Goal: Task Accomplishment & Management: Use online tool/utility

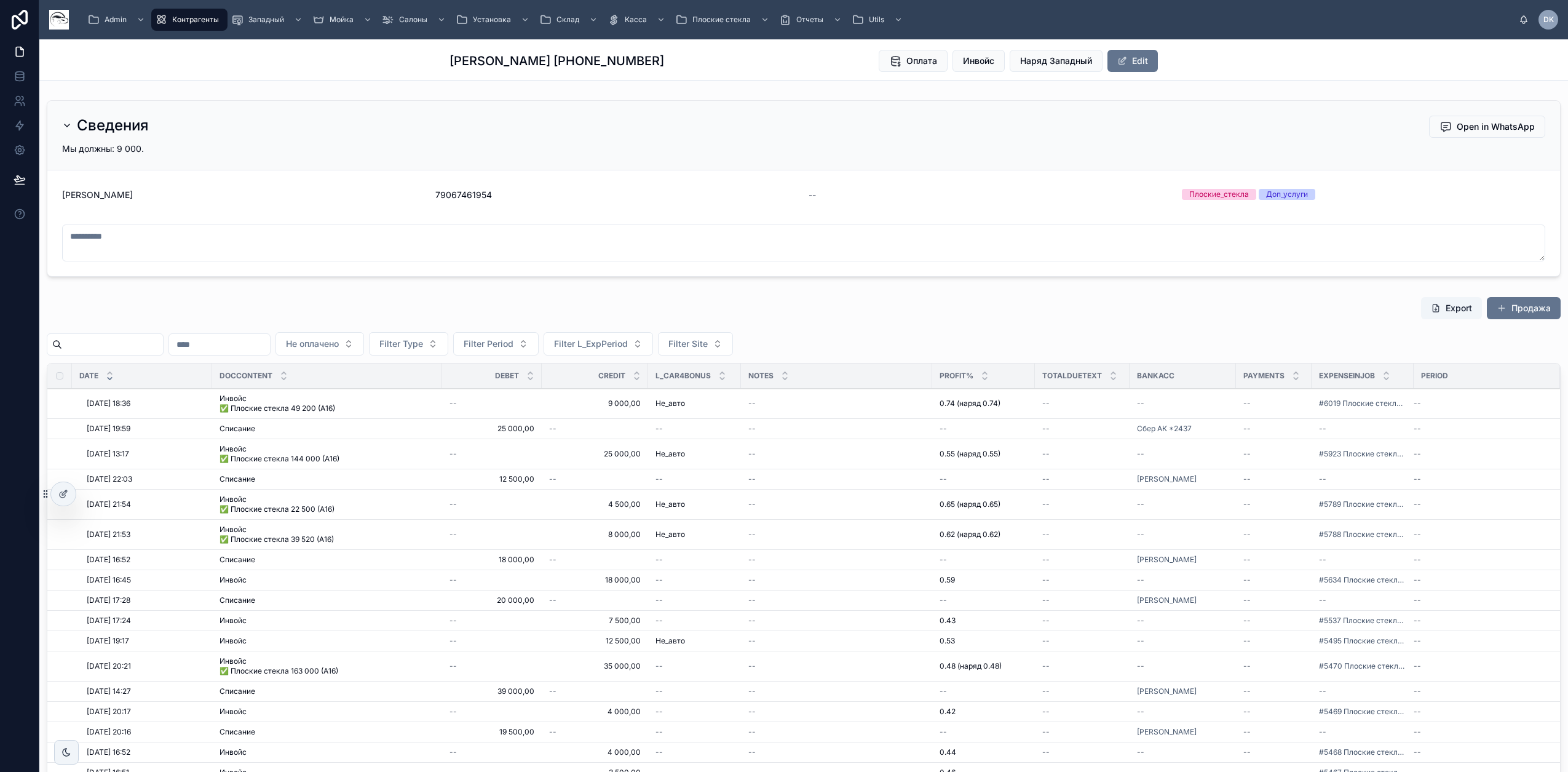
click at [448, 337] on button "Filter Type" at bounding box center [409, 344] width 79 height 23
click at [435, 476] on div "Инвойс" at bounding box center [472, 472] width 171 height 19
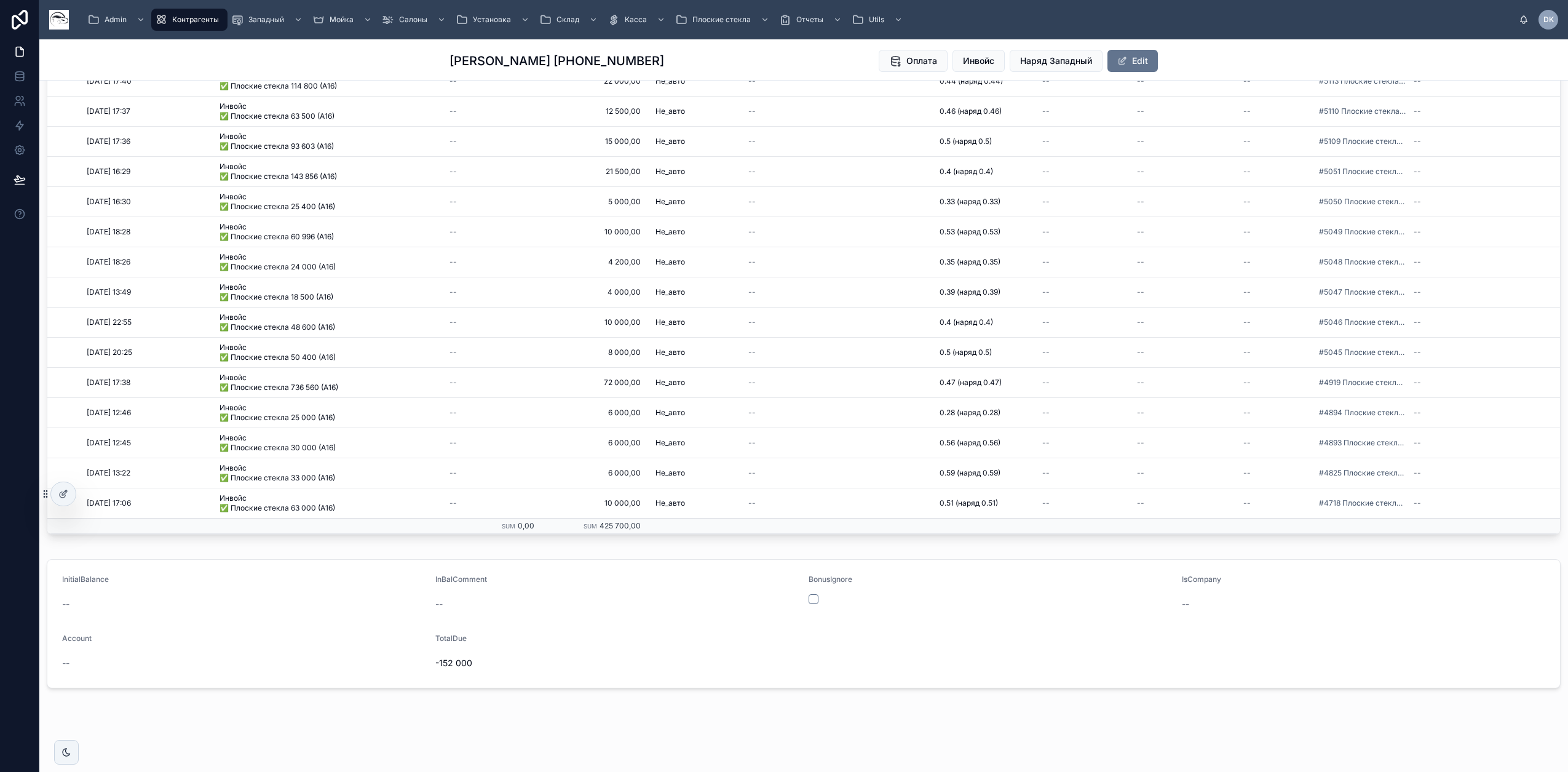
scroll to position [331, 0]
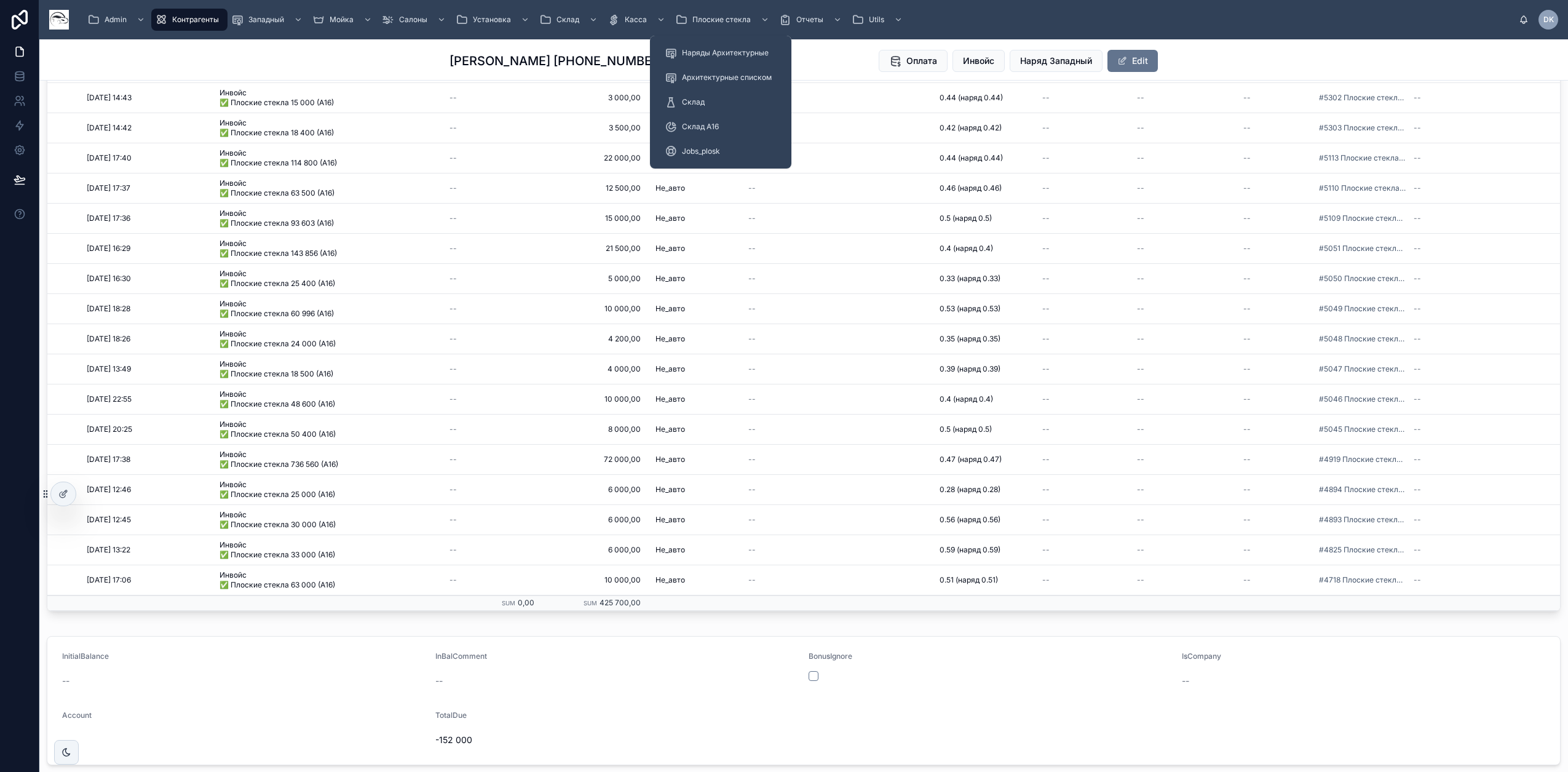
click at [724, 148] on div "Jobs_plosk" at bounding box center [721, 151] width 112 height 19
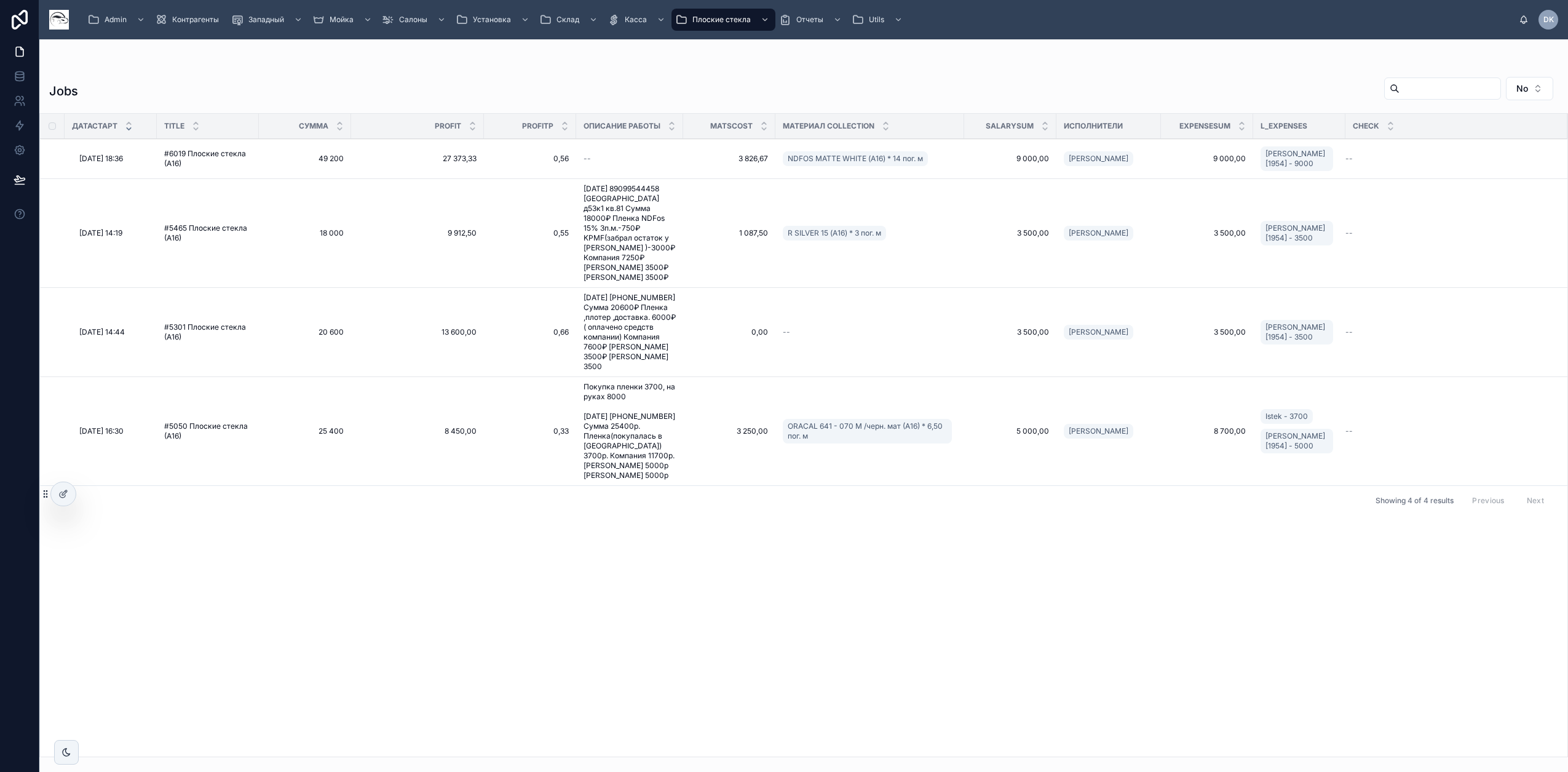
click at [608, 617] on div "ДатаСтарт Title Сумма Profit ProfitP Описание работы MatsCost Материал collecti…" at bounding box center [803, 435] width 1527 height 643
click at [61, 496] on icon at bounding box center [63, 494] width 10 height 10
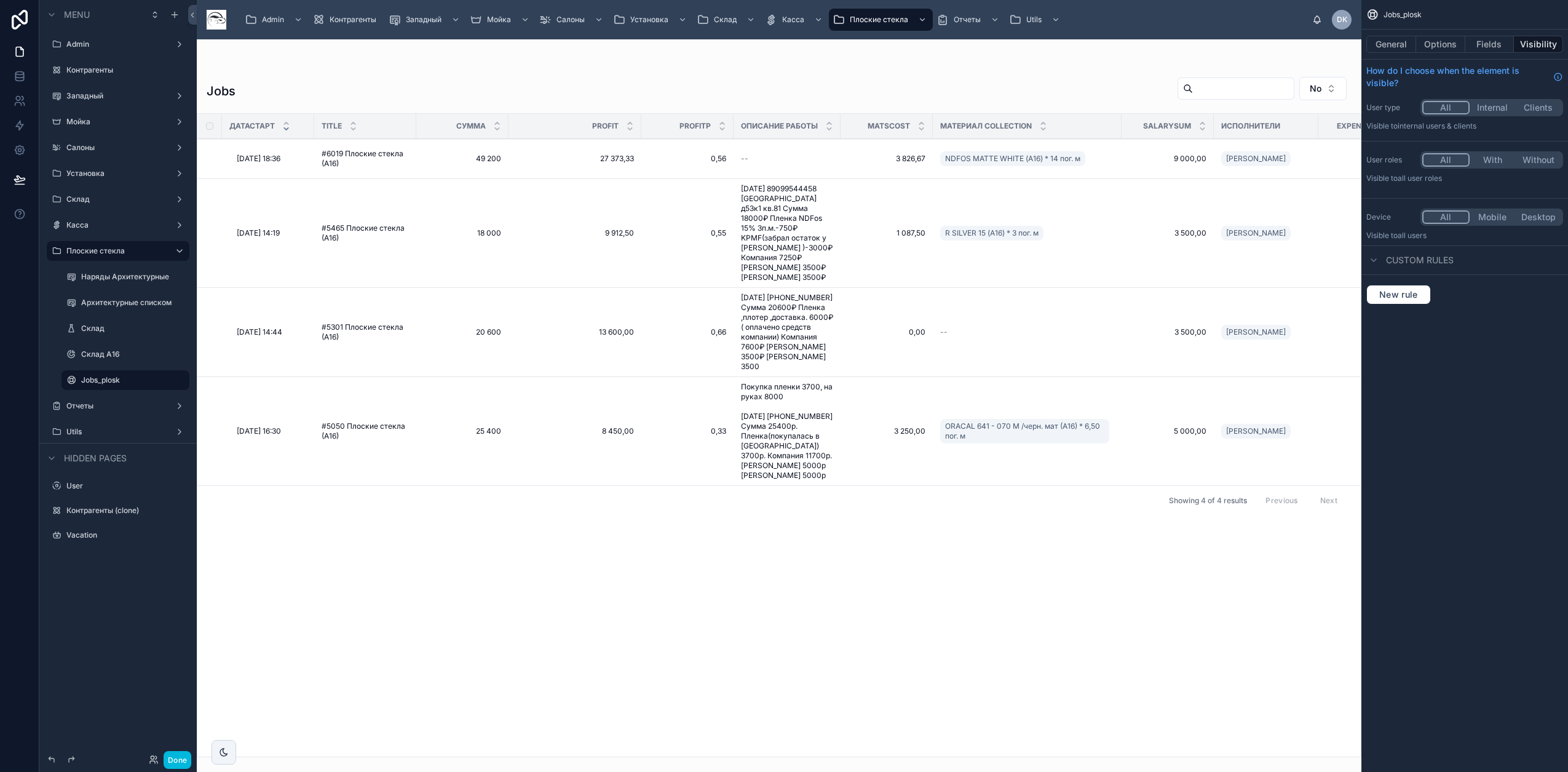
click at [0, 0] on icon "scrollable content" at bounding box center [0, 0] width 0 height 0
click at [220, 369] on span "Clone" at bounding box center [230, 372] width 22 height 12
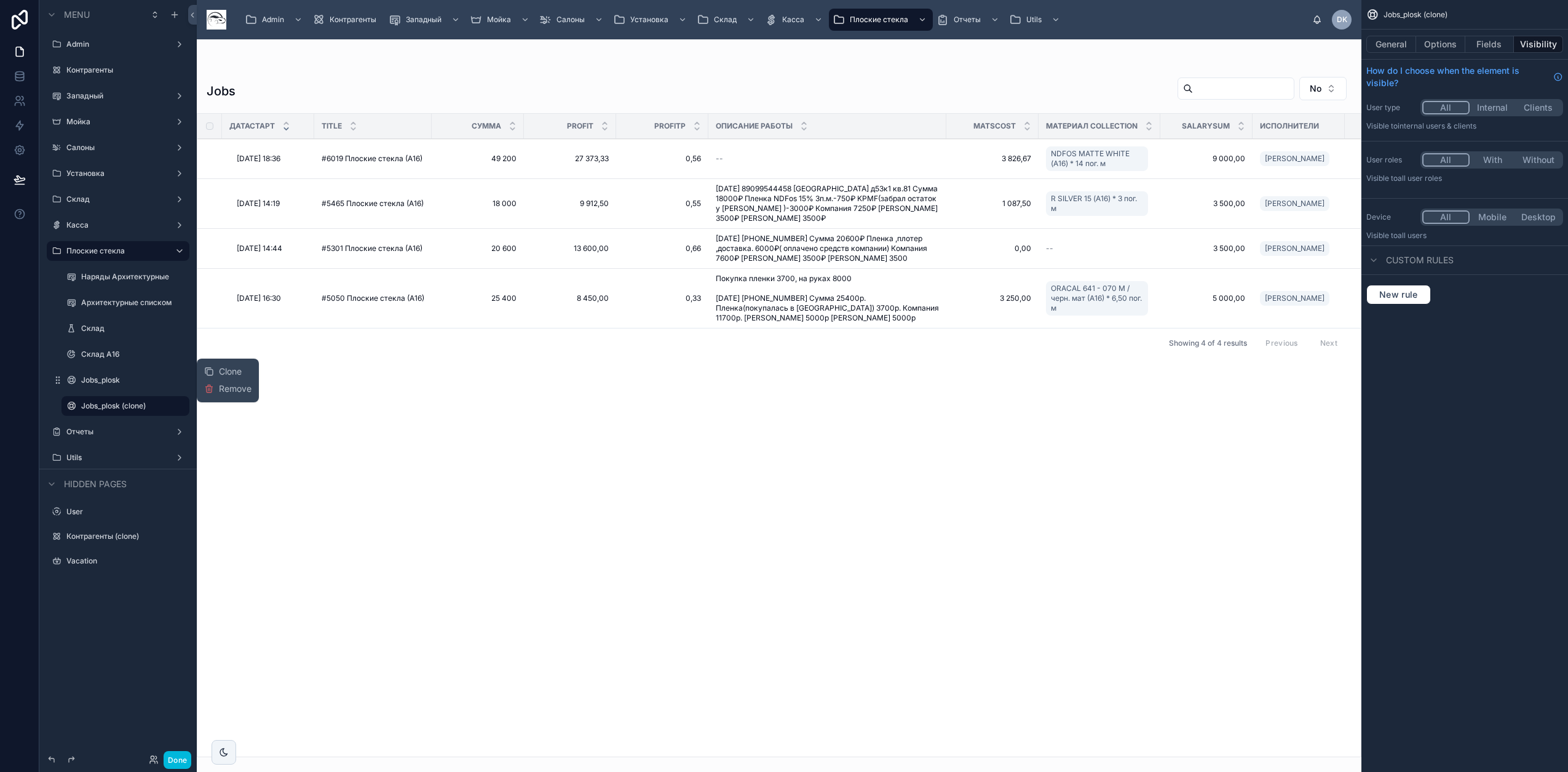
click at [120, 406] on label "Jobs_plosk (clone)" at bounding box center [132, 406] width 101 height 10
click at [1447, 40] on button "Options" at bounding box center [1440, 44] width 50 height 17
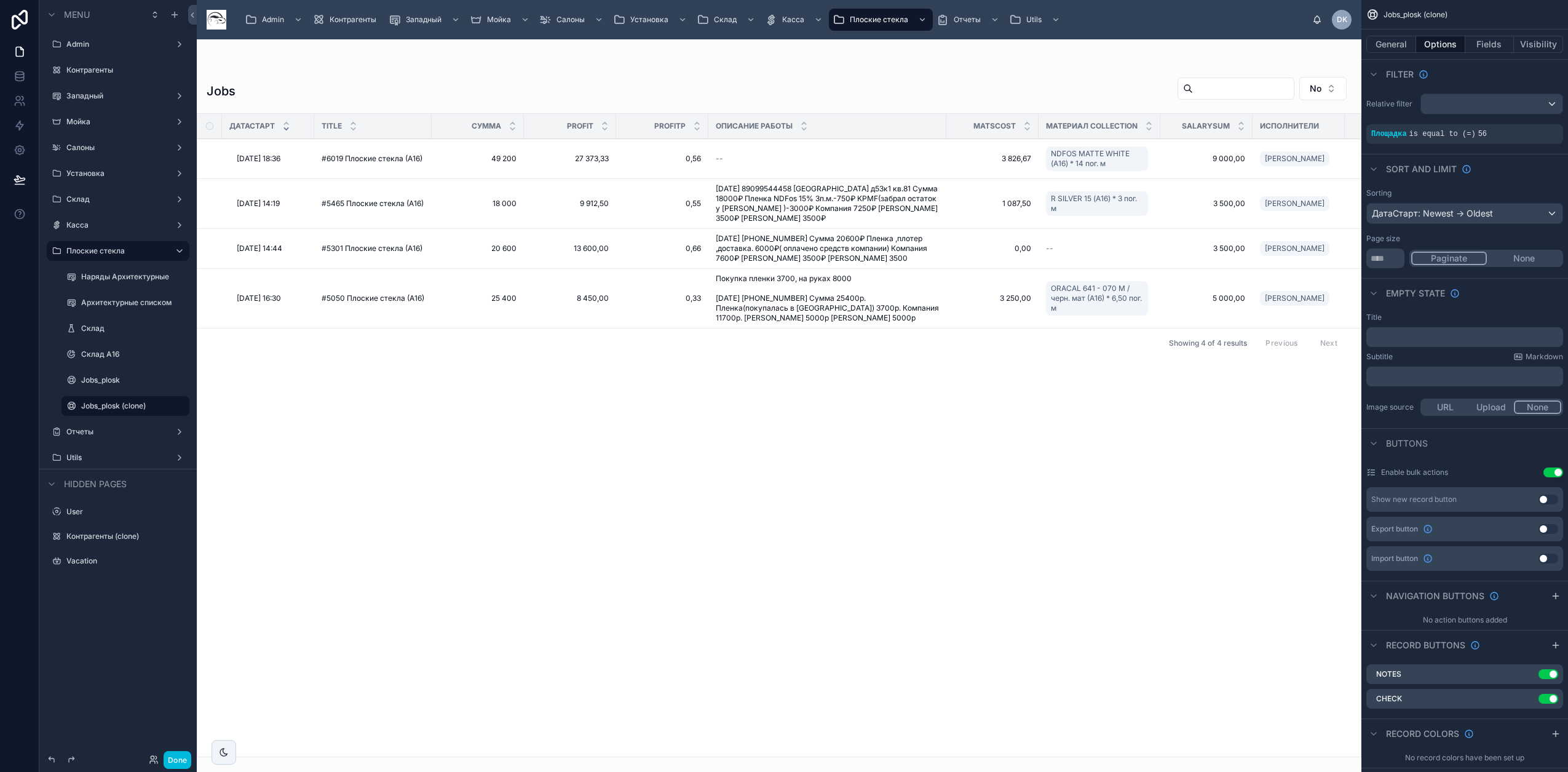
click at [0, 0] on icon "scrollable content" at bounding box center [0, 0] width 0 height 0
click at [1523, 175] on div "Sort And Limit" at bounding box center [1464, 169] width 207 height 29
click at [1405, 46] on button "General" at bounding box center [1391, 44] width 50 height 17
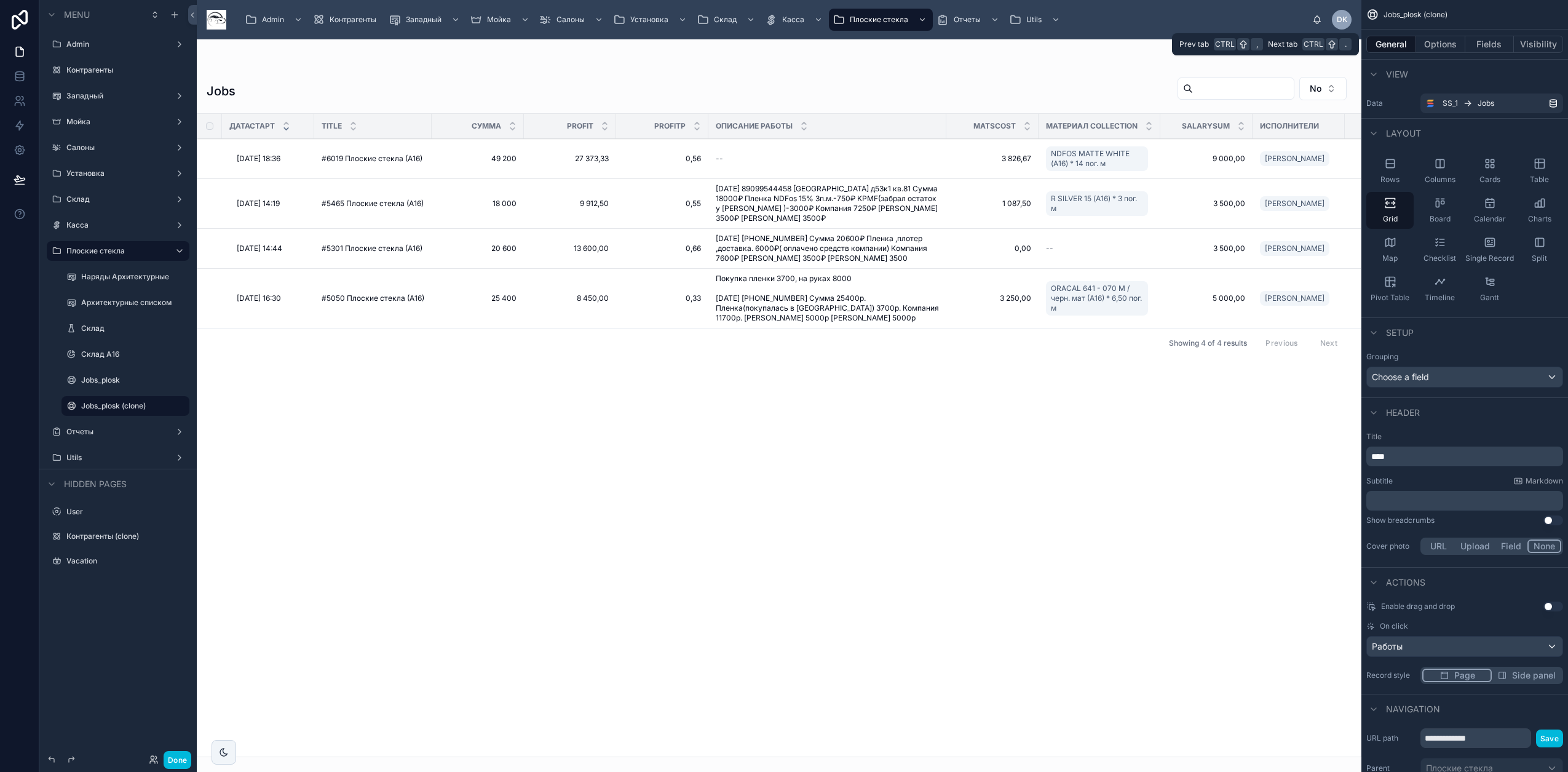
click at [1439, 46] on button "Options" at bounding box center [1440, 44] width 50 height 17
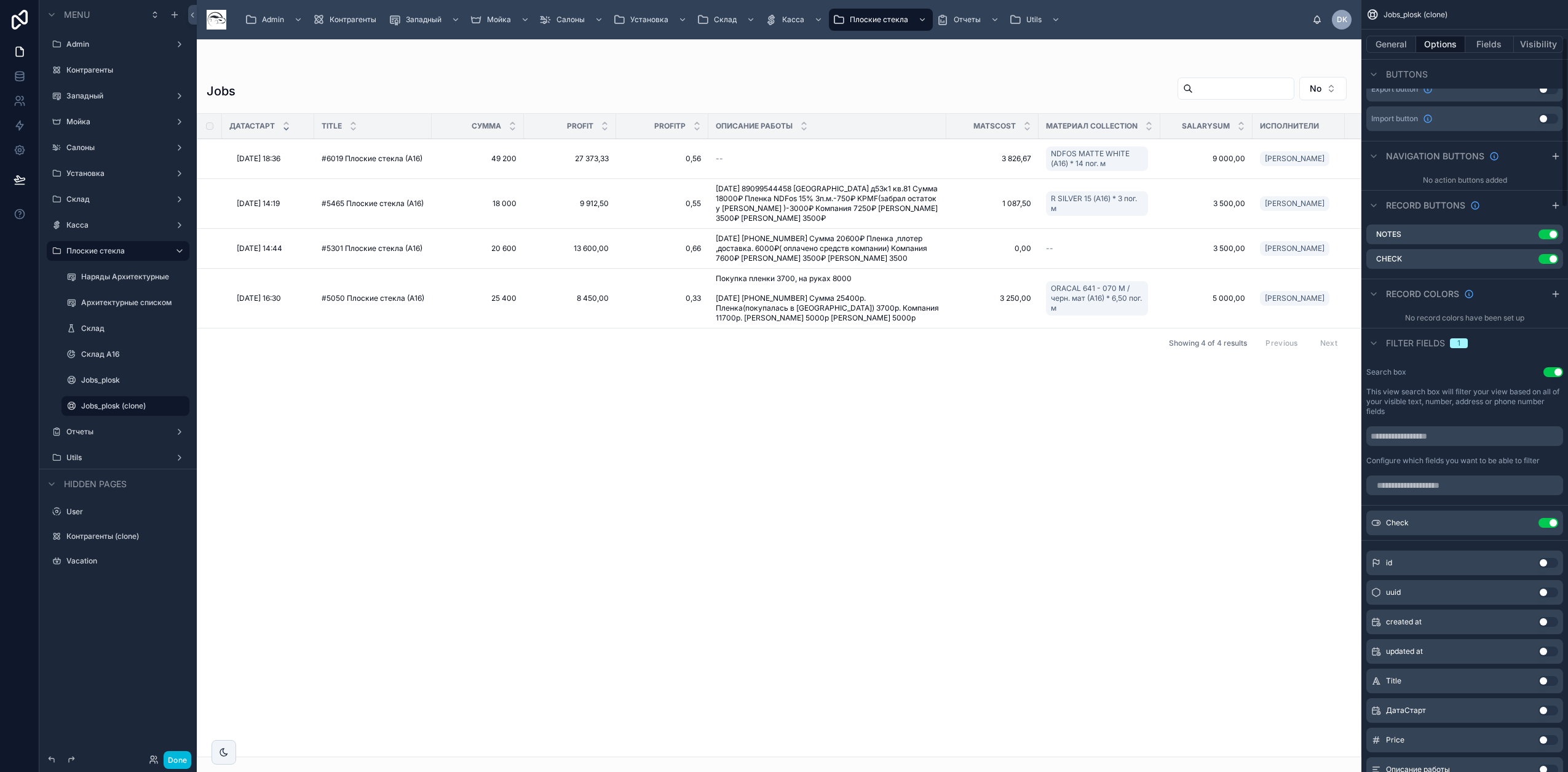
scroll to position [461, 0]
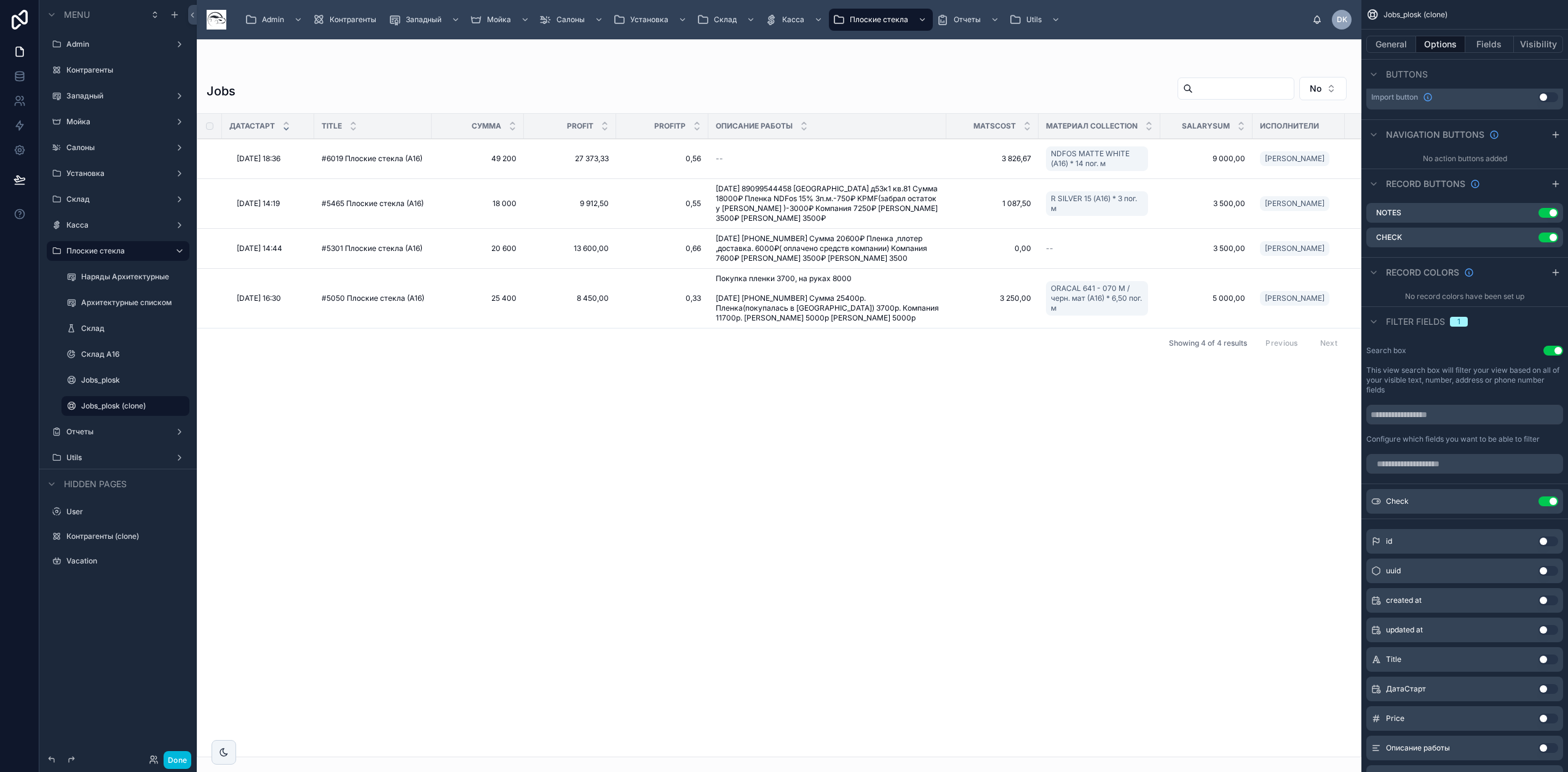
click at [1553, 502] on button "Use setting" at bounding box center [1547, 501] width 19 height 10
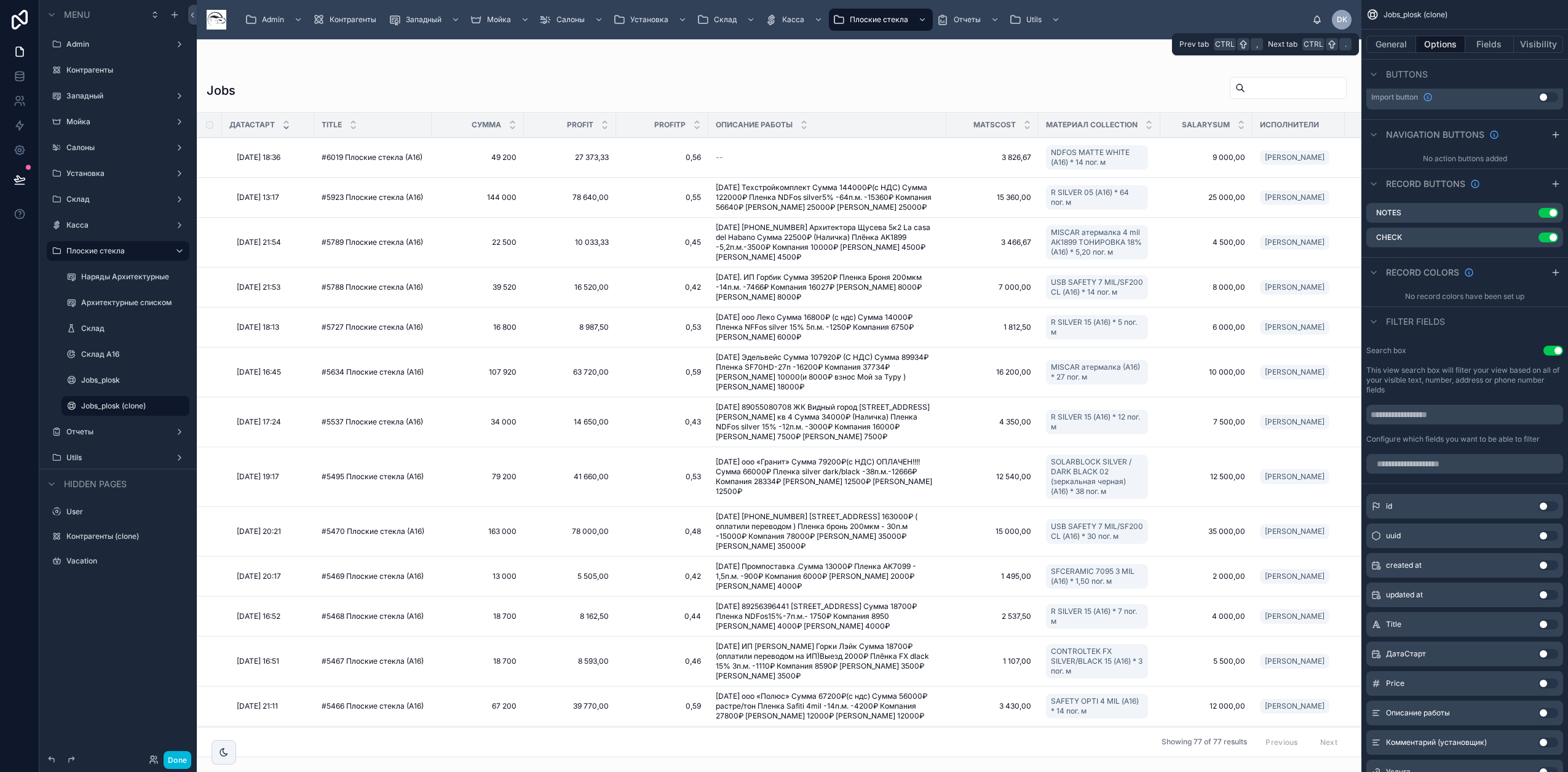
click at [1446, 46] on button "Options" at bounding box center [1440, 44] width 50 height 17
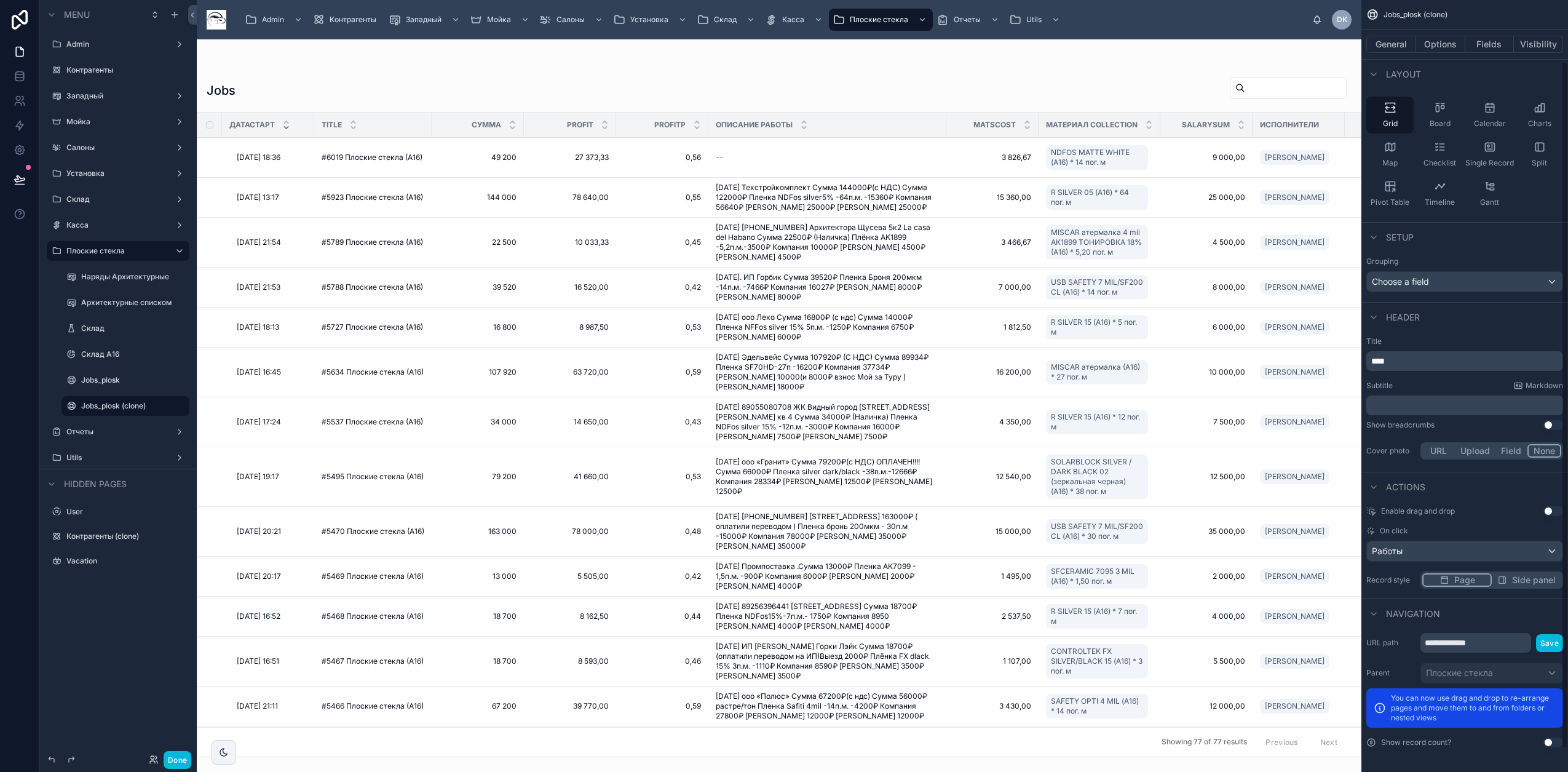
scroll to position [0, 0]
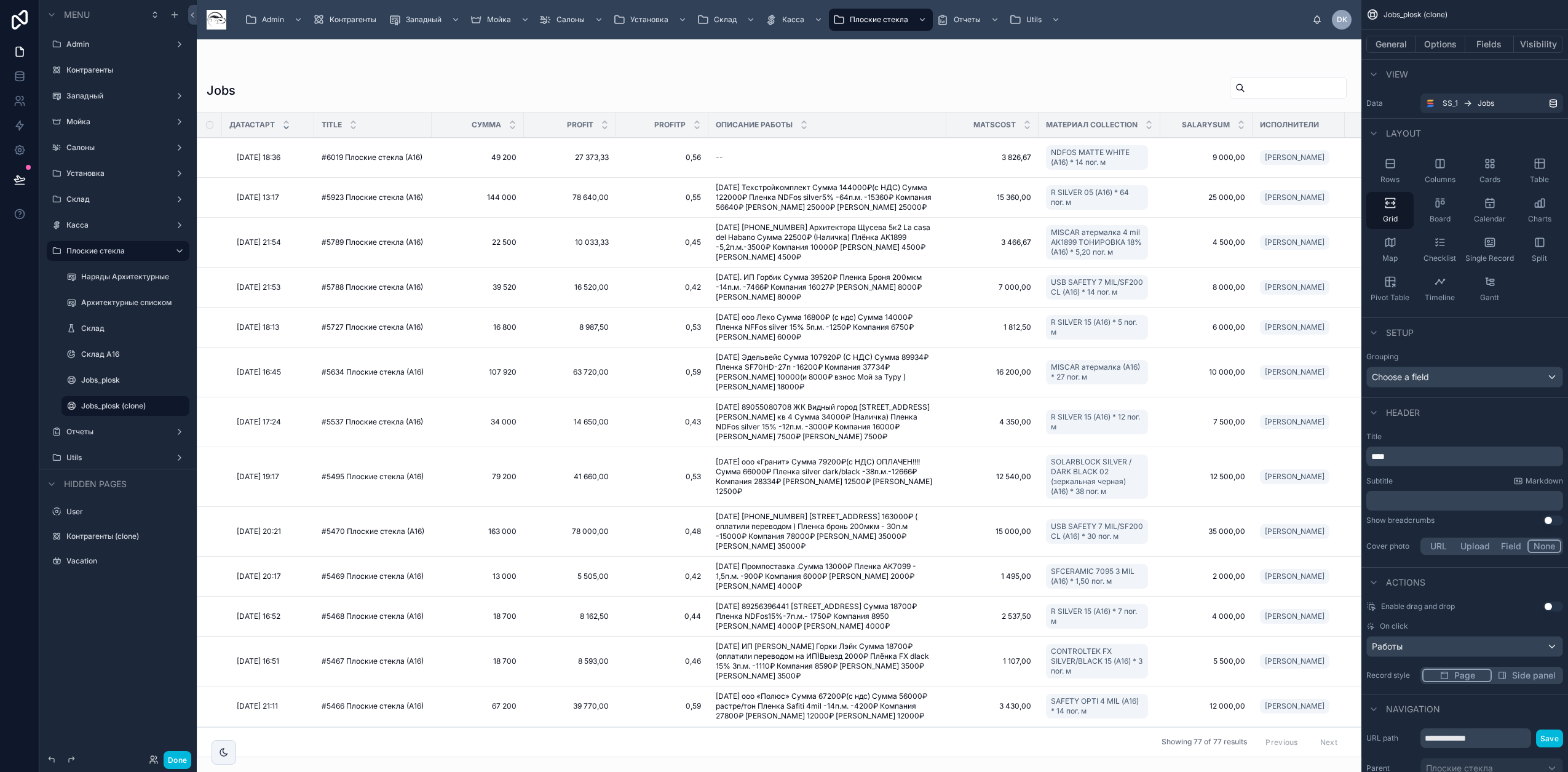
click at [1399, 45] on button "General" at bounding box center [1391, 44] width 50 height 17
click at [1429, 45] on button "Options" at bounding box center [1440, 44] width 50 height 17
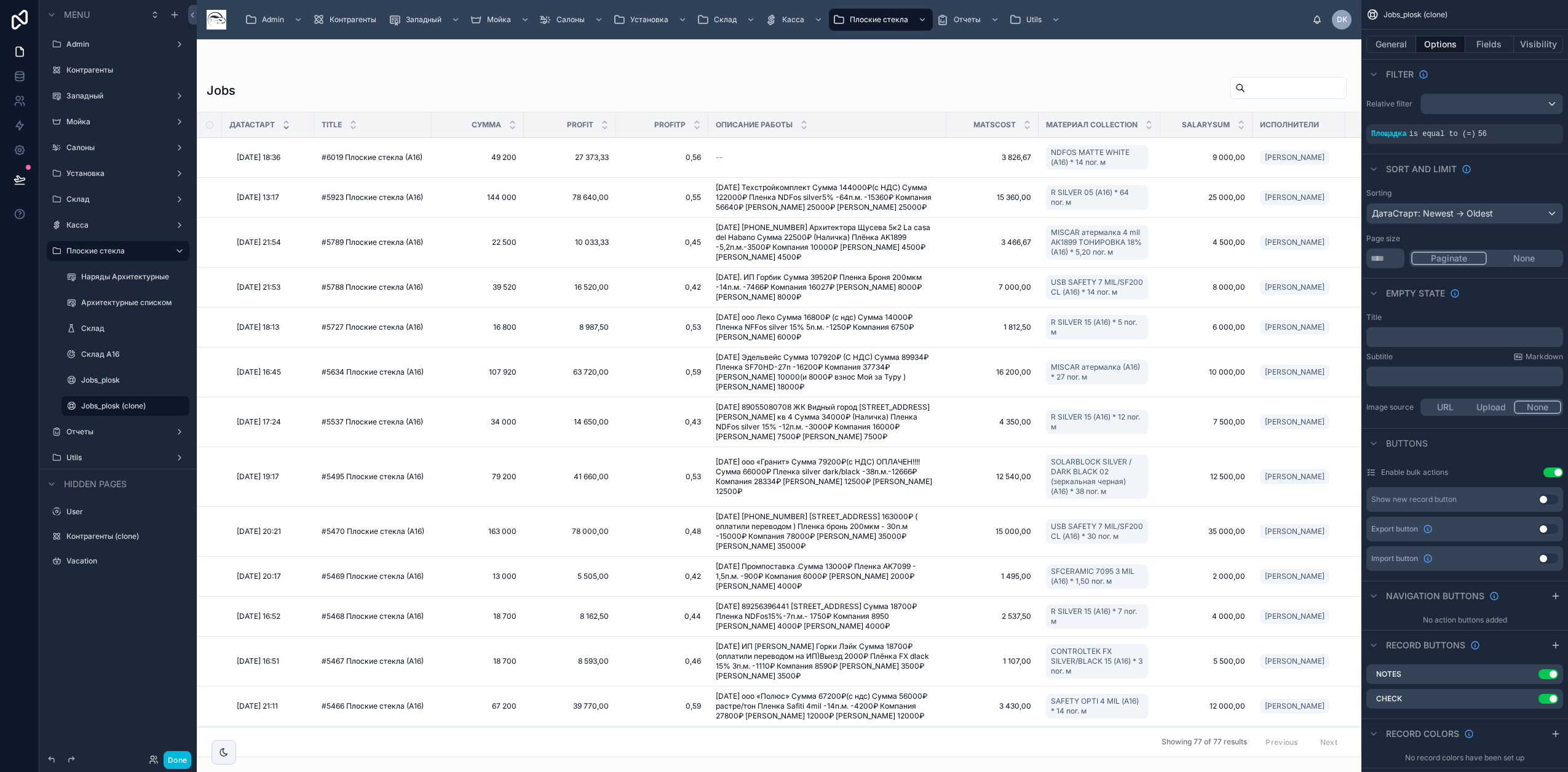
click at [0, 0] on icon "scrollable content" at bounding box center [0, 0] width 0 height 0
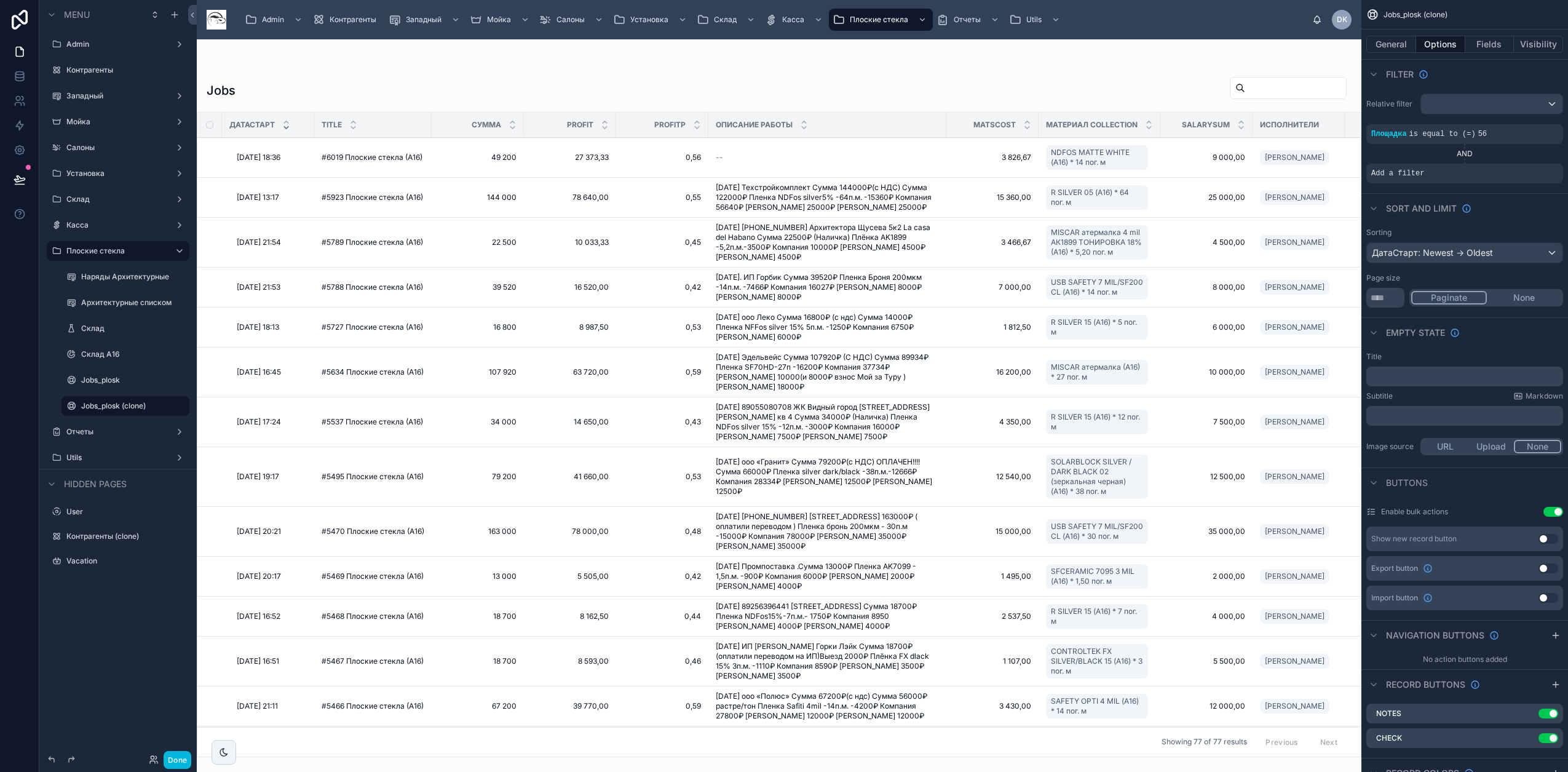
click at [0, 0] on icon "scrollable content" at bounding box center [0, 0] width 0 height 0
click at [1262, 154] on span "Select a field" at bounding box center [1241, 155] width 53 height 11
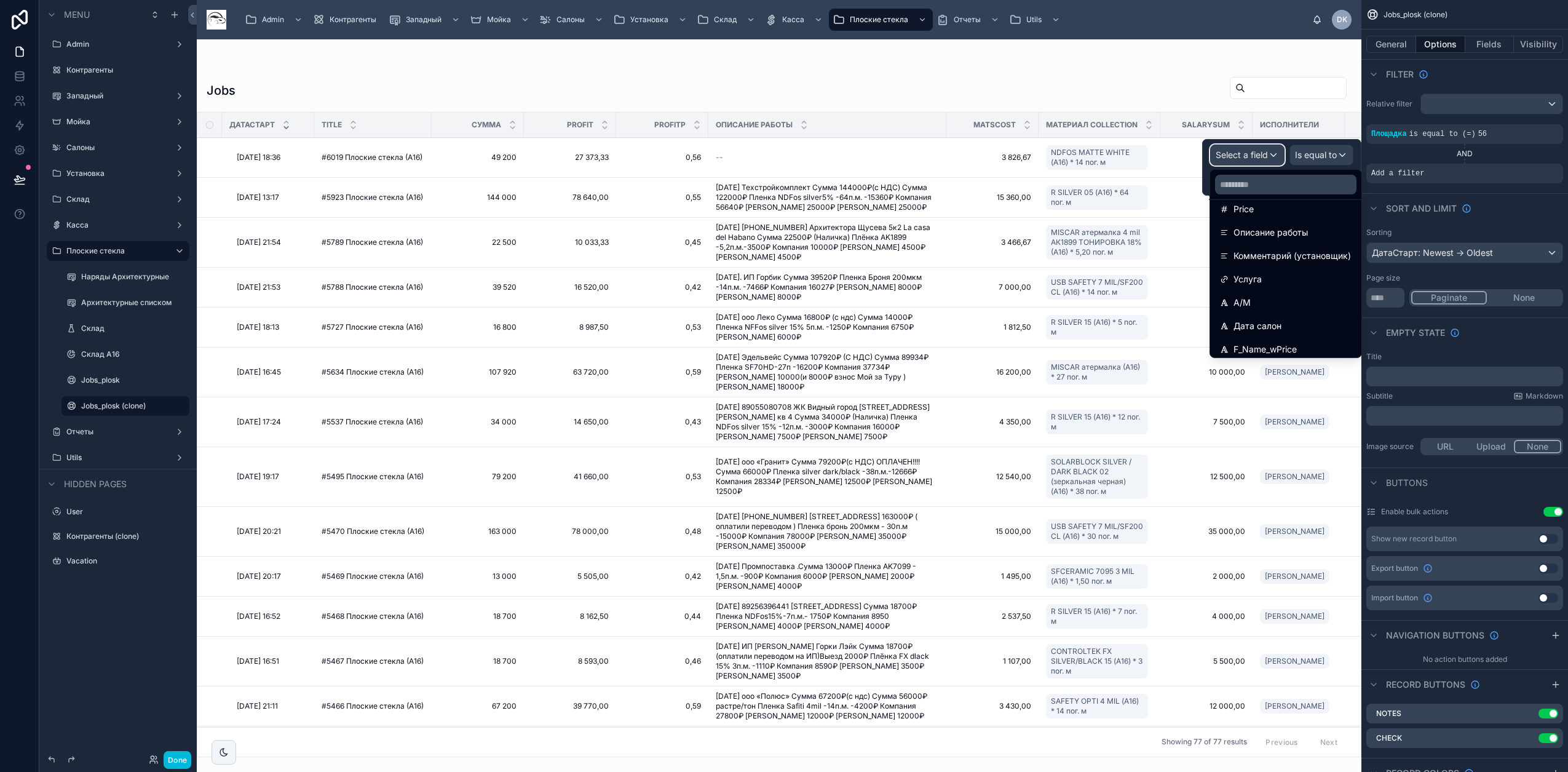
scroll to position [154, 0]
click at [1268, 186] on input "text" at bounding box center [1286, 184] width 142 height 19
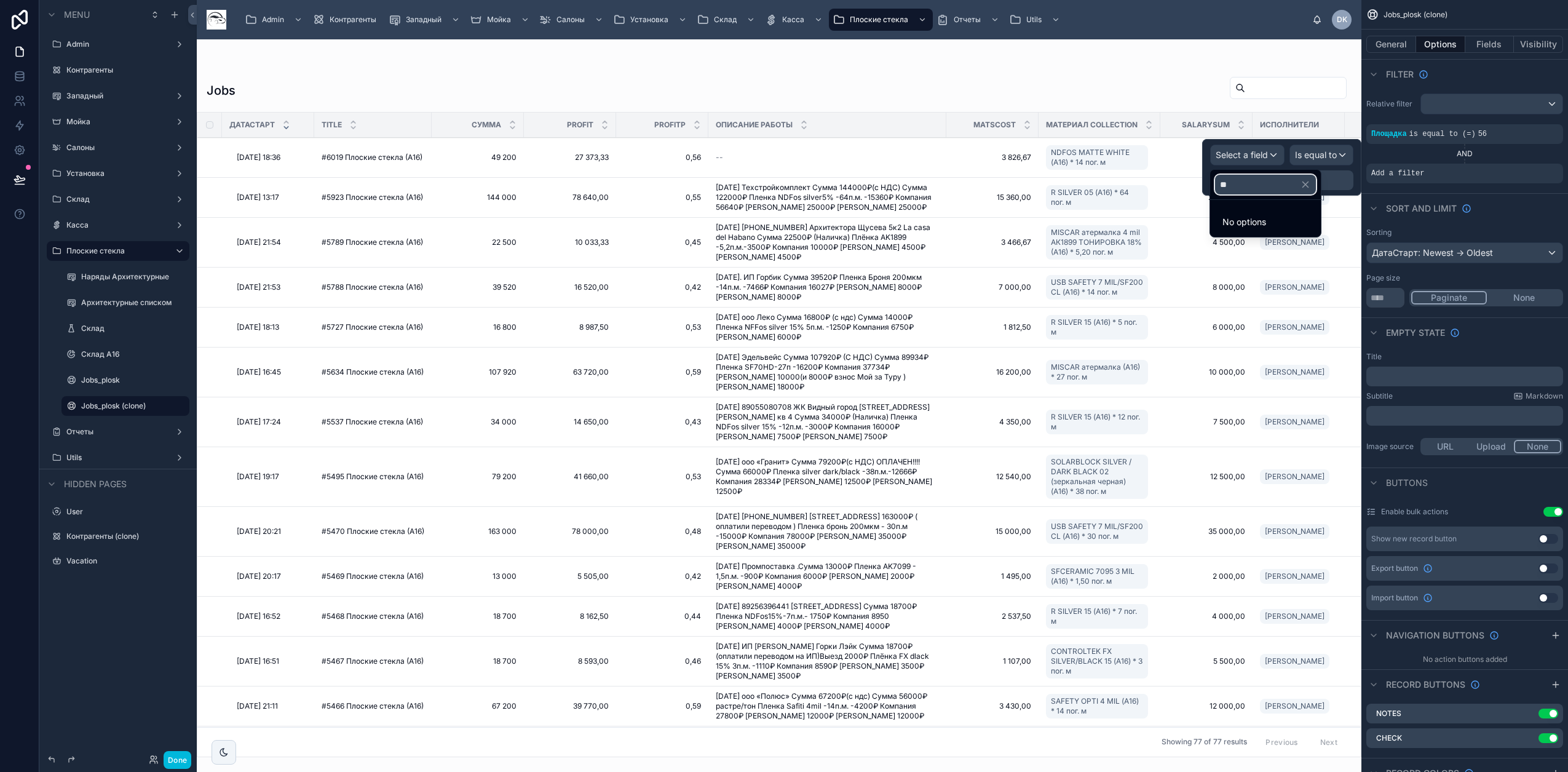
type input "*"
type input "***"
click at [1311, 218] on div "L_Expenses" at bounding box center [1265, 221] width 91 height 15
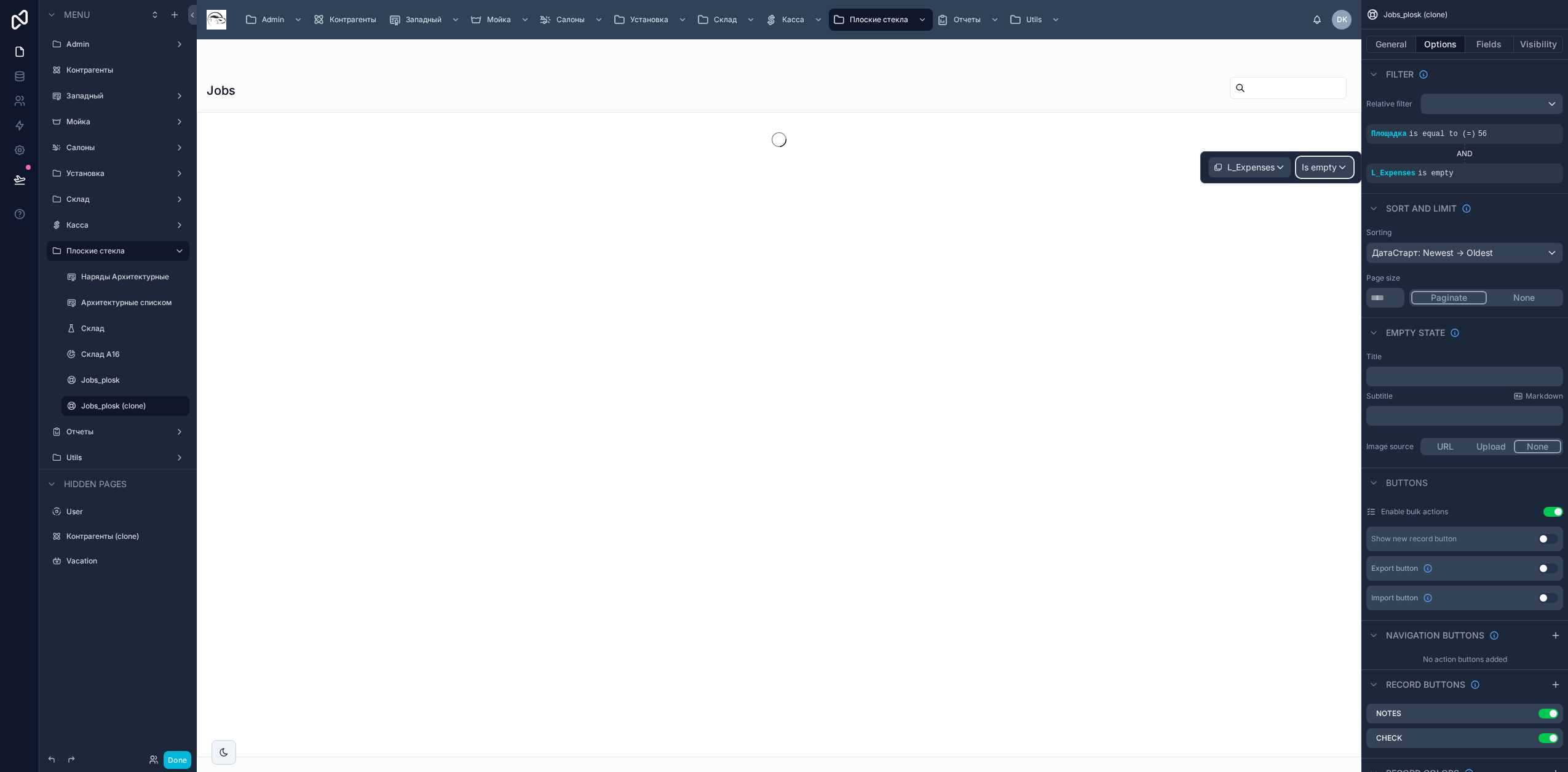
click at [1322, 168] on span "Is empty" at bounding box center [1319, 167] width 35 height 12
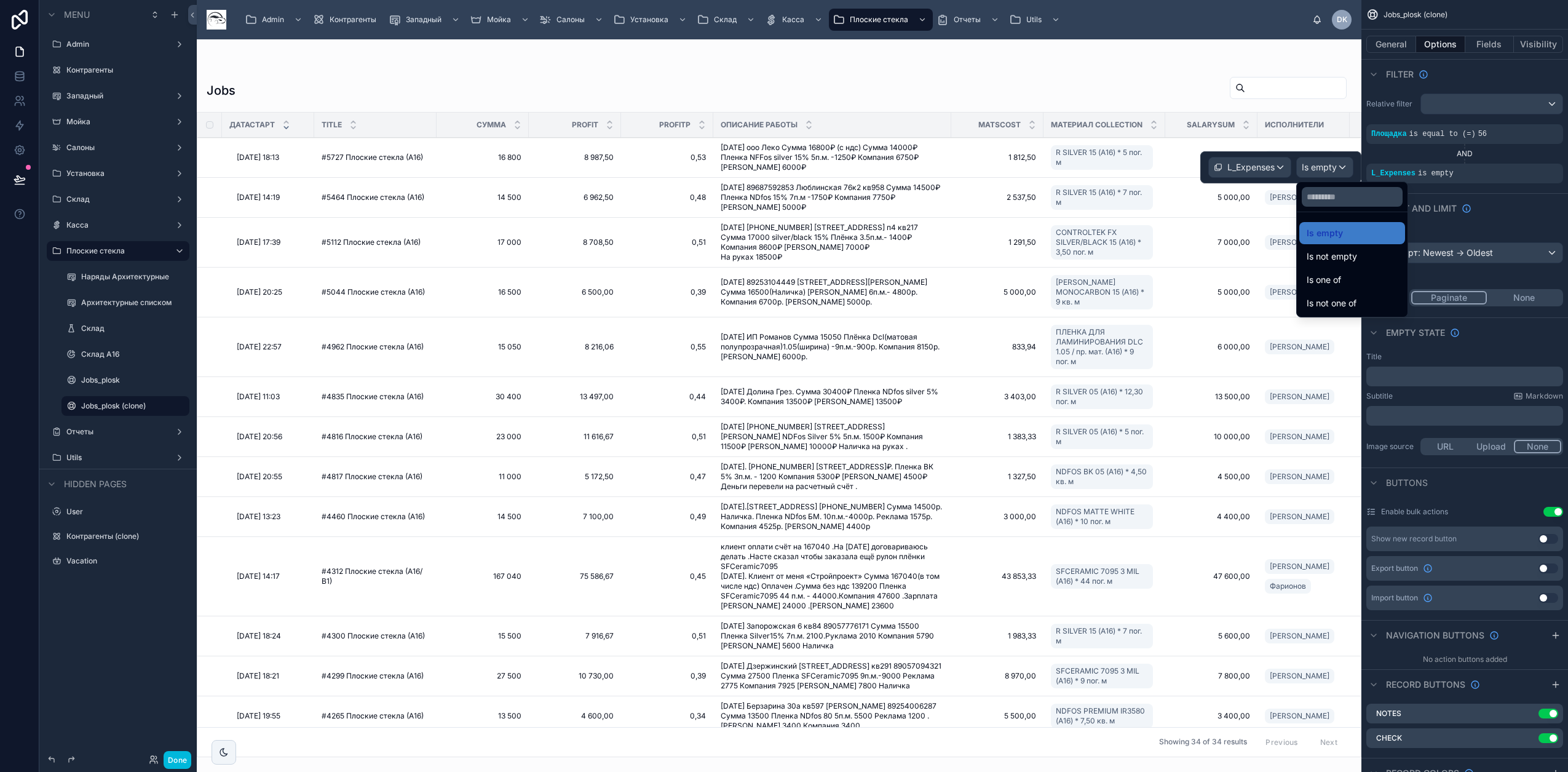
click at [1355, 258] on span "Is not empty" at bounding box center [1331, 256] width 50 height 15
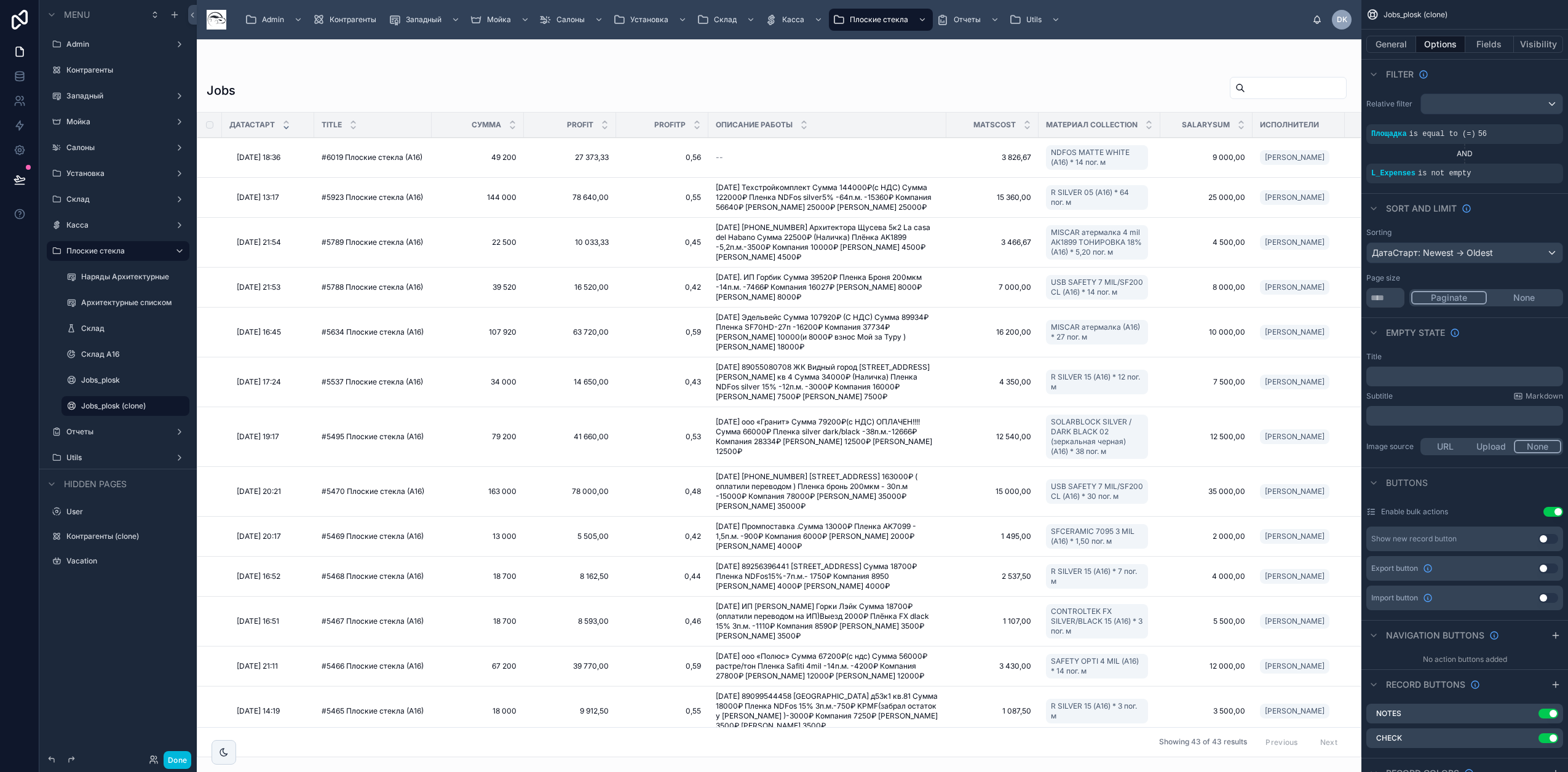
click at [973, 43] on div at bounding box center [779, 406] width 1164 height 733
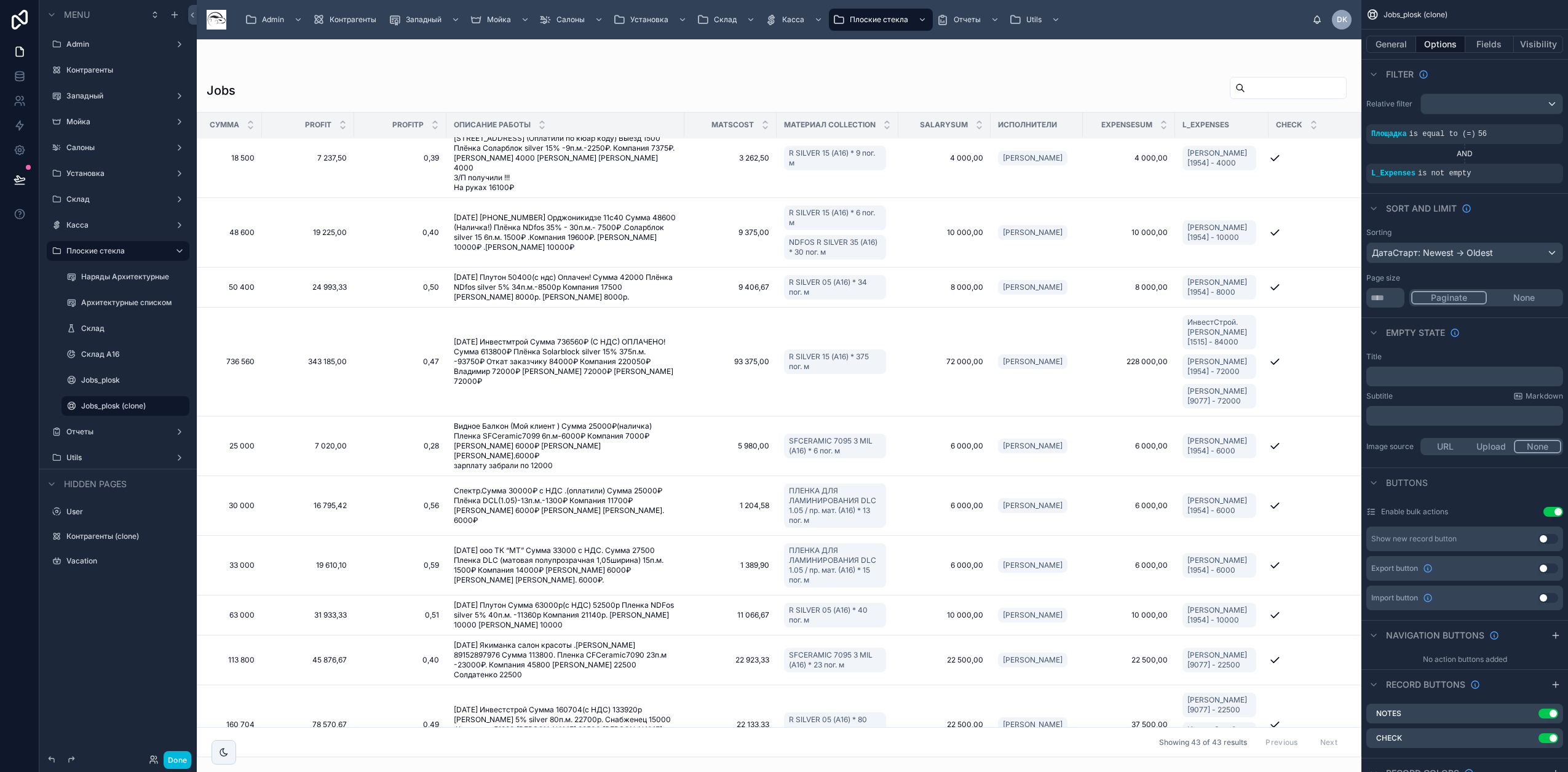
scroll to position [1396, 272]
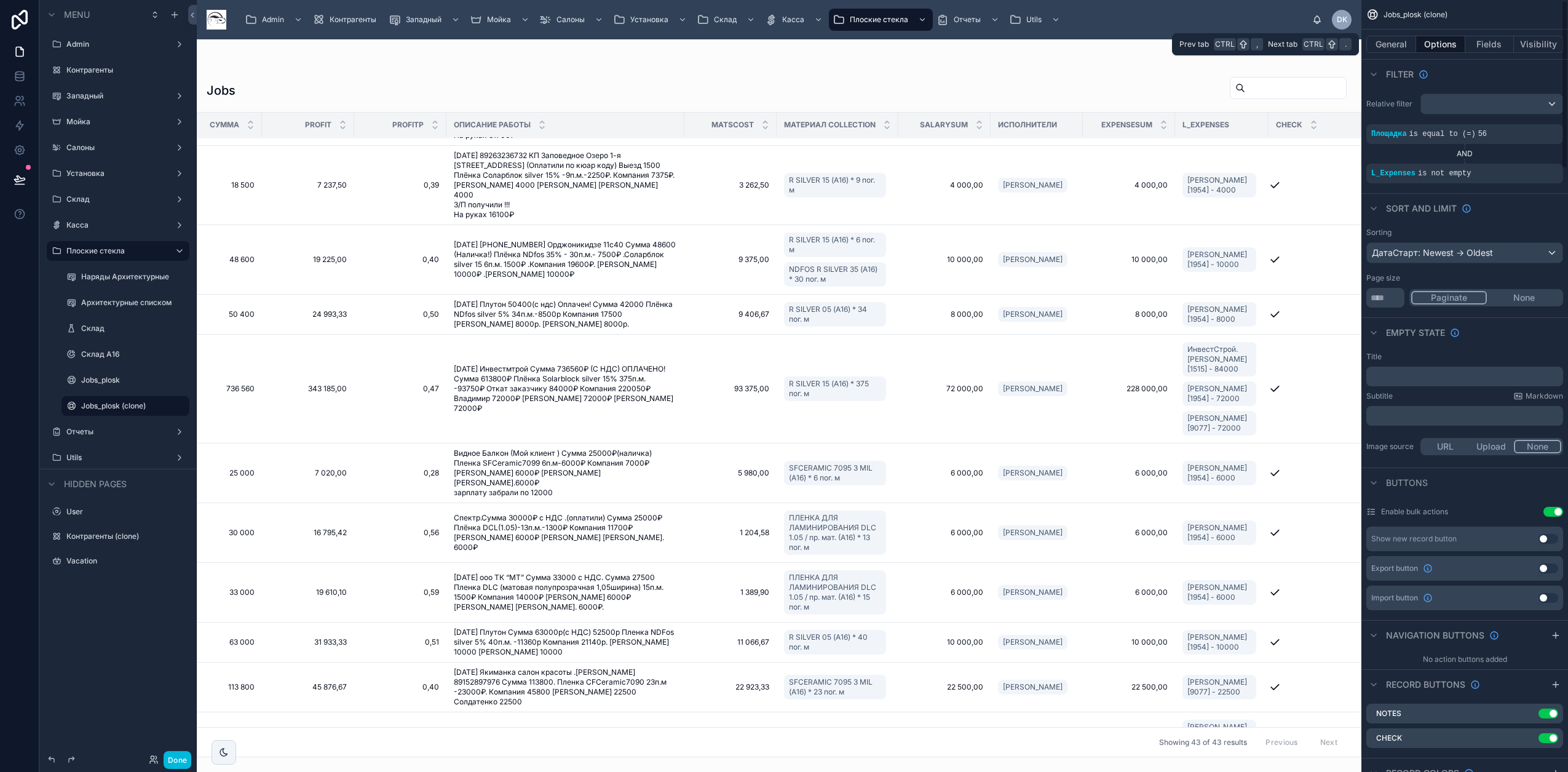
click at [1440, 46] on button "Options" at bounding box center [1440, 44] width 50 height 17
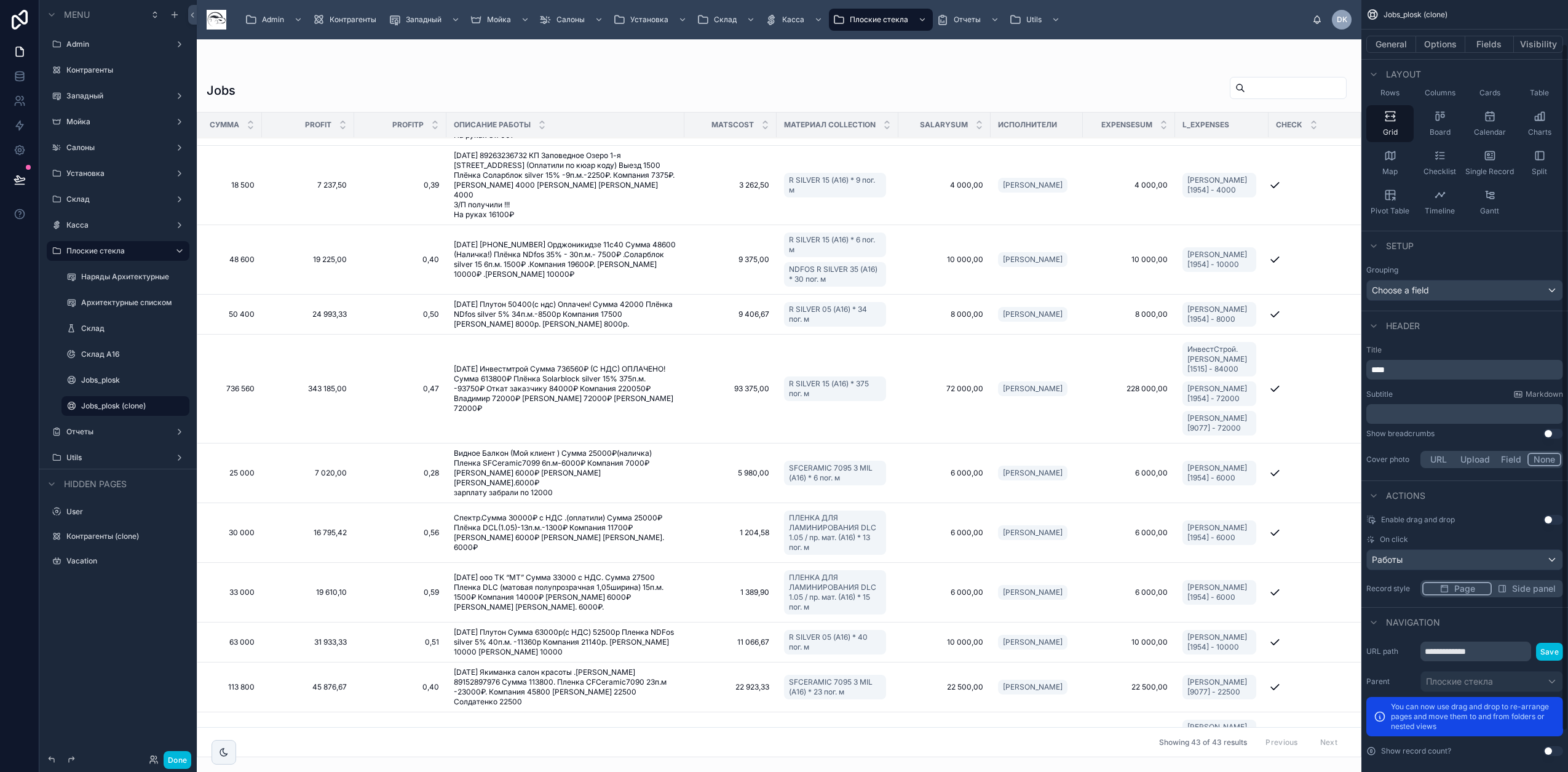
scroll to position [95, 0]
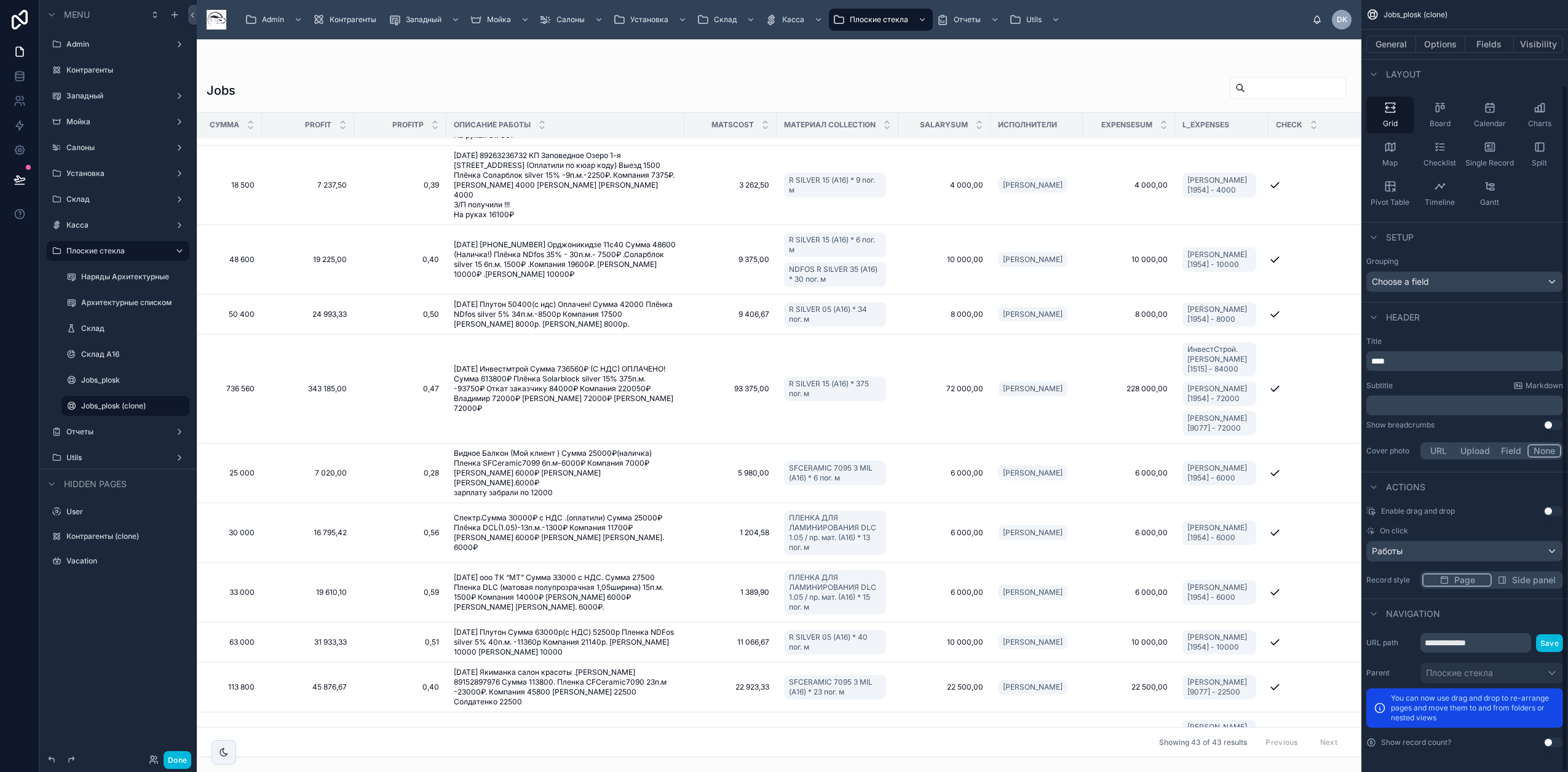
click at [1444, 44] on button "Options" at bounding box center [1440, 44] width 50 height 17
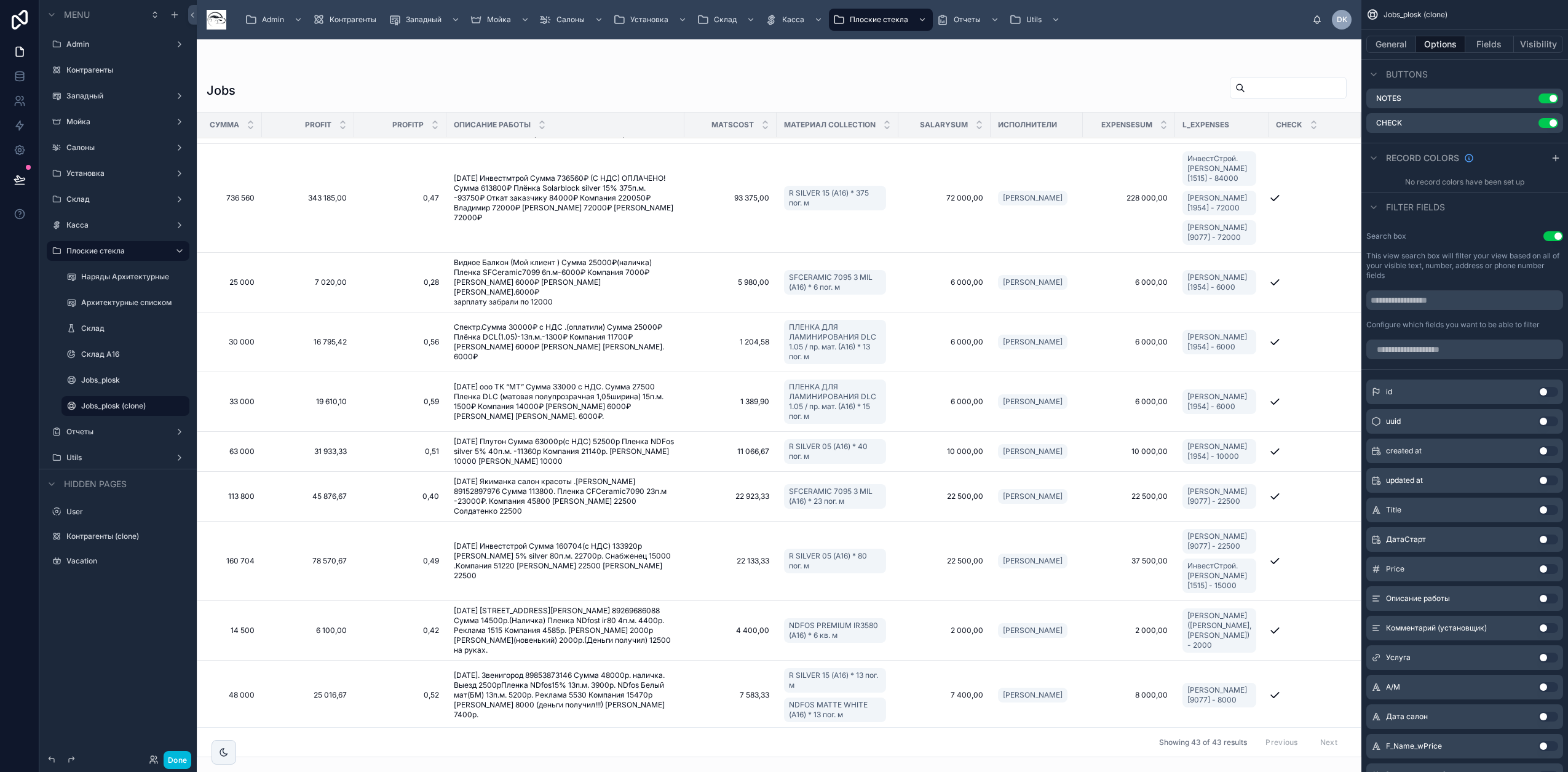
scroll to position [1704, 272]
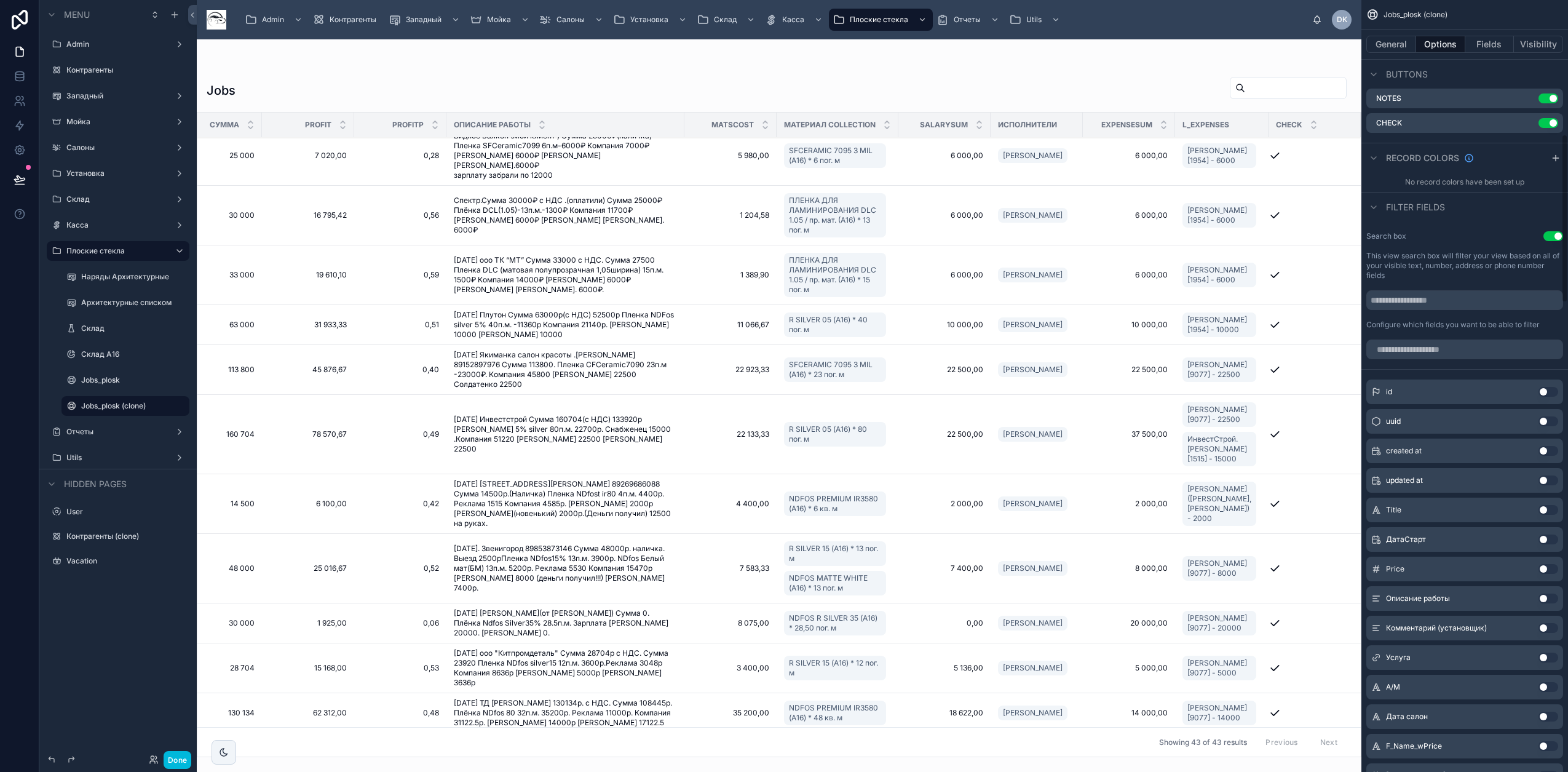
click at [967, 186] on td "6 000,00 6 000,00" at bounding box center [944, 215] width 92 height 60
click at [1452, 44] on button "Options" at bounding box center [1440, 44] width 50 height 17
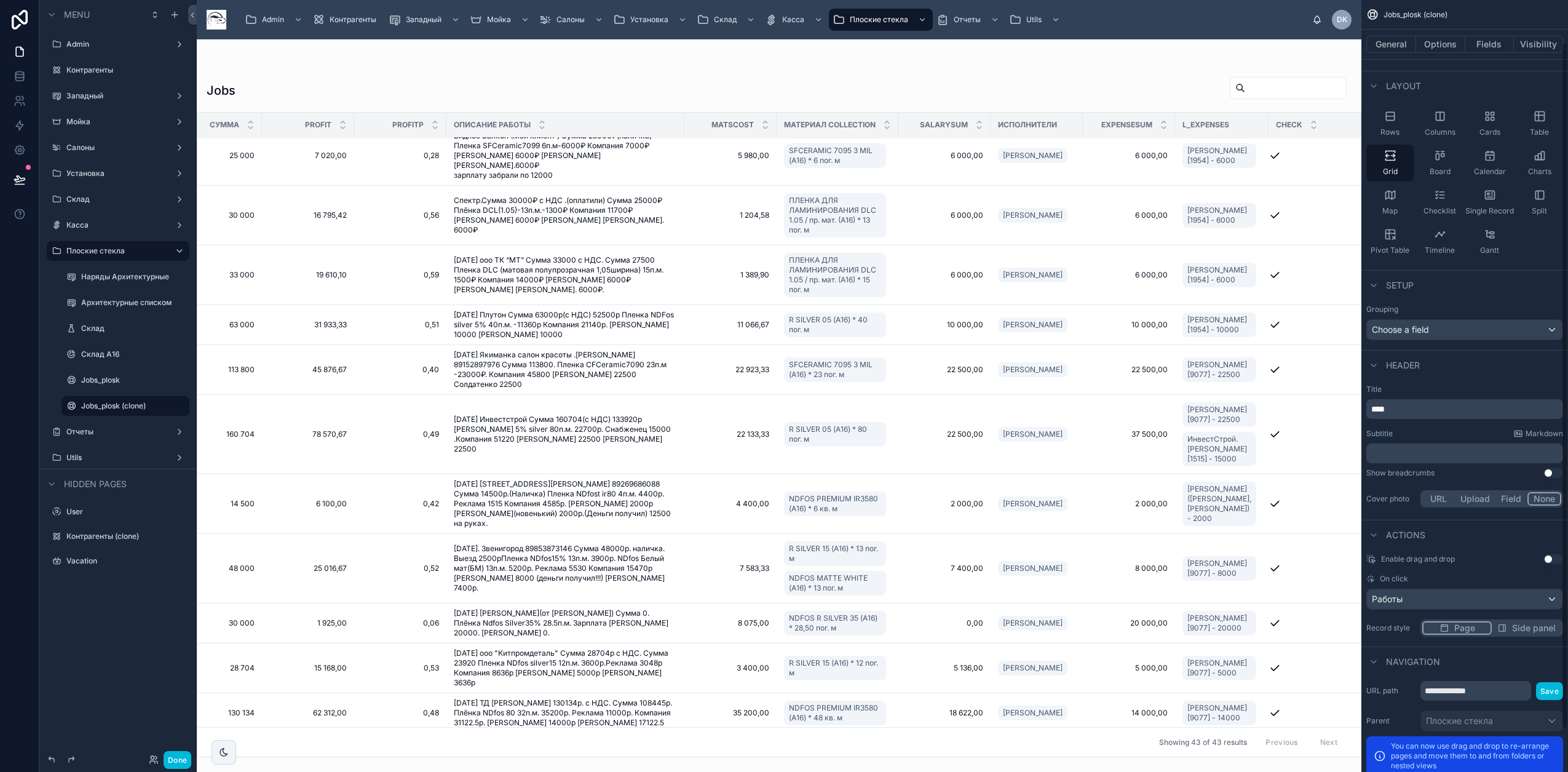
scroll to position [95, 0]
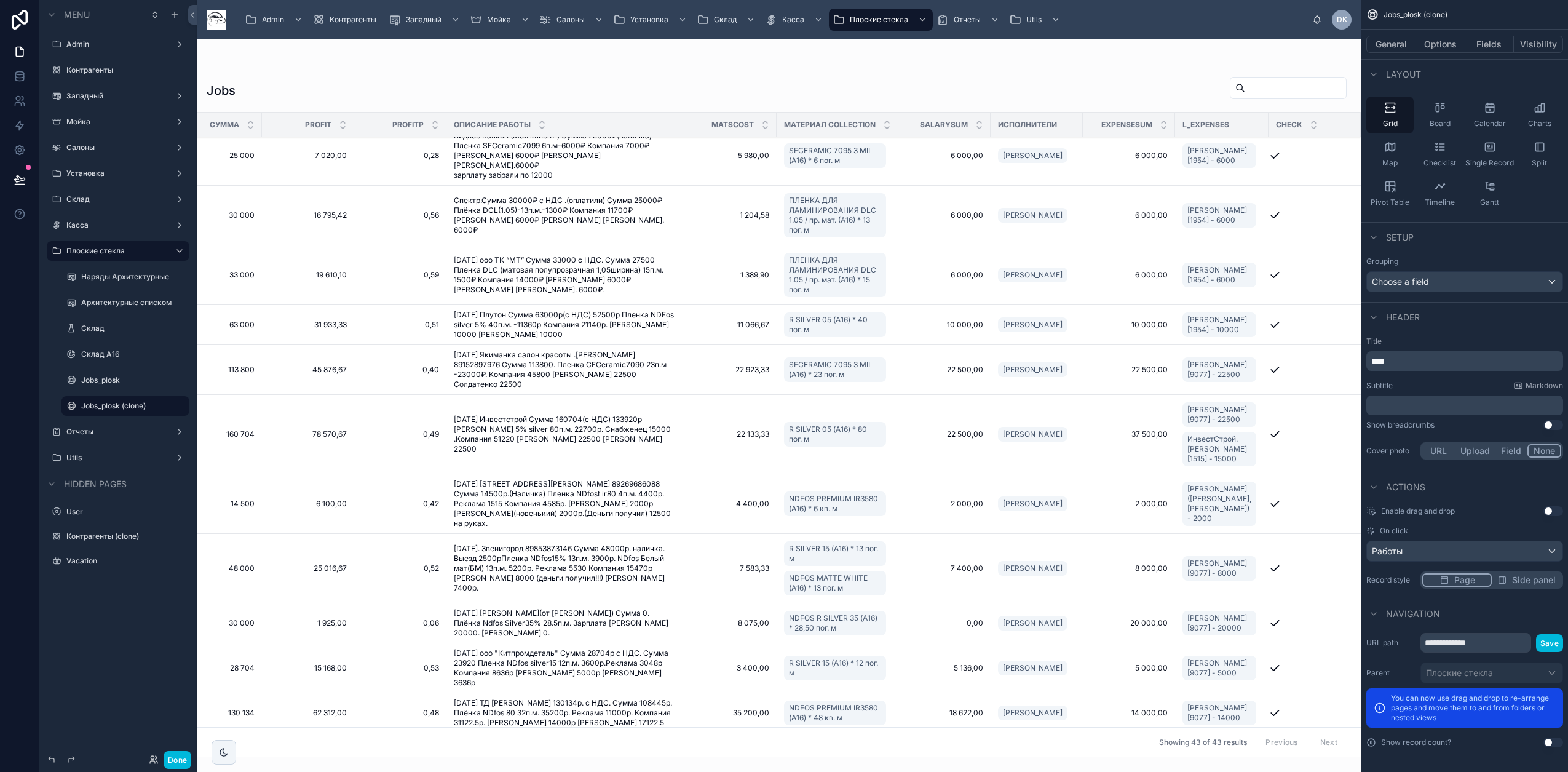
click at [1451, 47] on button "Options" at bounding box center [1440, 44] width 50 height 17
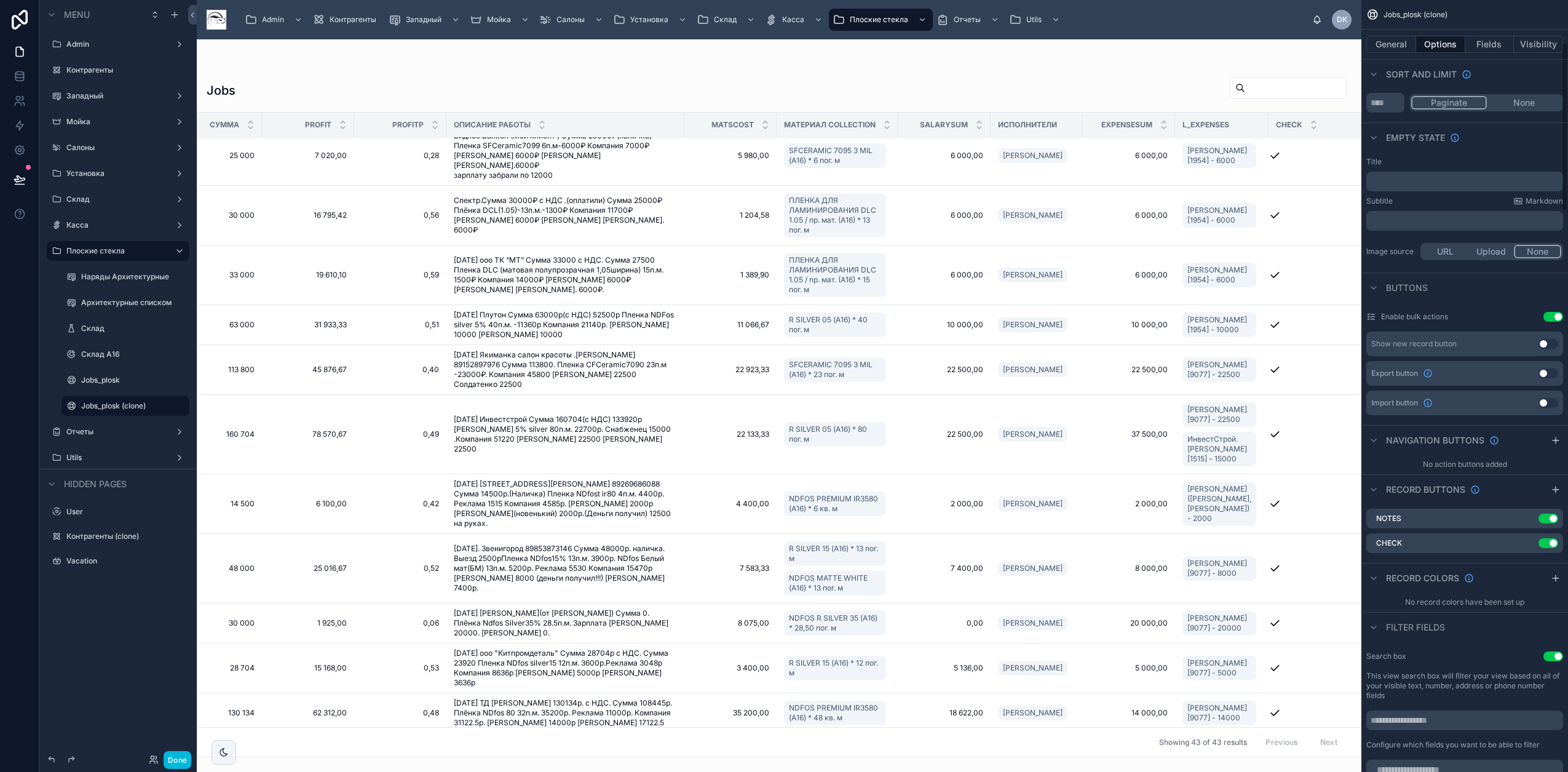
scroll to position [190, 0]
click at [1553, 494] on icon "scrollable content" at bounding box center [1555, 494] width 5 height 0
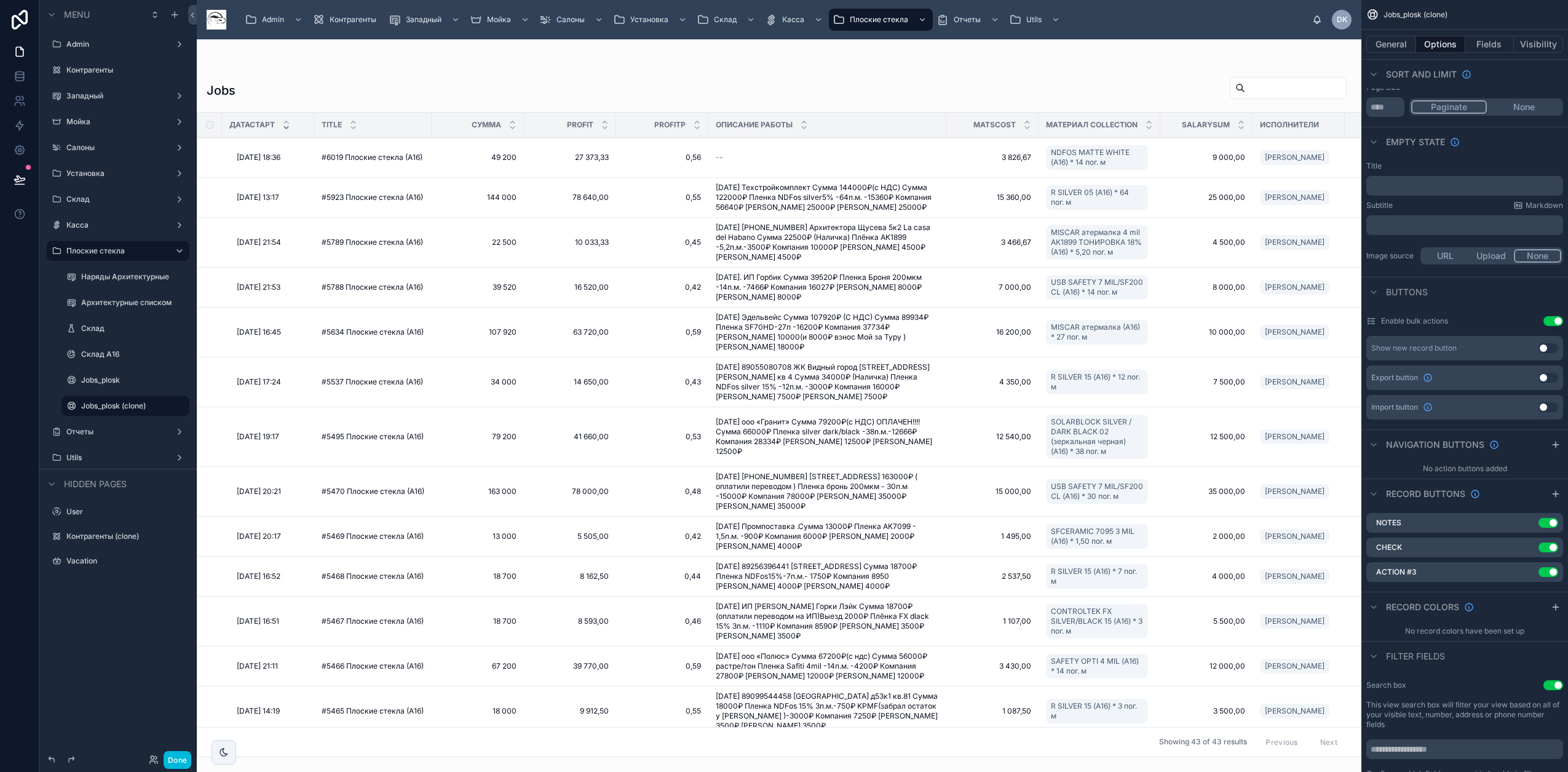
click at [0, 0] on icon "scrollable content" at bounding box center [0, 0] width 0 height 0
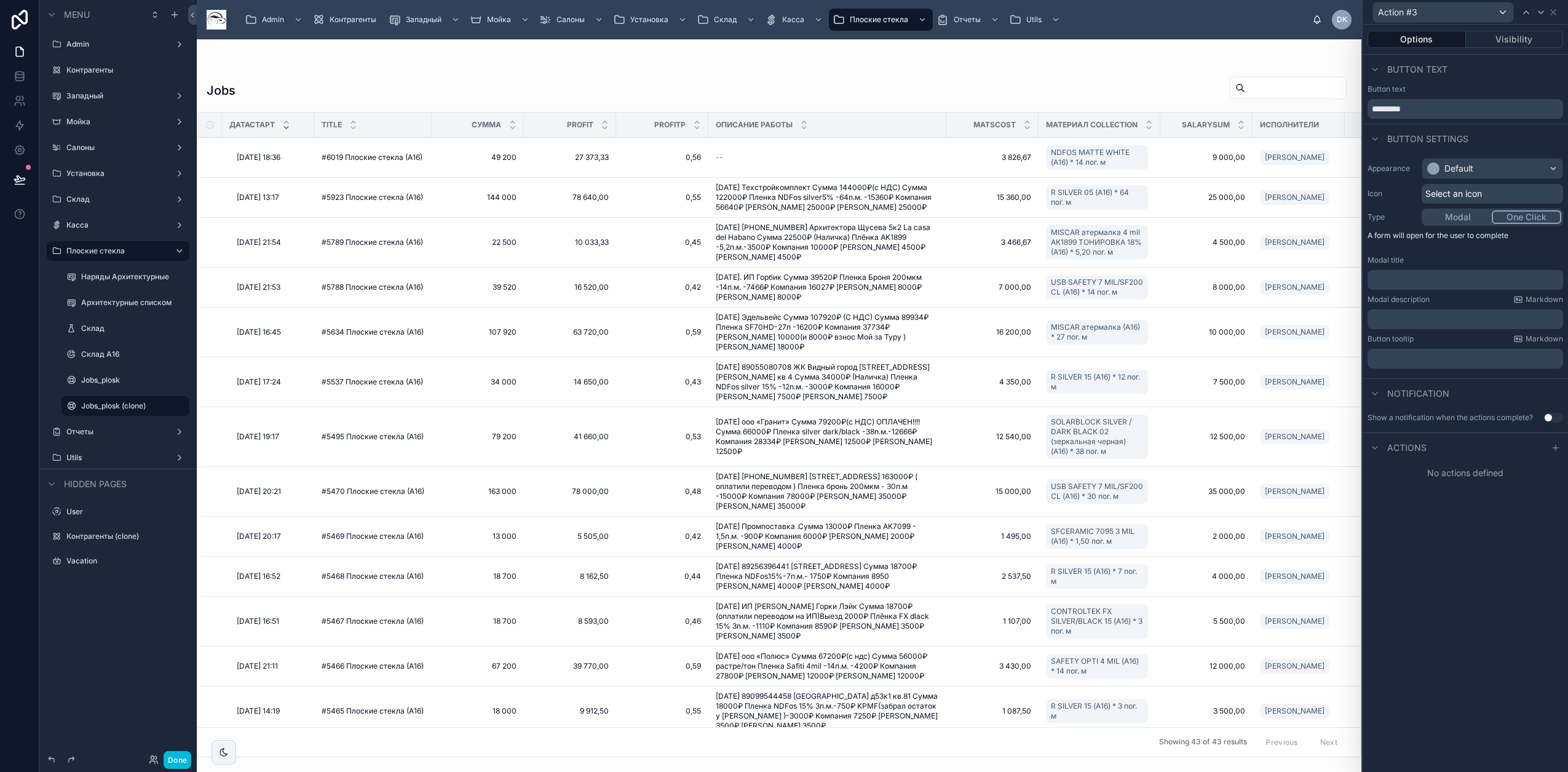
click at [1533, 214] on button "One Click" at bounding box center [1526, 217] width 70 height 13
click at [1553, 365] on icon at bounding box center [1555, 364] width 10 height 10
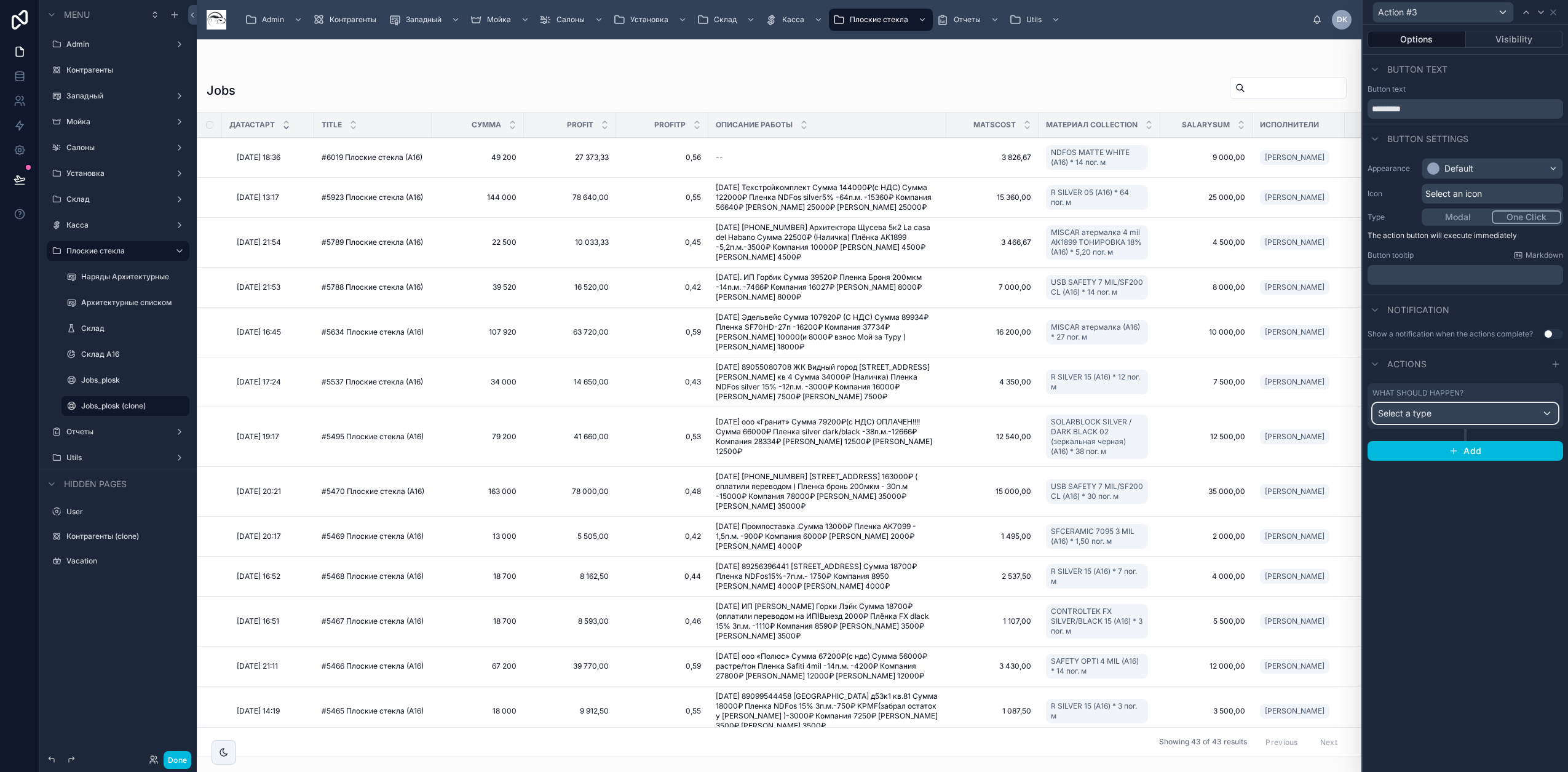
click at [1433, 409] on div "Select a type" at bounding box center [1465, 413] width 184 height 19
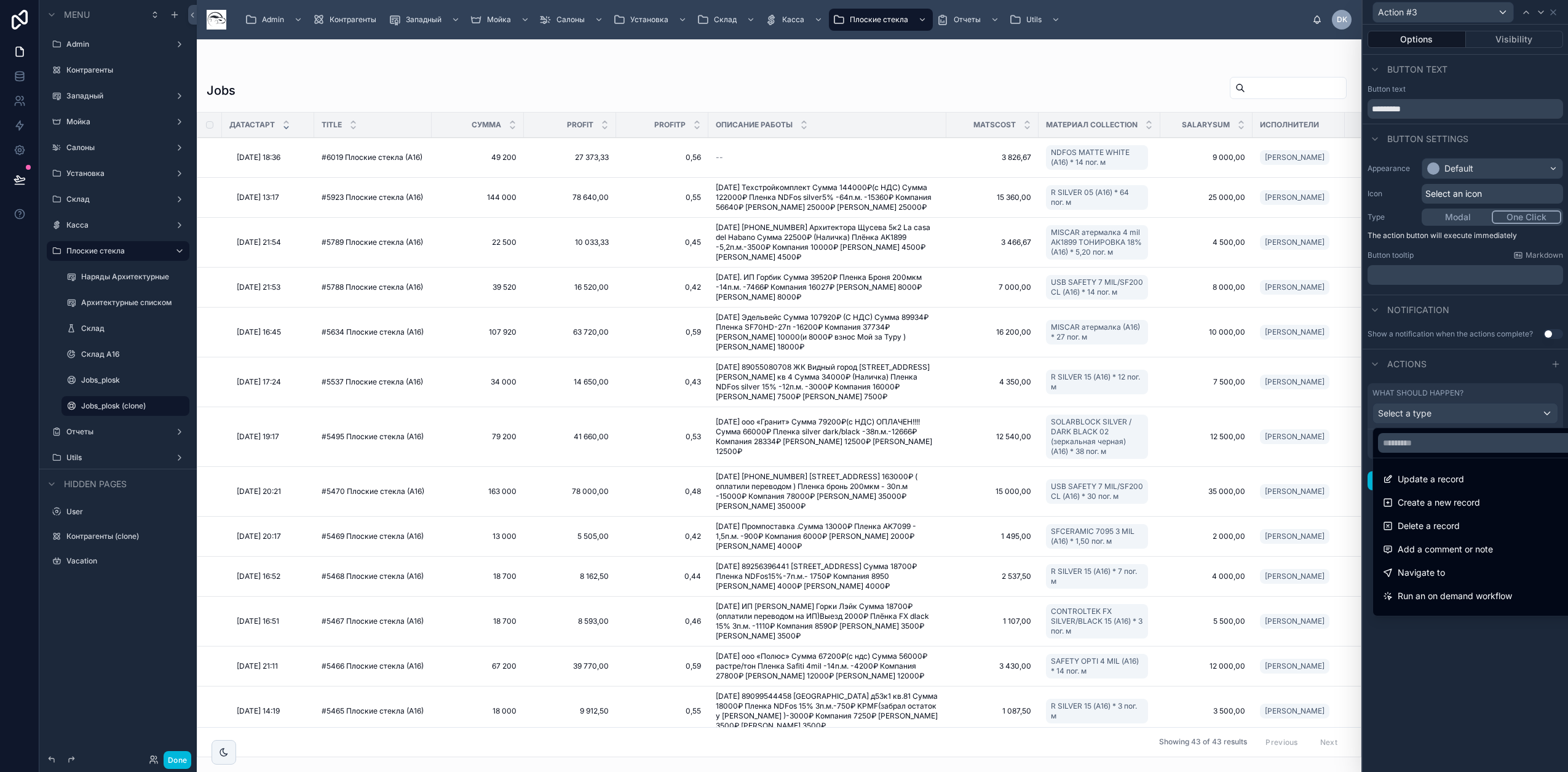
click at [1436, 505] on span "Create a new record" at bounding box center [1439, 502] width 82 height 15
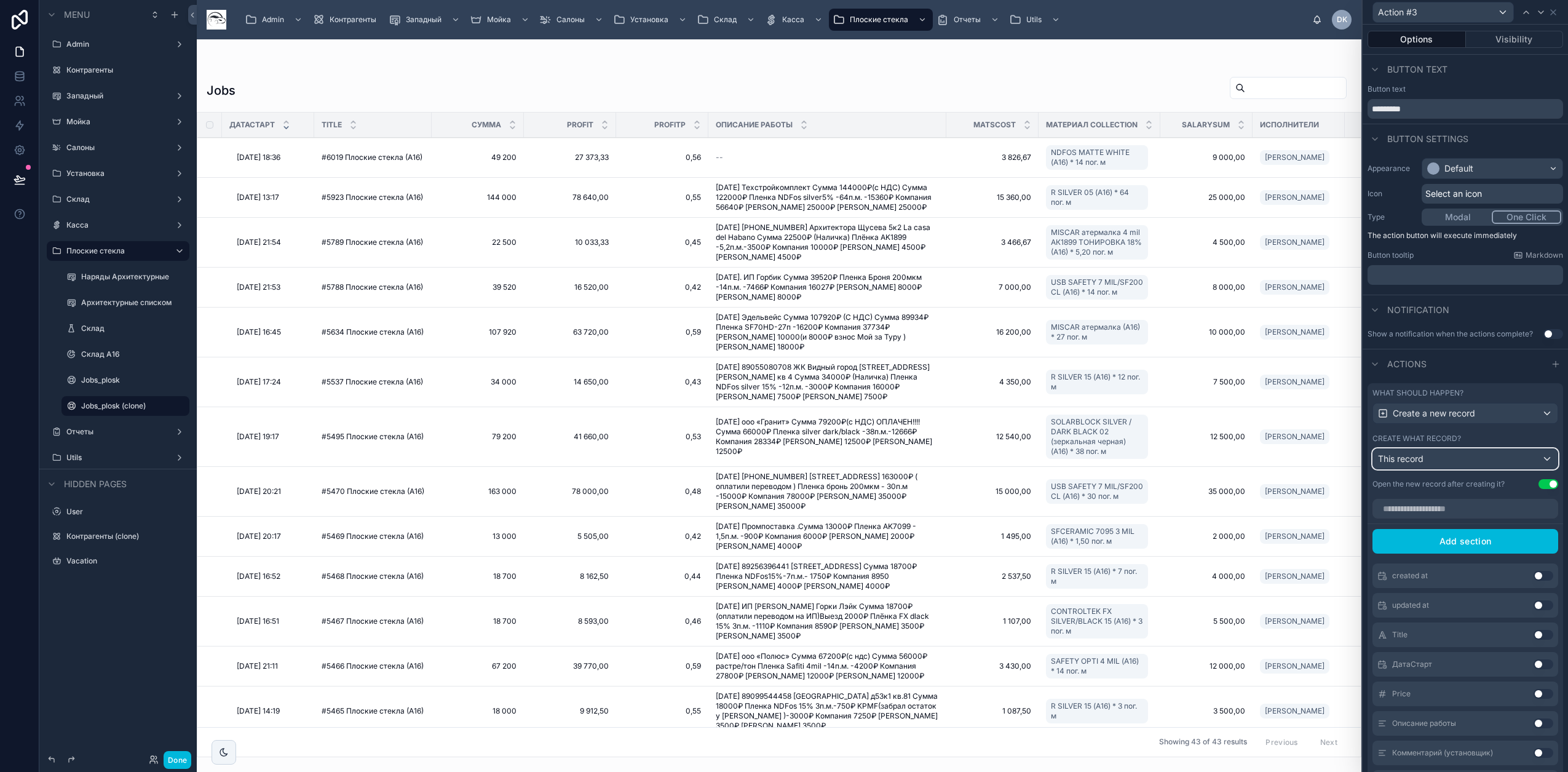
click at [1402, 464] on span "This record" at bounding box center [1400, 458] width 46 height 11
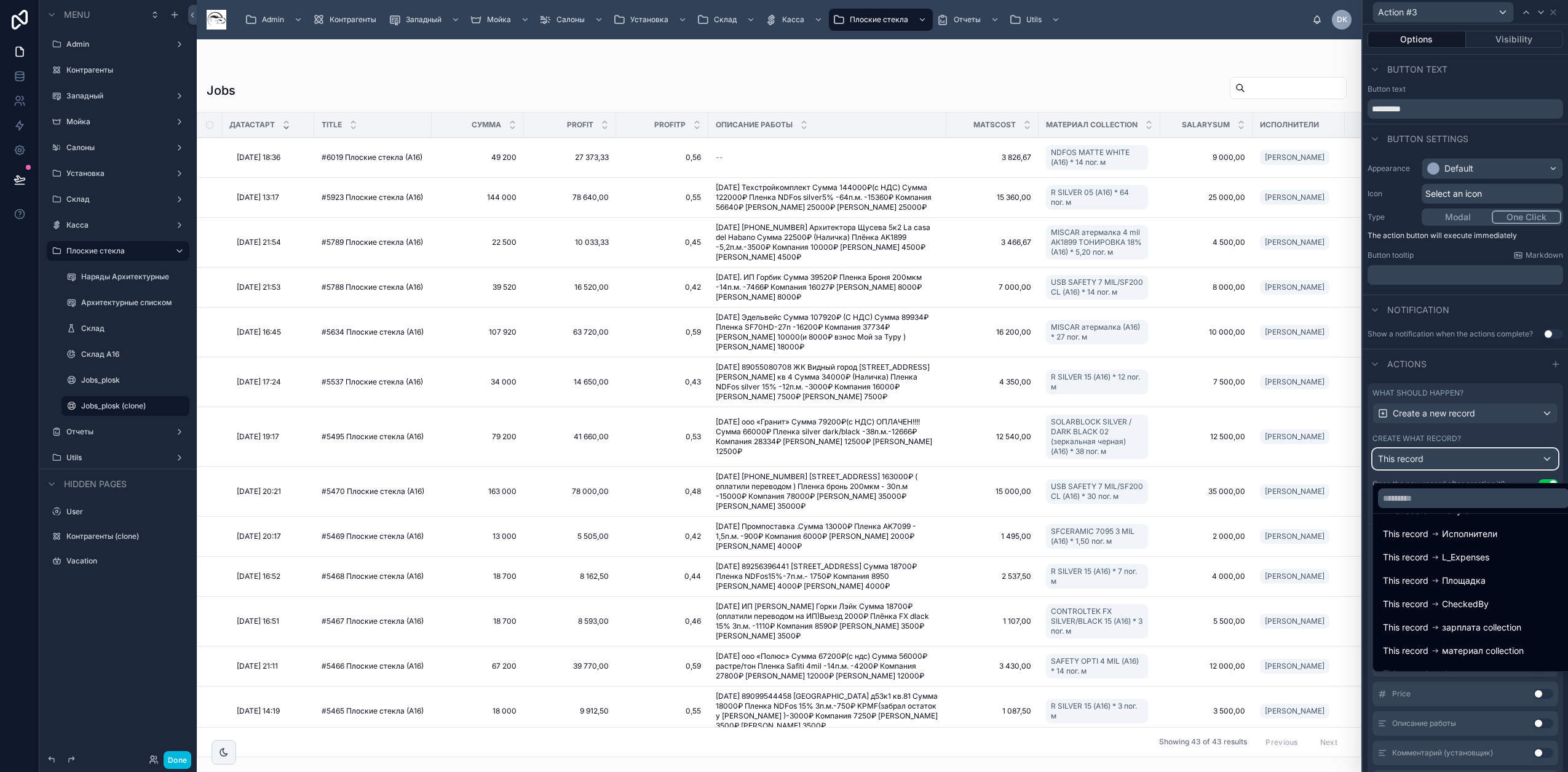
scroll to position [40, 0]
click at [1477, 607] on span "зарплата collection" at bounding box center [1481, 610] width 79 height 15
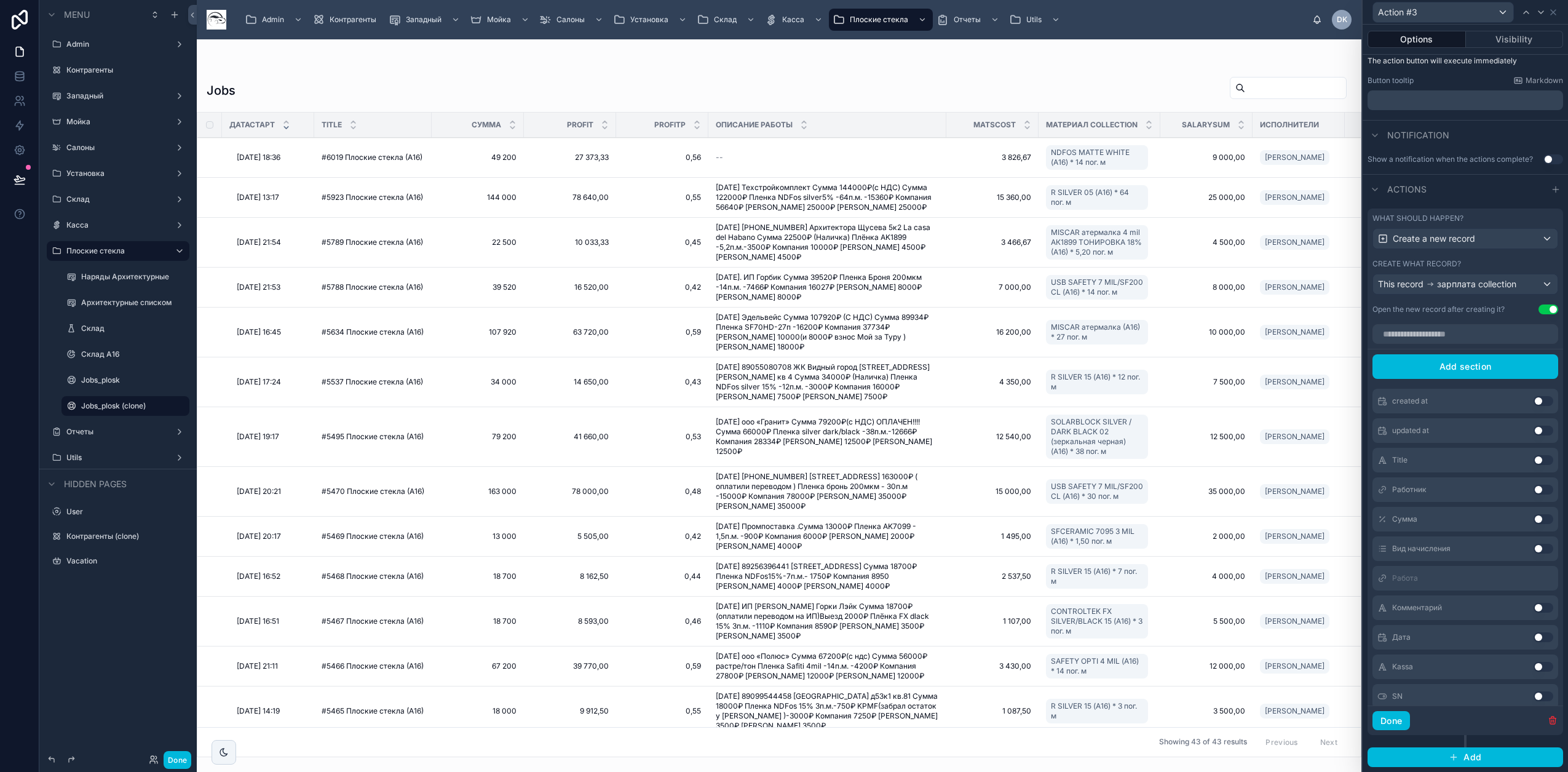
scroll to position [184, 0]
click at [1533, 489] on button "Use setting" at bounding box center [1542, 489] width 19 height 10
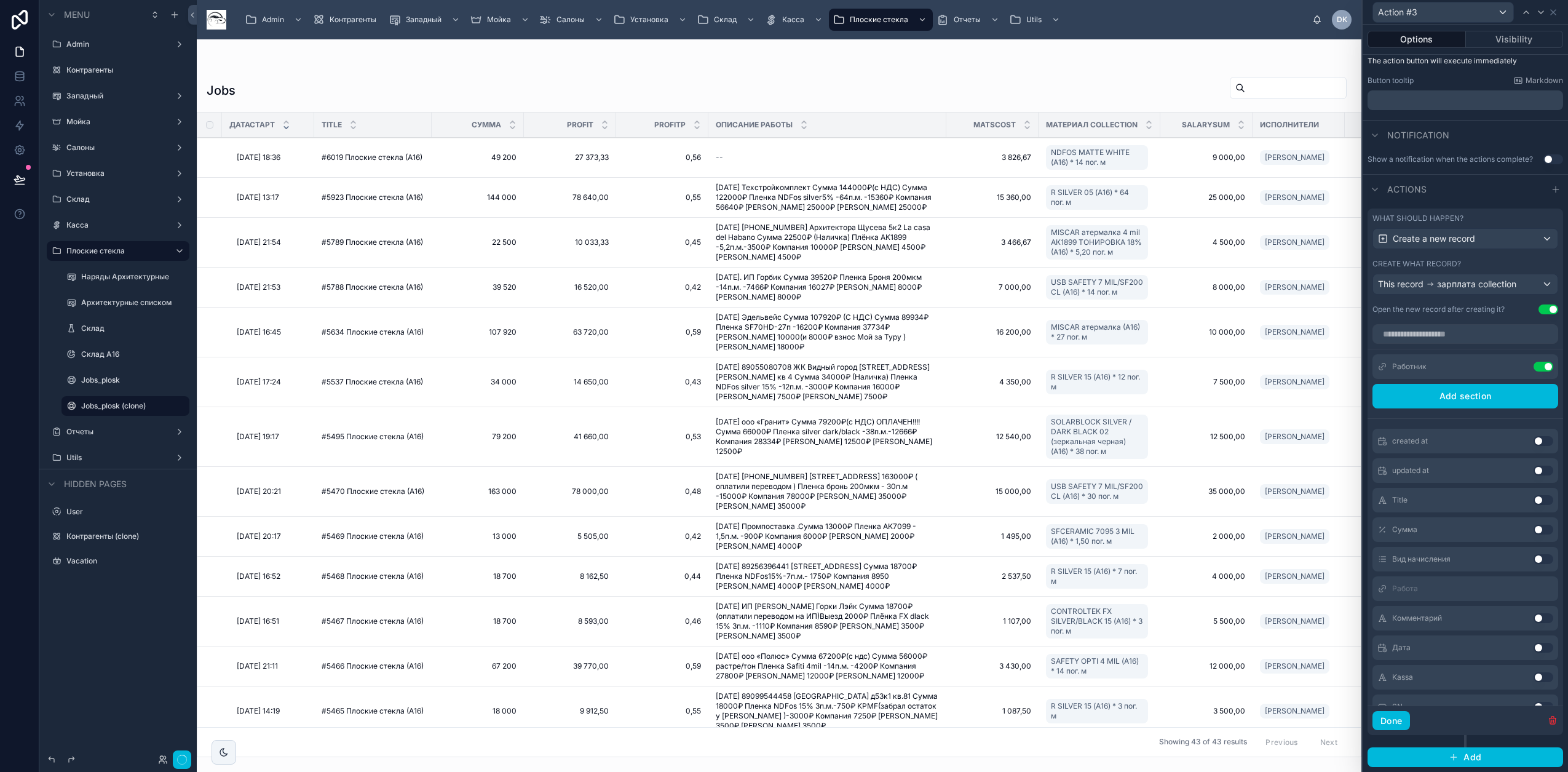
click at [1533, 528] on button "Use setting" at bounding box center [1542, 530] width 19 height 10
click at [1533, 561] on button "Use setting" at bounding box center [1542, 559] width 19 height 10
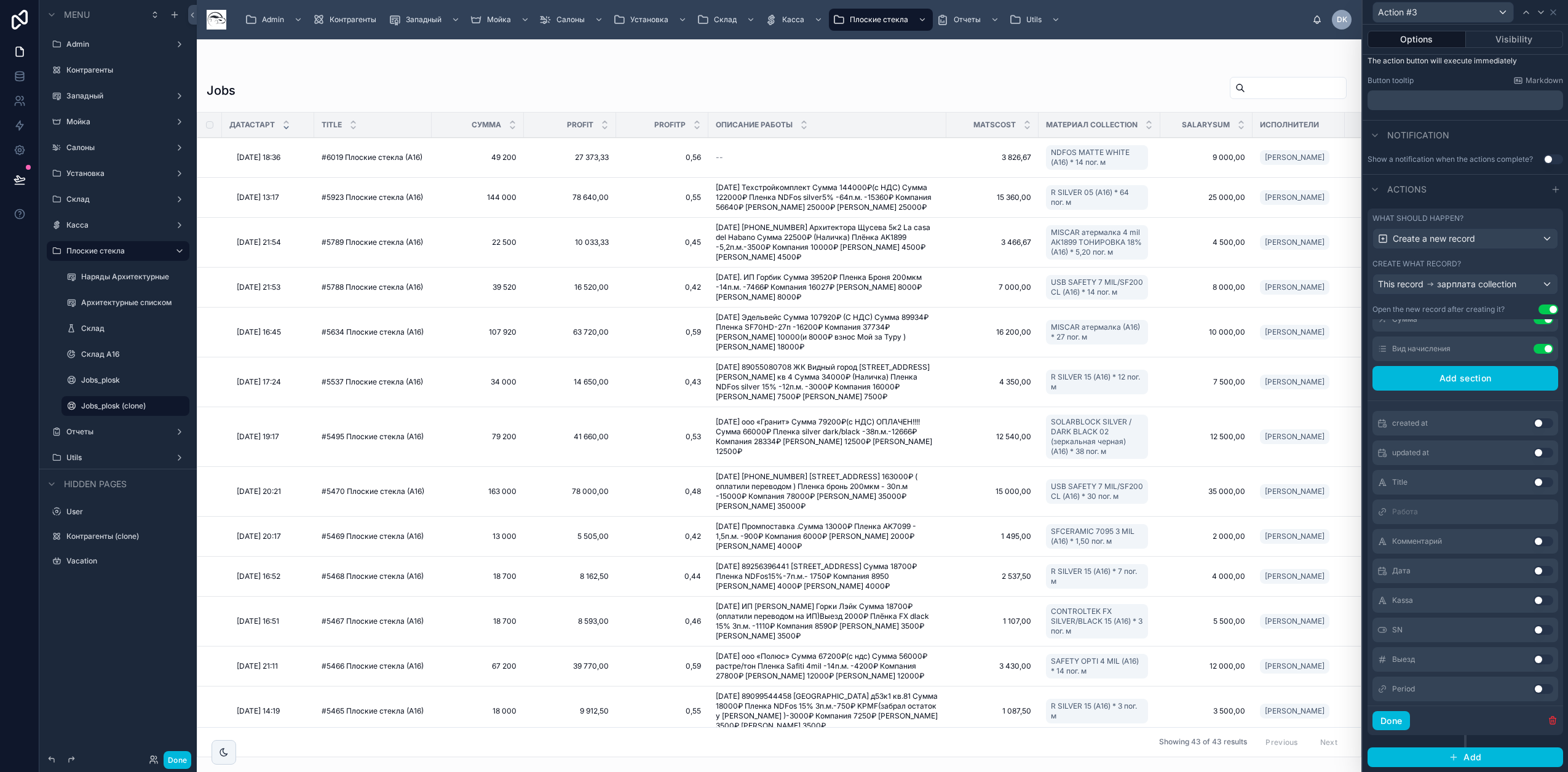
click at [1533, 568] on button "Use setting" at bounding box center [1542, 571] width 19 height 10
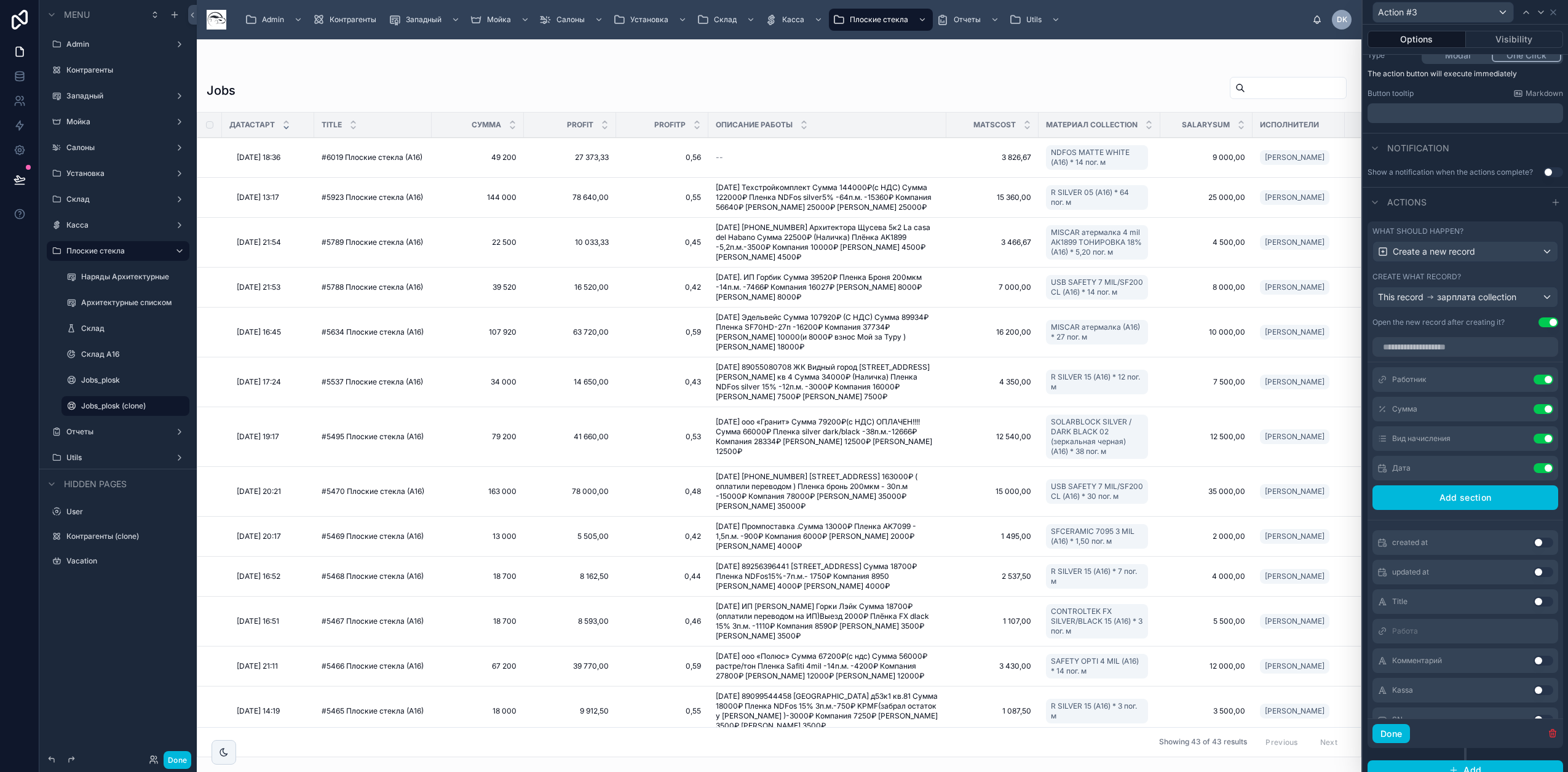
scroll to position [184, 0]
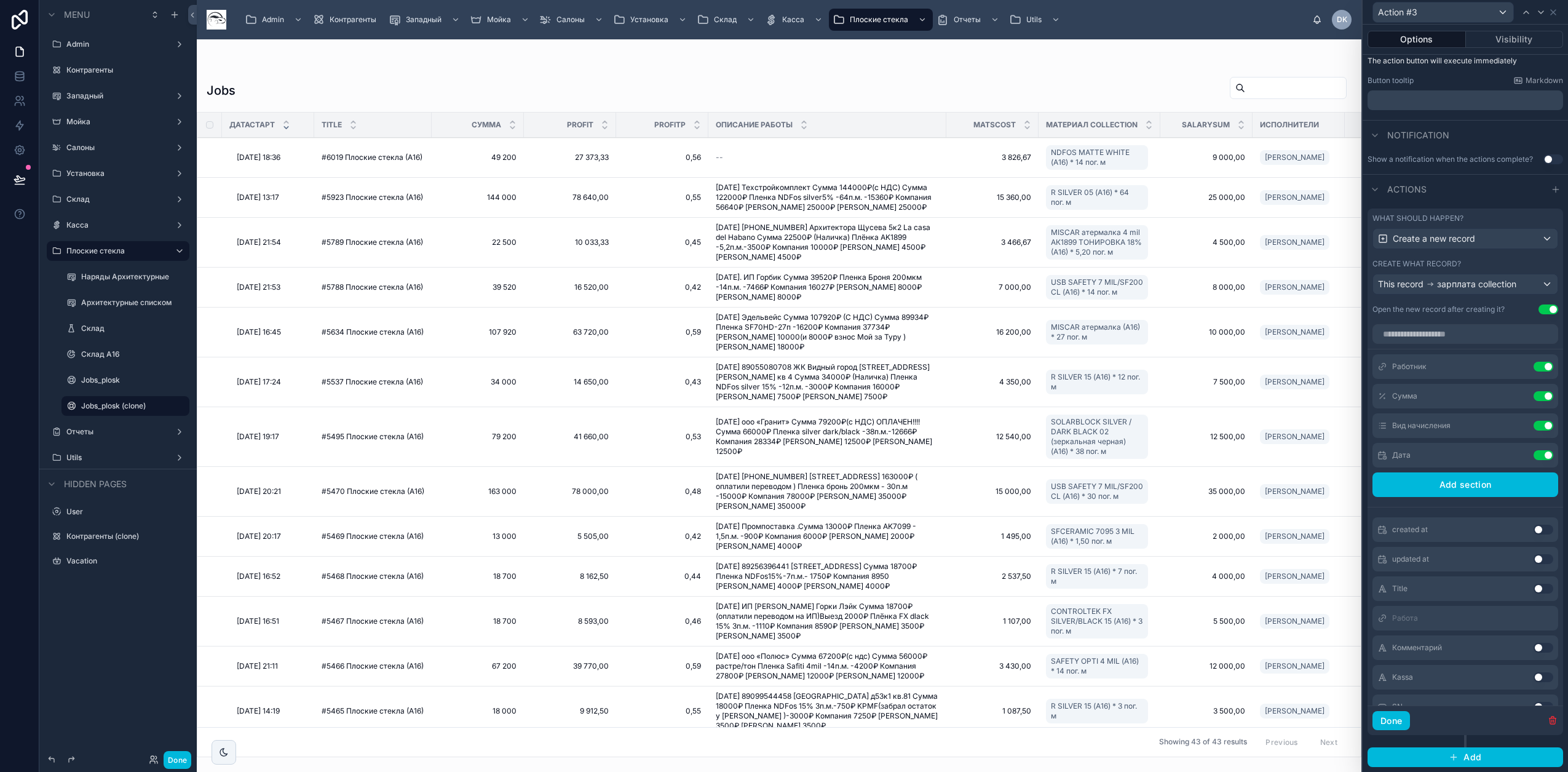
click at [0, 0] on button at bounding box center [0, 0] width 0 height 0
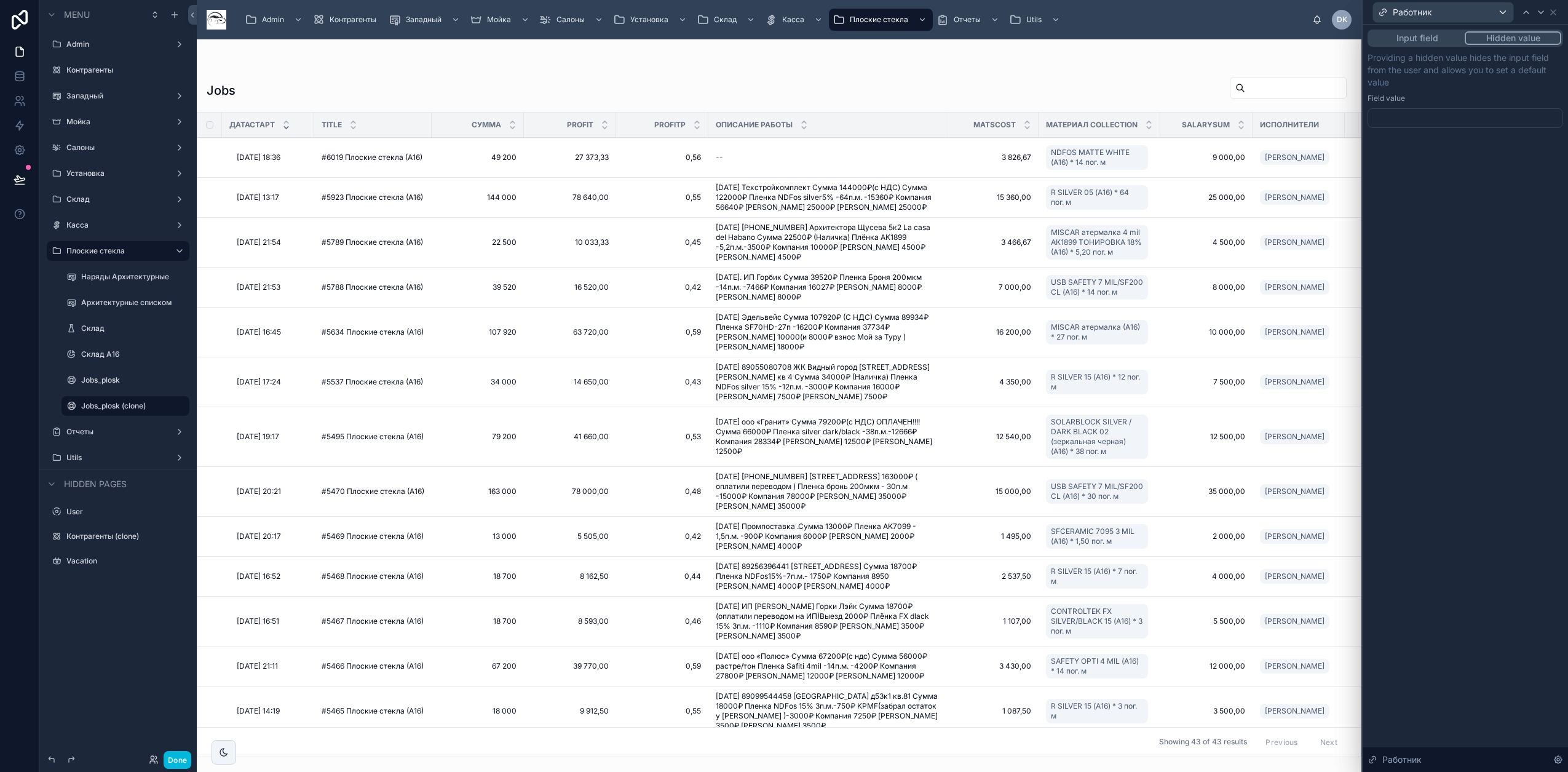
click at [1424, 121] on div at bounding box center [1465, 118] width 196 height 19
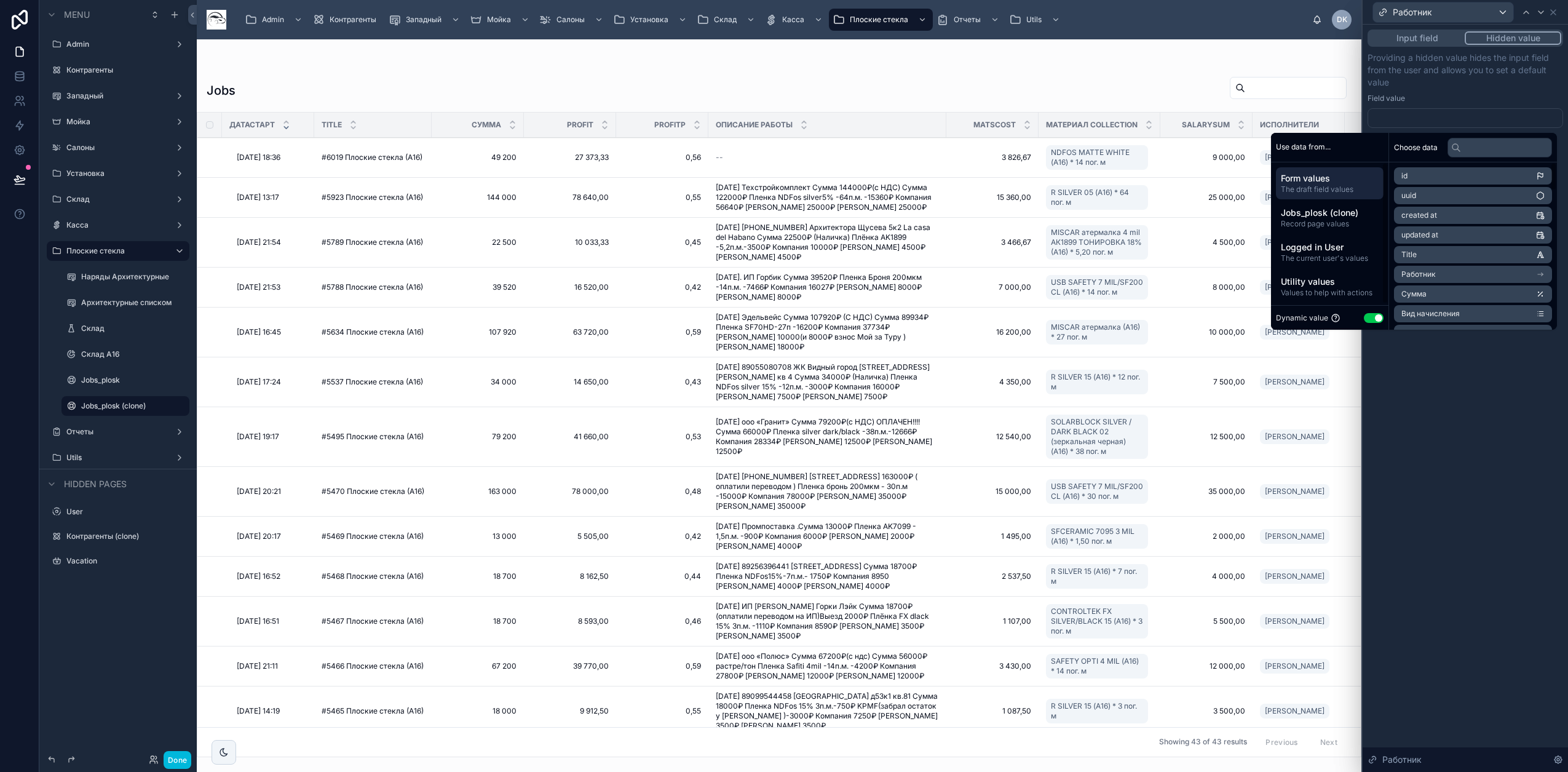
click at [1369, 321] on button "Use setting" at bounding box center [1373, 317] width 19 height 10
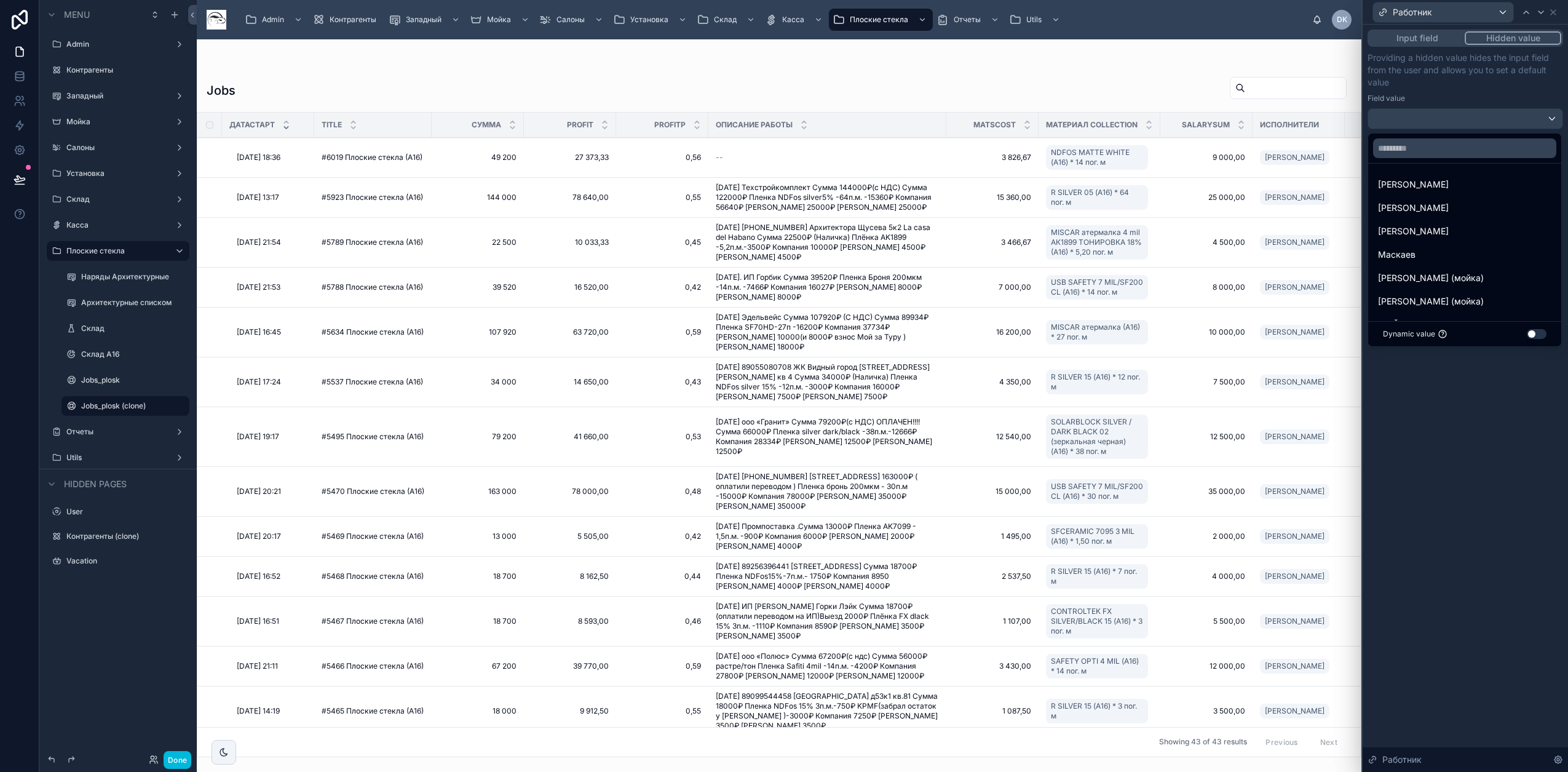
click at [1422, 185] on div "[PERSON_NAME]" at bounding box center [1464, 184] width 173 height 15
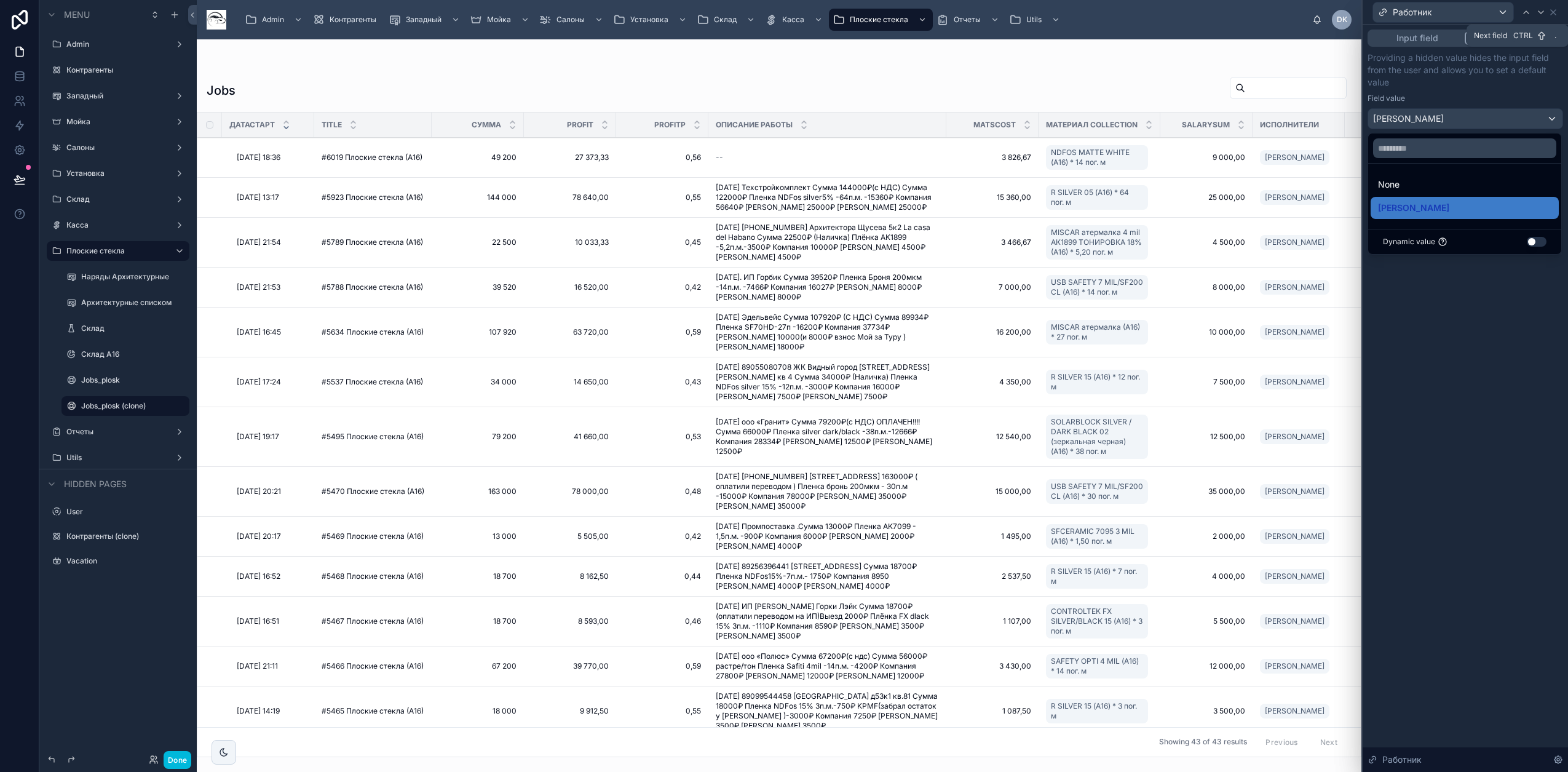
click at [1538, 16] on icon at bounding box center [1540, 12] width 10 height 10
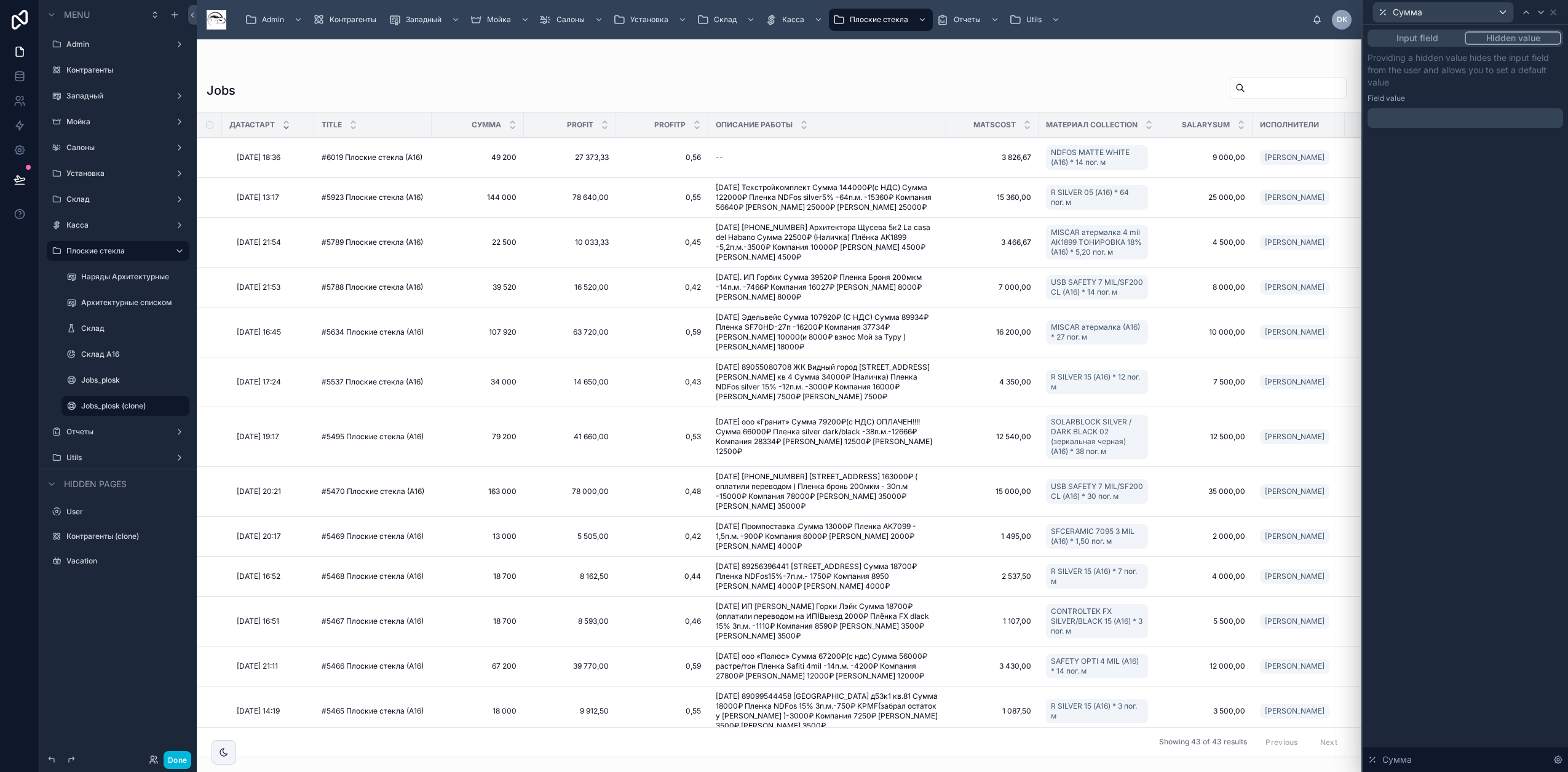
click at [1443, 124] on div "﻿" at bounding box center [1465, 118] width 196 height 19
click at [1443, 118] on p "﻿" at bounding box center [1466, 118] width 188 height 12
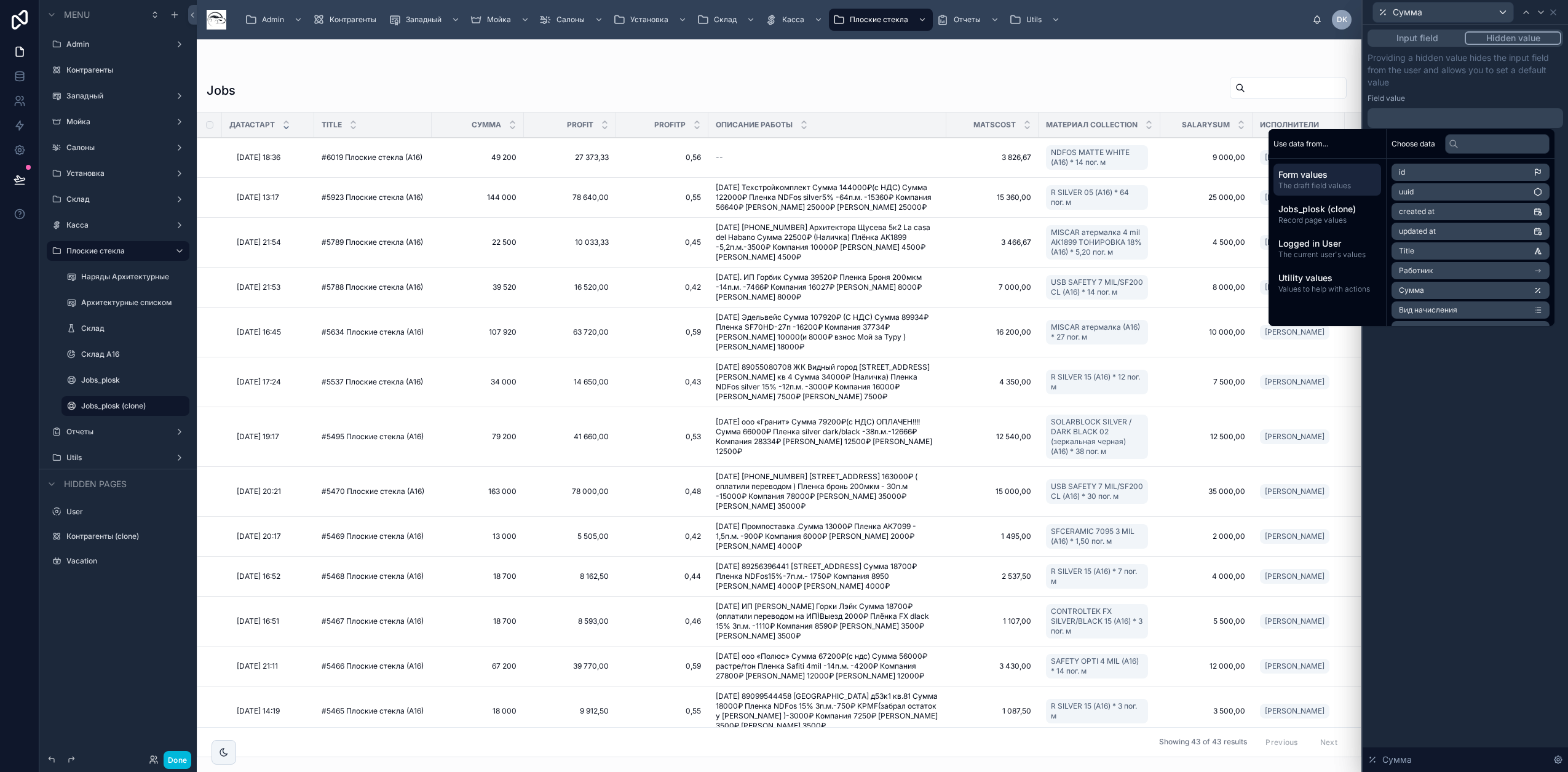
click at [1307, 217] on span "Record page values" at bounding box center [1327, 220] width 98 height 10
click at [1467, 140] on input "text" at bounding box center [1497, 143] width 104 height 19
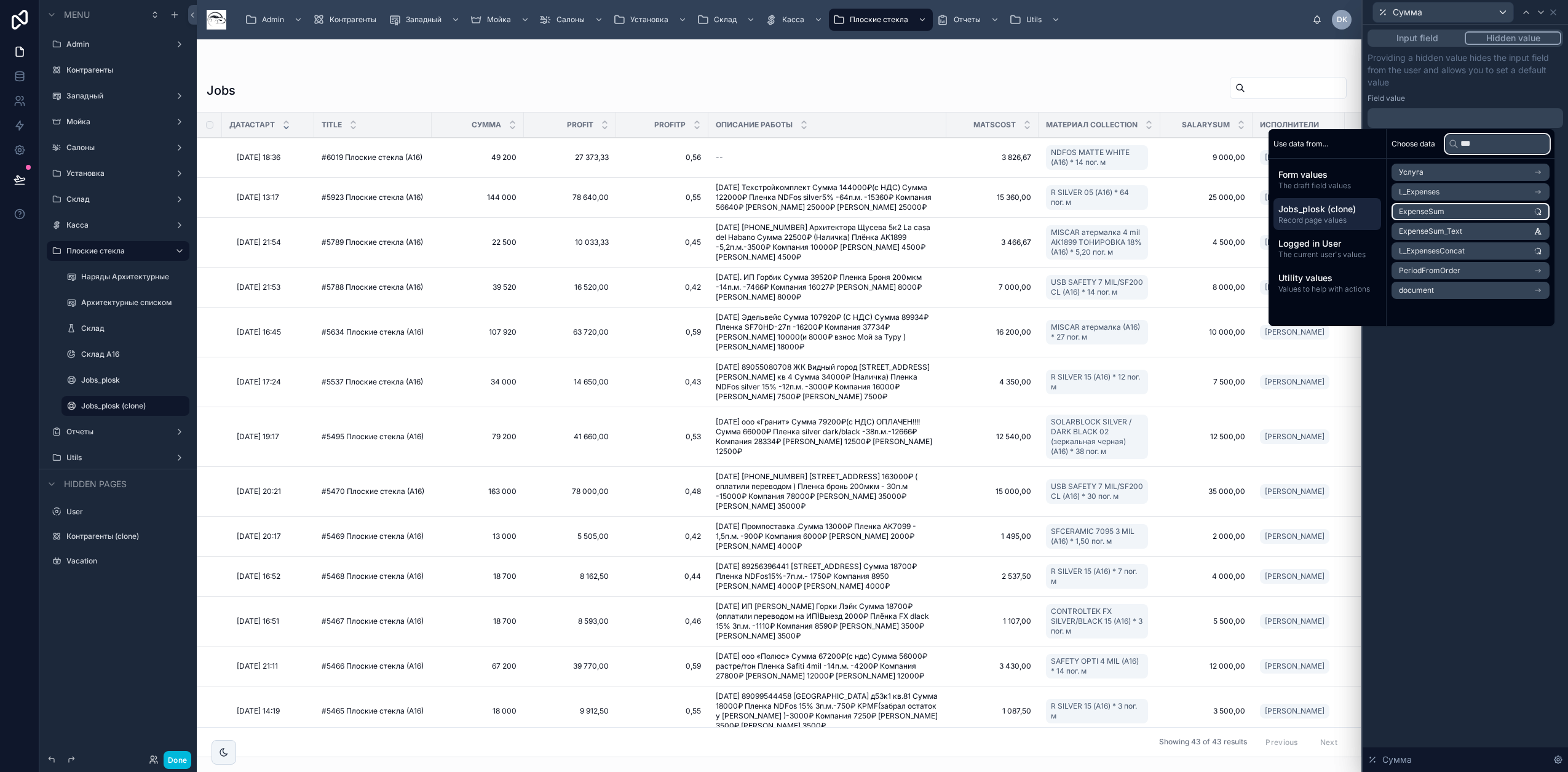
type input "***"
click at [1436, 211] on span "ExpenseSum" at bounding box center [1421, 211] width 46 height 10
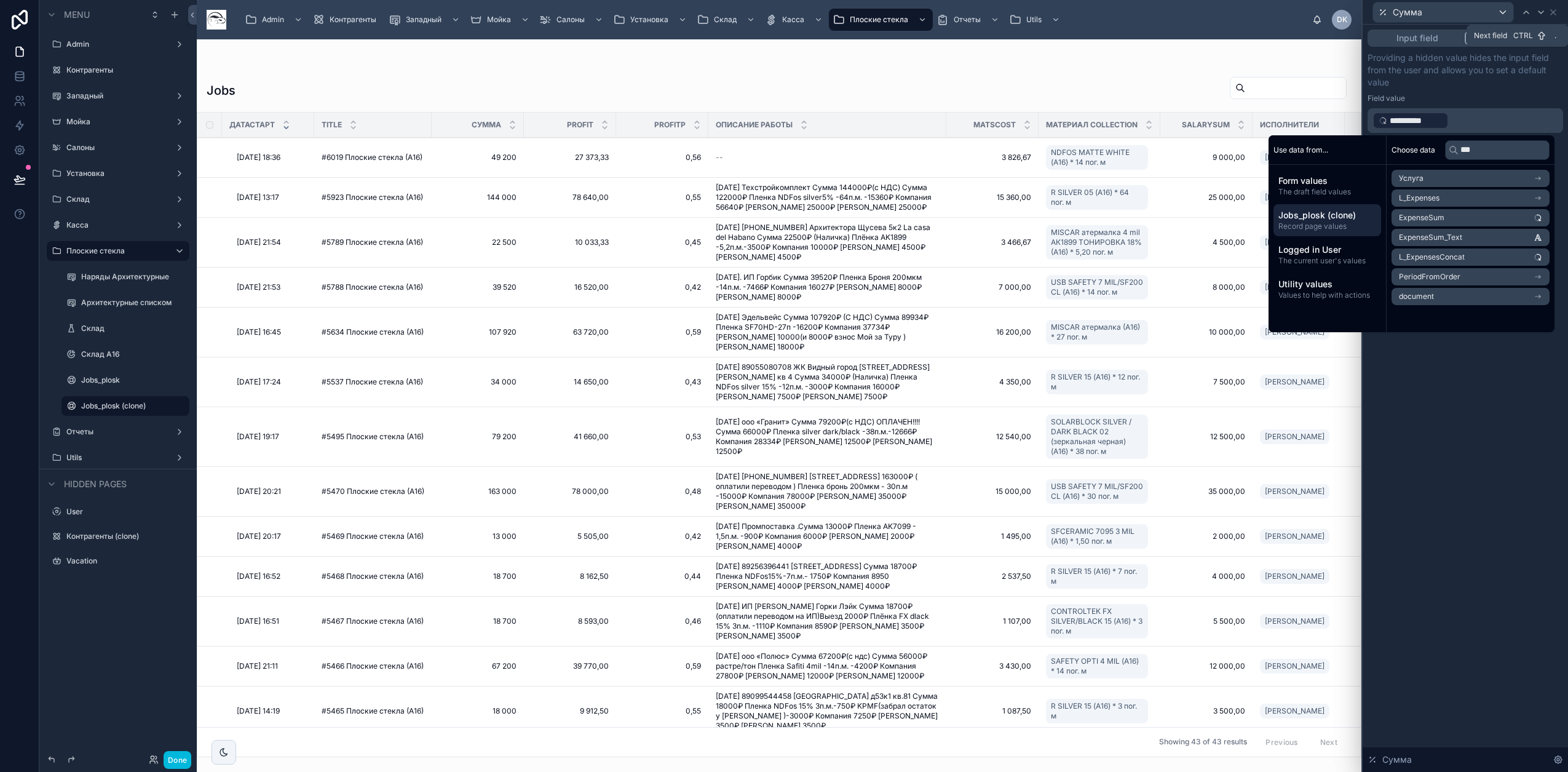
click at [1538, 9] on icon at bounding box center [1540, 12] width 10 height 10
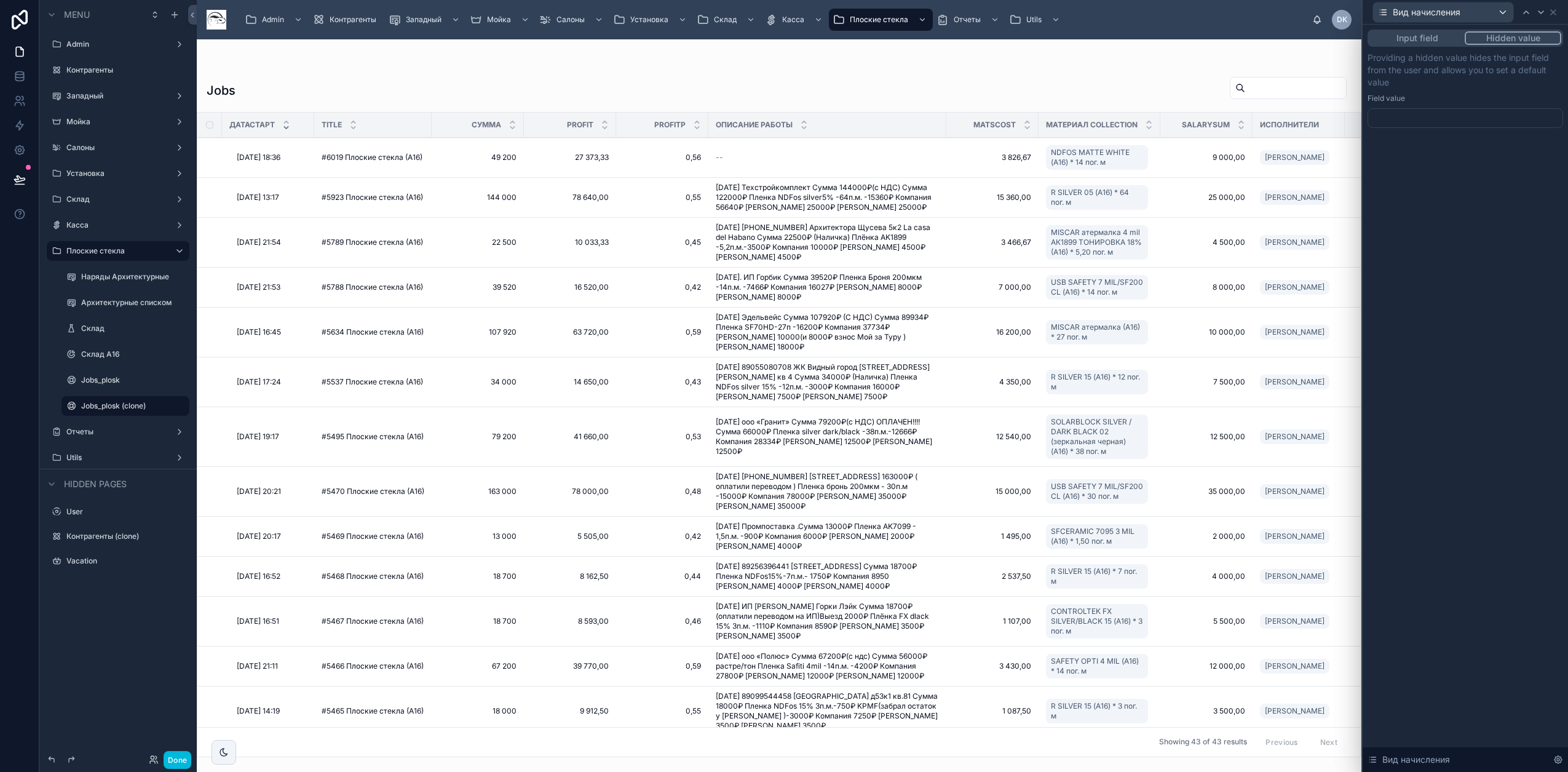
click at [1450, 121] on div at bounding box center [1465, 118] width 196 height 19
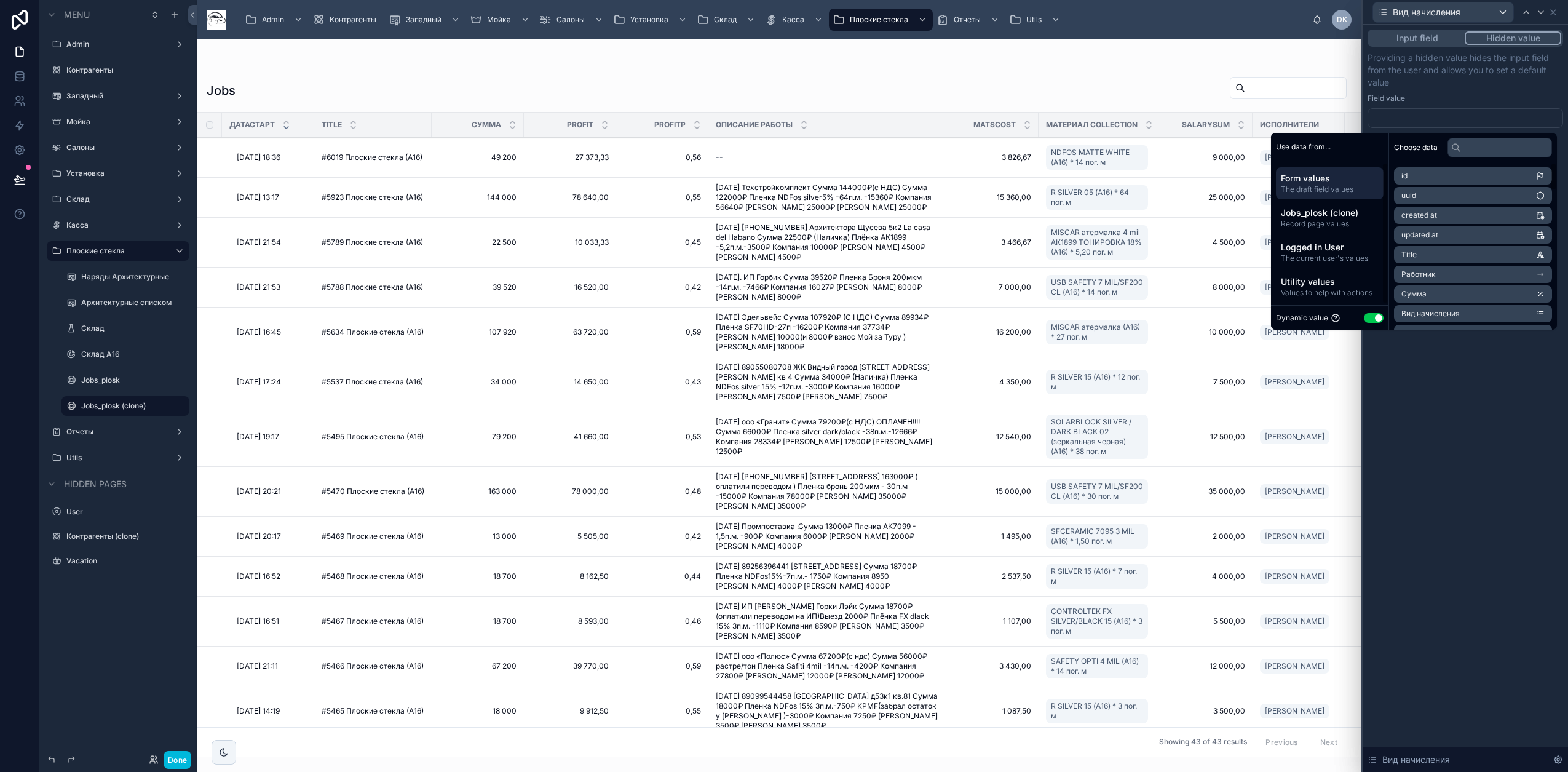
click at [1364, 320] on button "Use setting" at bounding box center [1373, 317] width 19 height 10
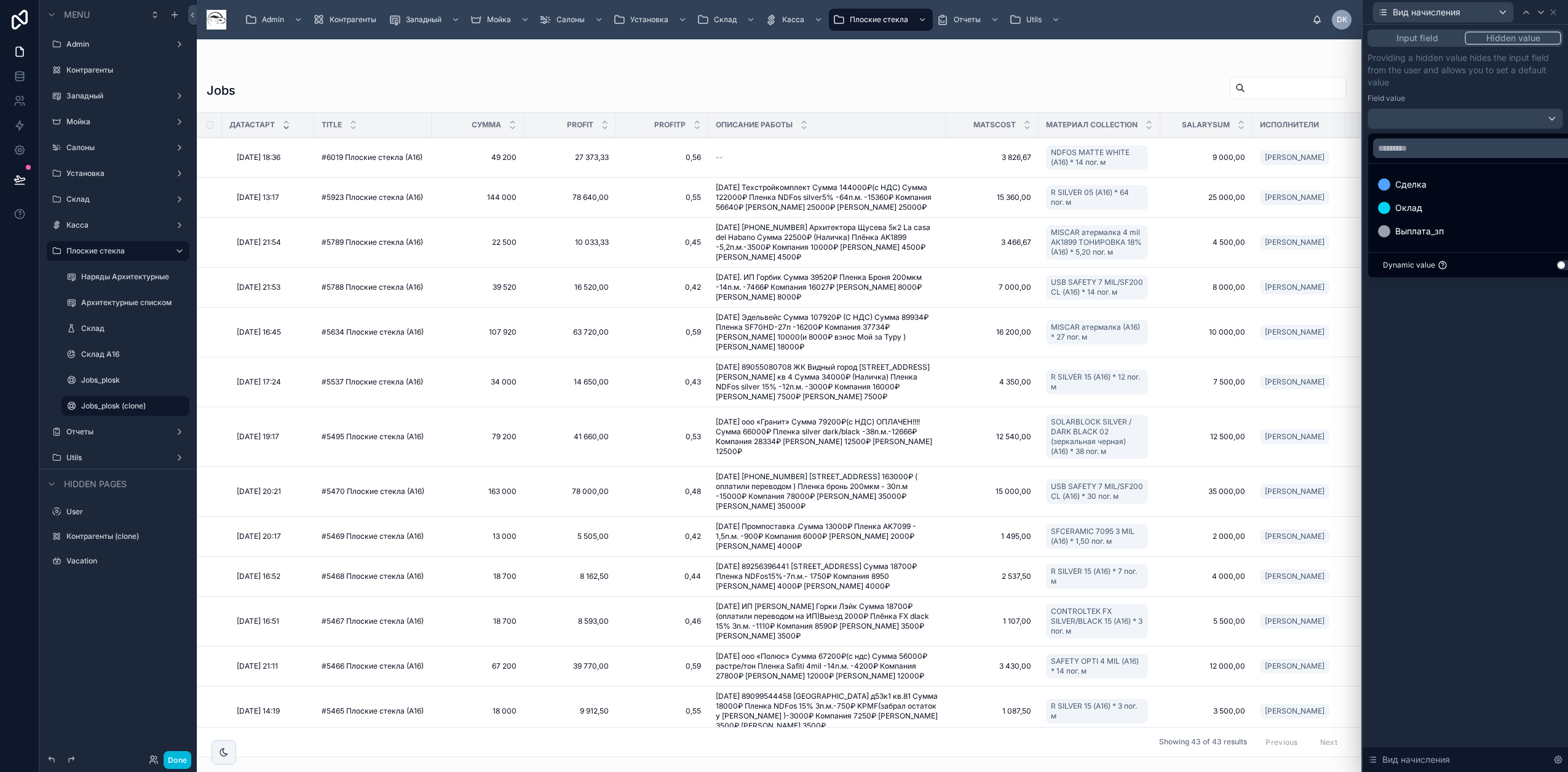
click at [1416, 187] on span "Сделка" at bounding box center [1410, 184] width 32 height 15
click at [1539, 11] on icon at bounding box center [1540, 12] width 5 height 2
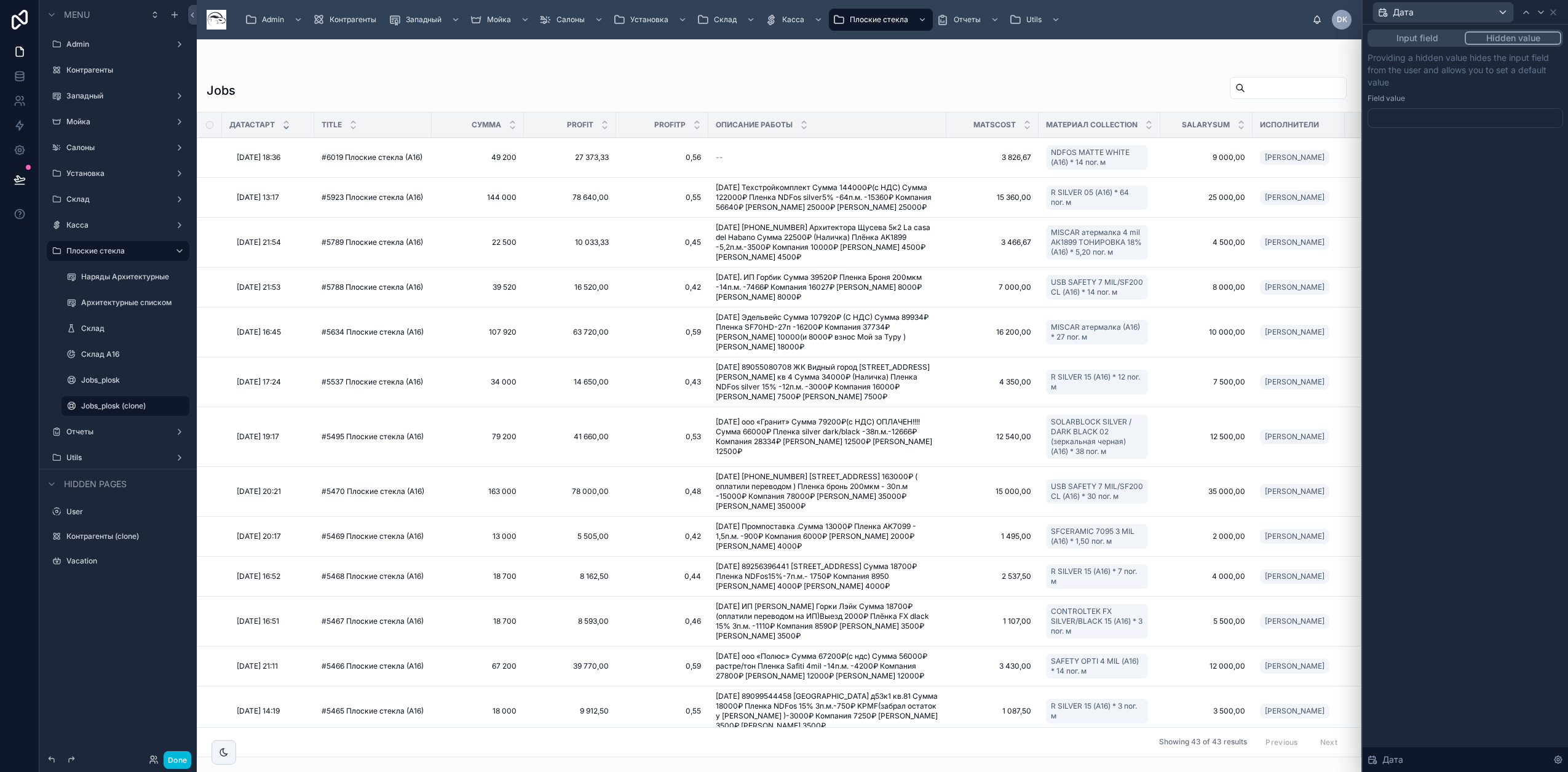
click at [1436, 113] on div at bounding box center [1465, 118] width 196 height 19
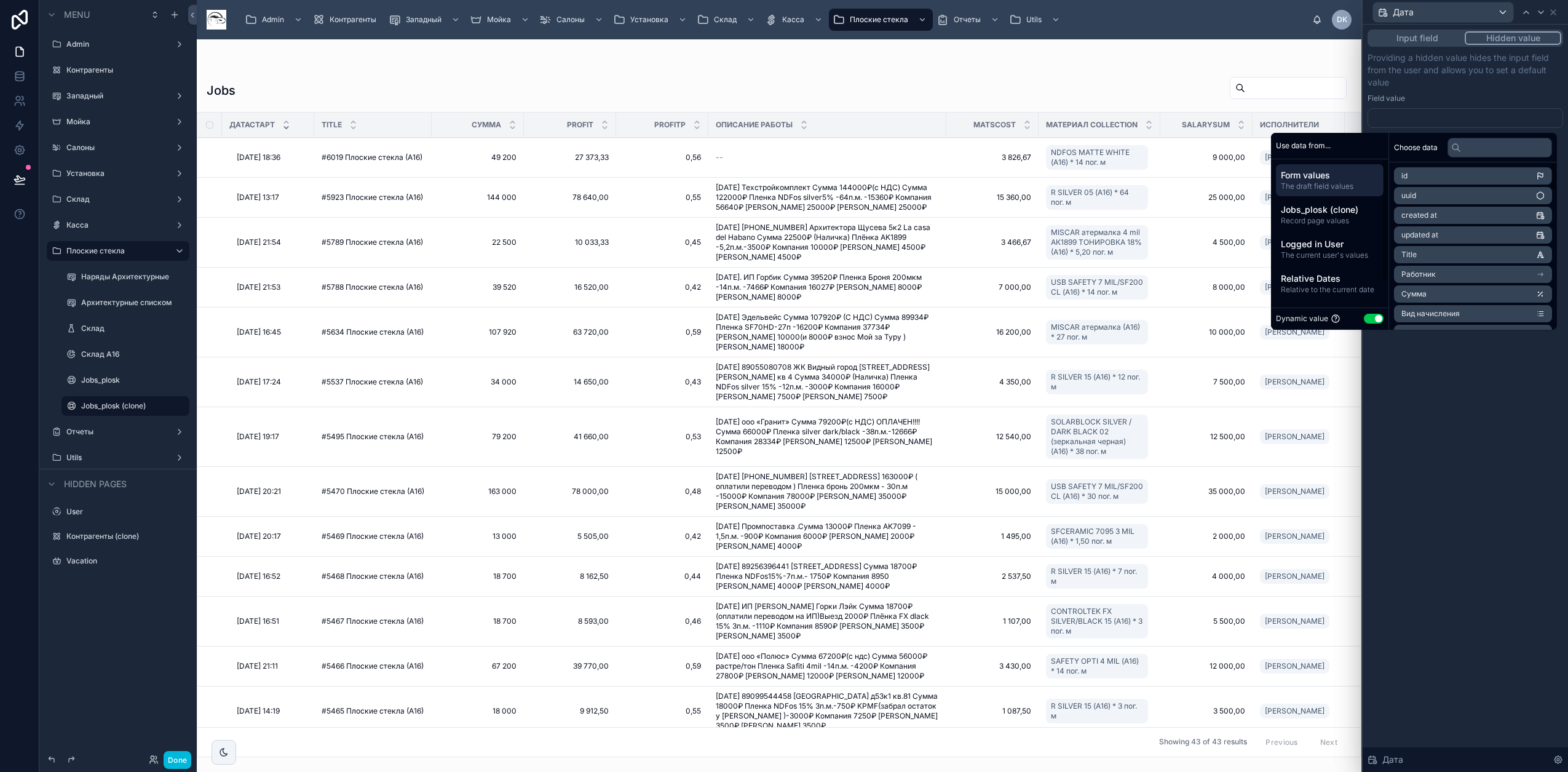
click at [1341, 214] on span "Jobs_plosk (clone)" at bounding box center [1330, 210] width 98 height 12
click at [1455, 178] on li "ДатаСтарт" at bounding box center [1473, 176] width 158 height 17
click at [1542, 10] on icon at bounding box center [1540, 12] width 10 height 10
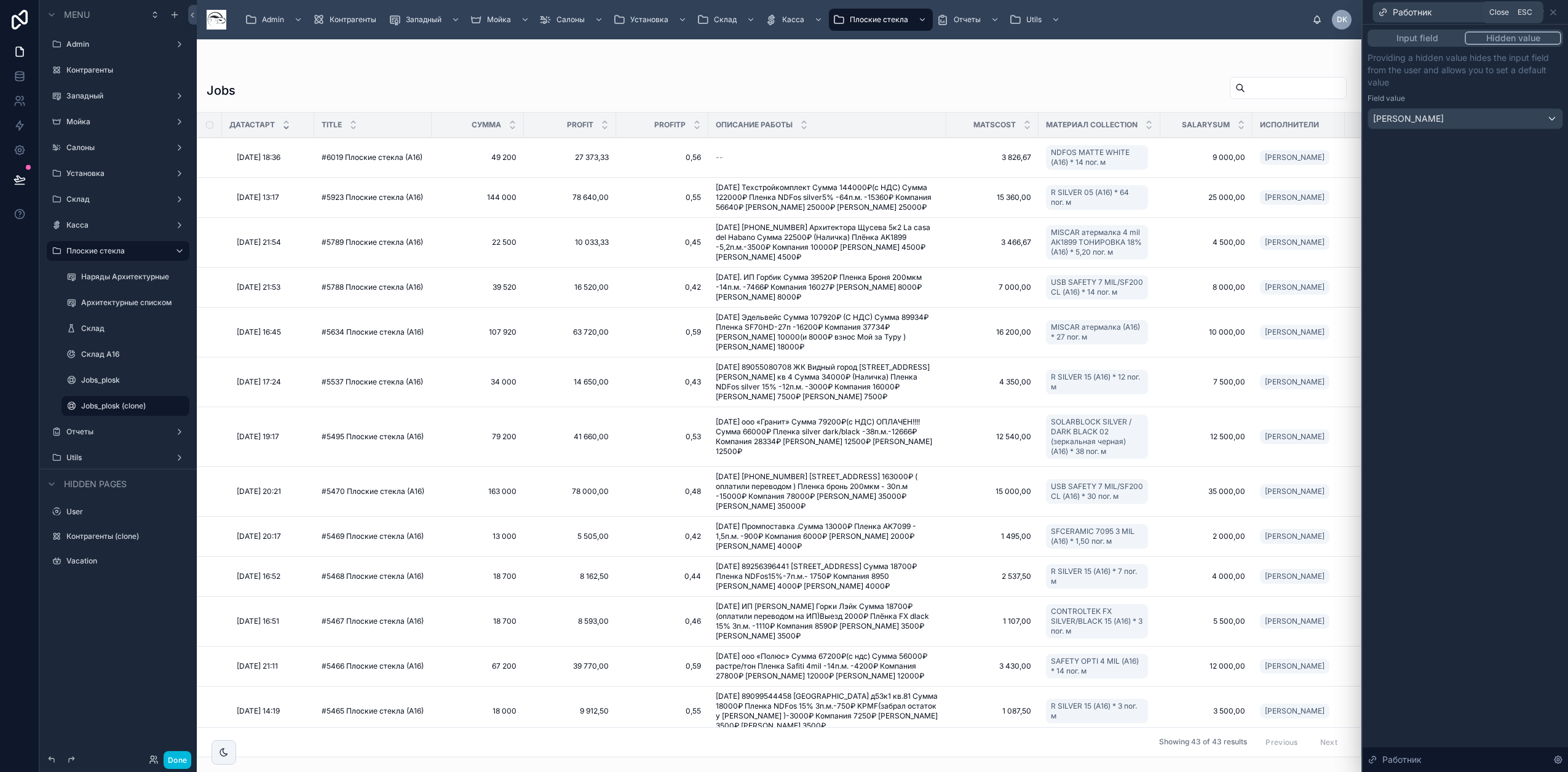
click at [1553, 13] on icon at bounding box center [1553, 12] width 10 height 10
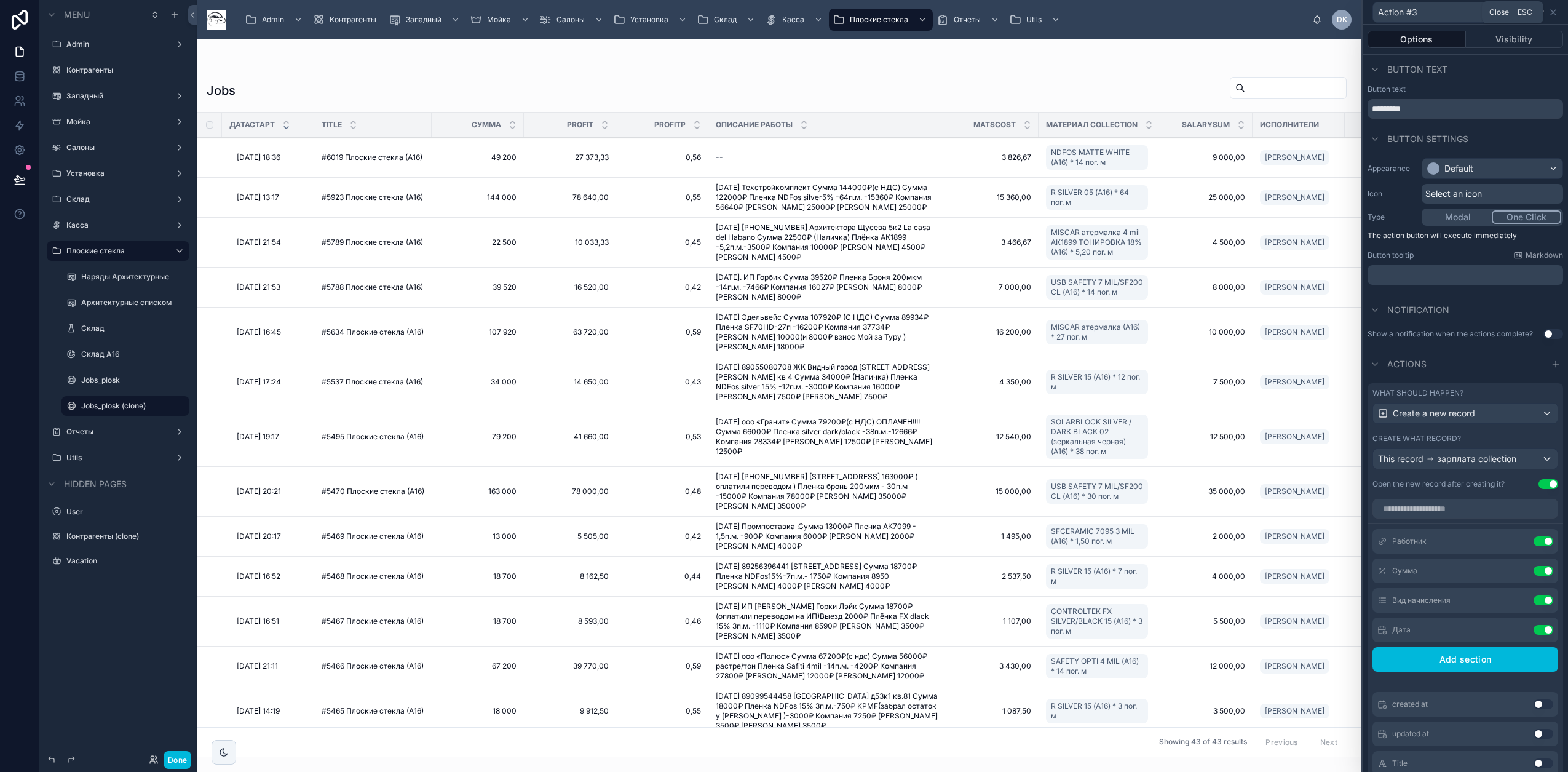
click at [1553, 12] on icon at bounding box center [1553, 12] width 5 height 5
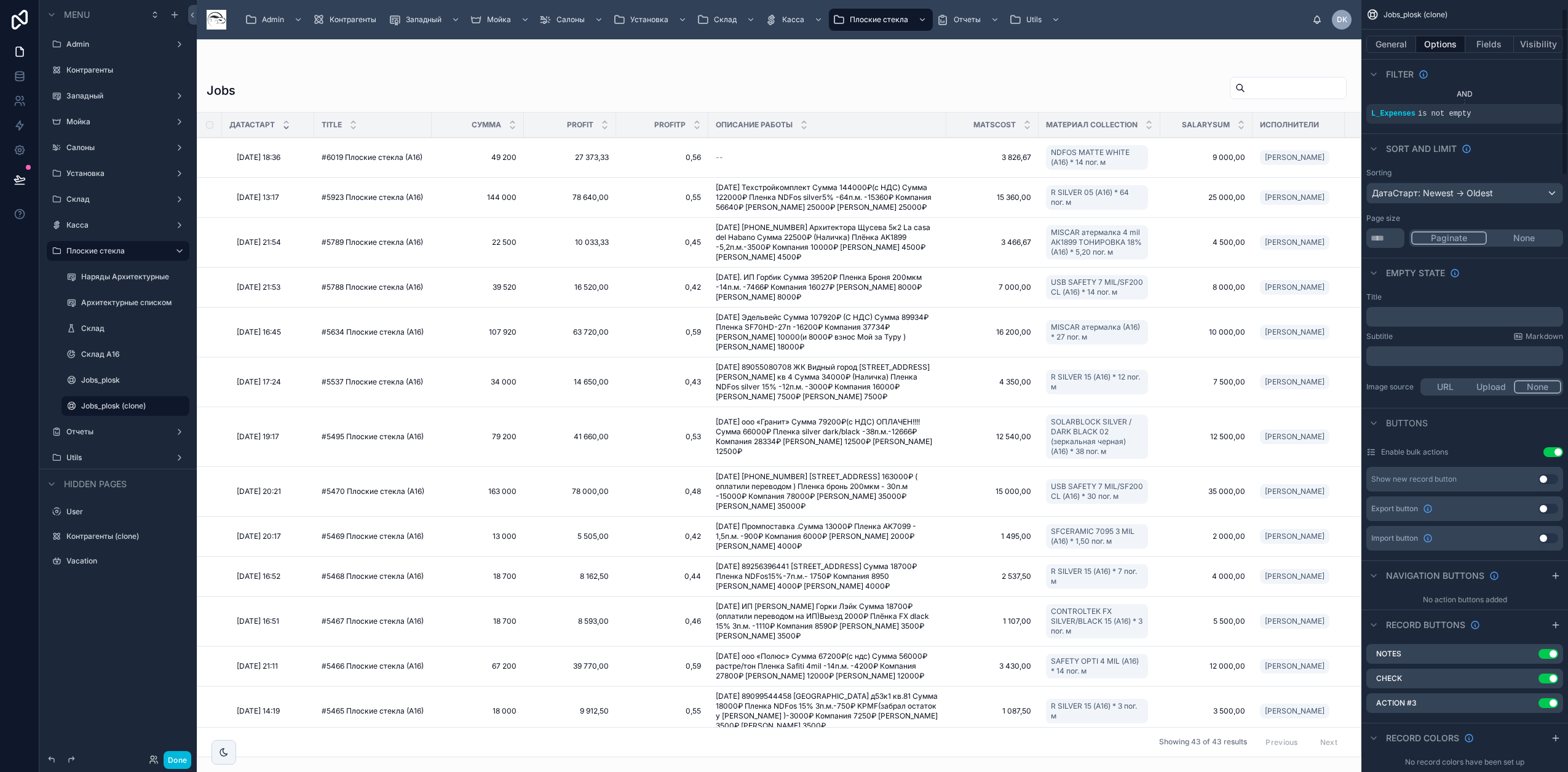
scroll to position [37, 0]
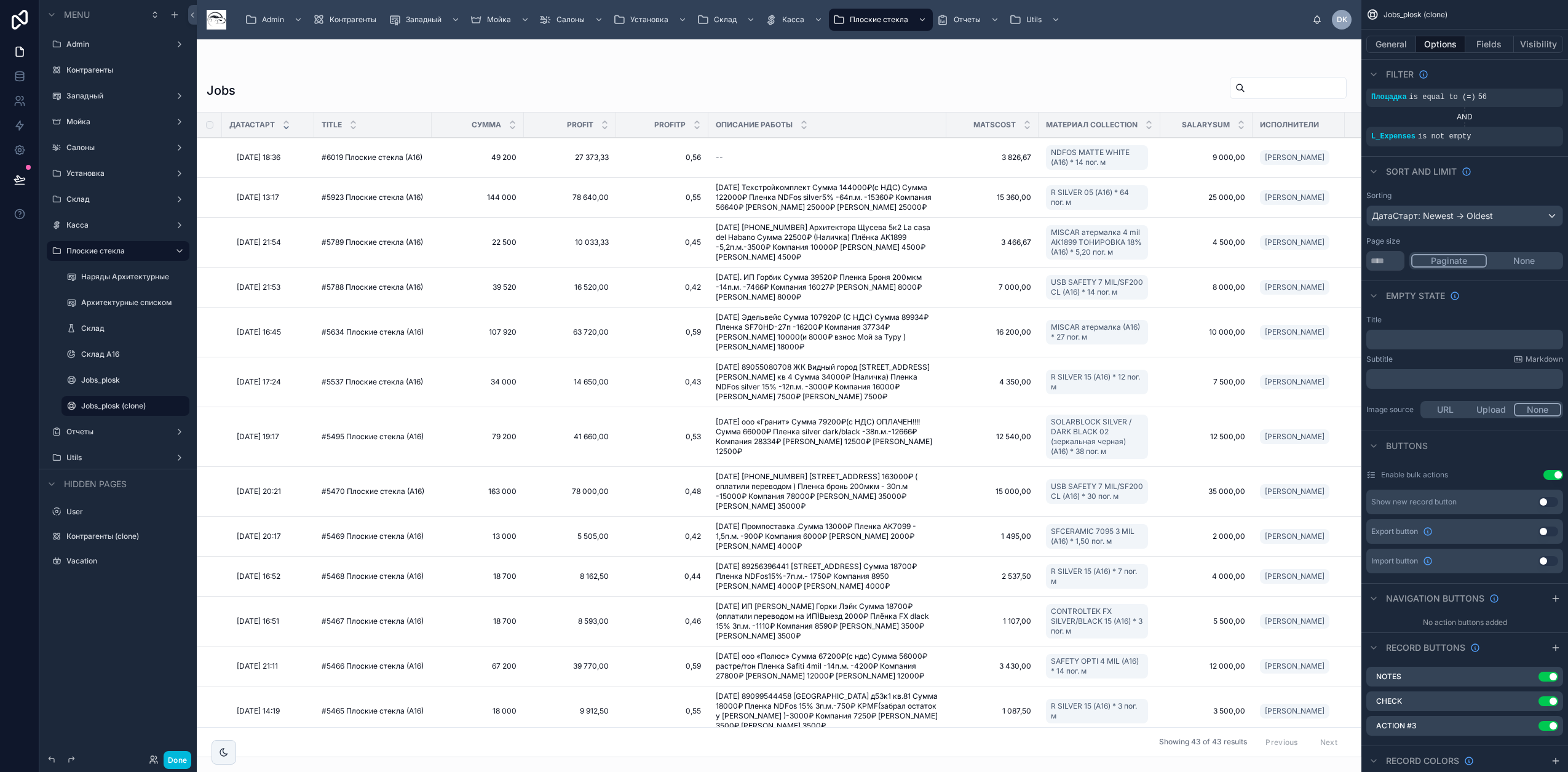
click at [184, 756] on button "Done" at bounding box center [177, 760] width 28 height 18
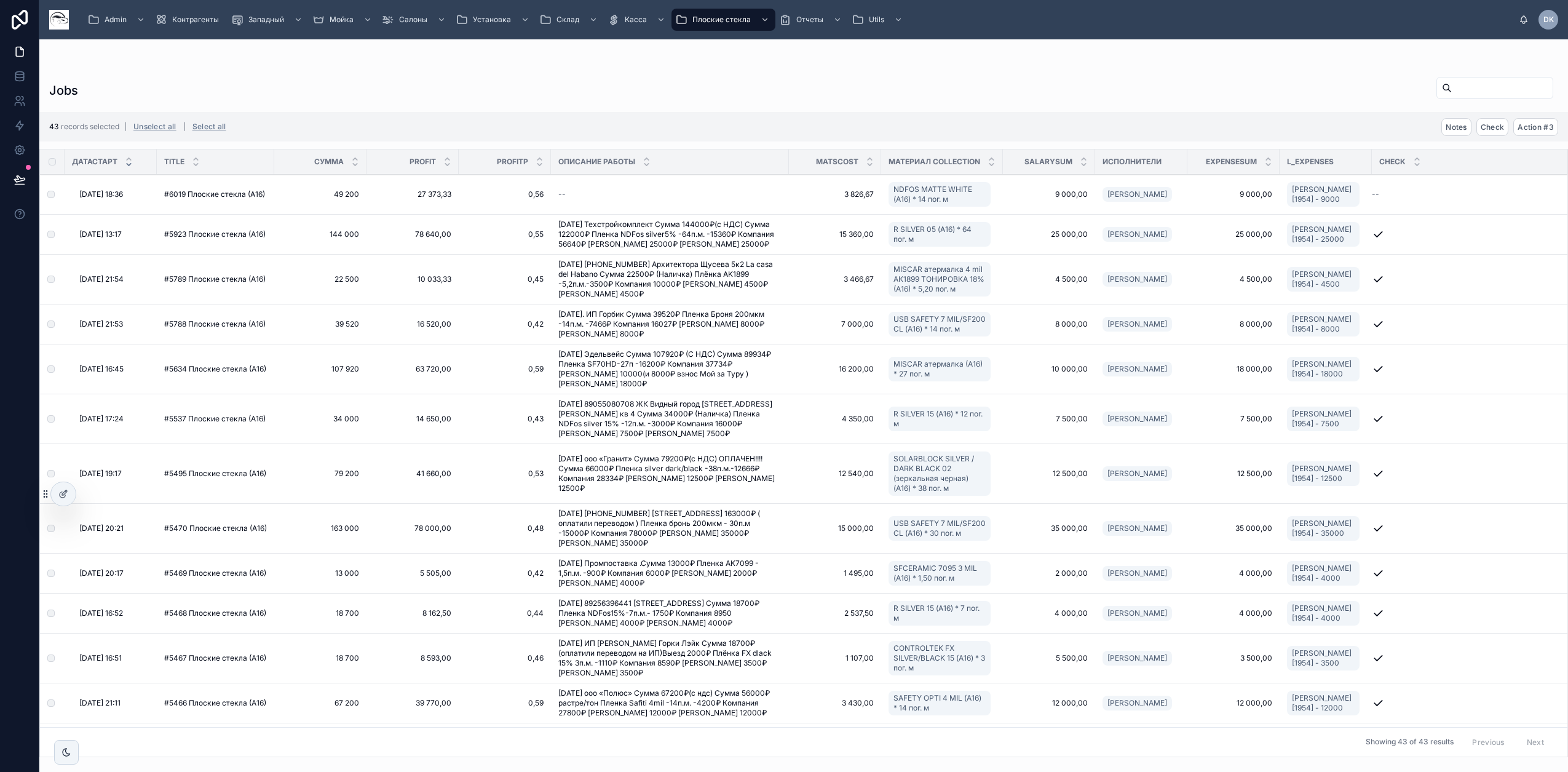
click at [59, 491] on icon at bounding box center [63, 494] width 10 height 10
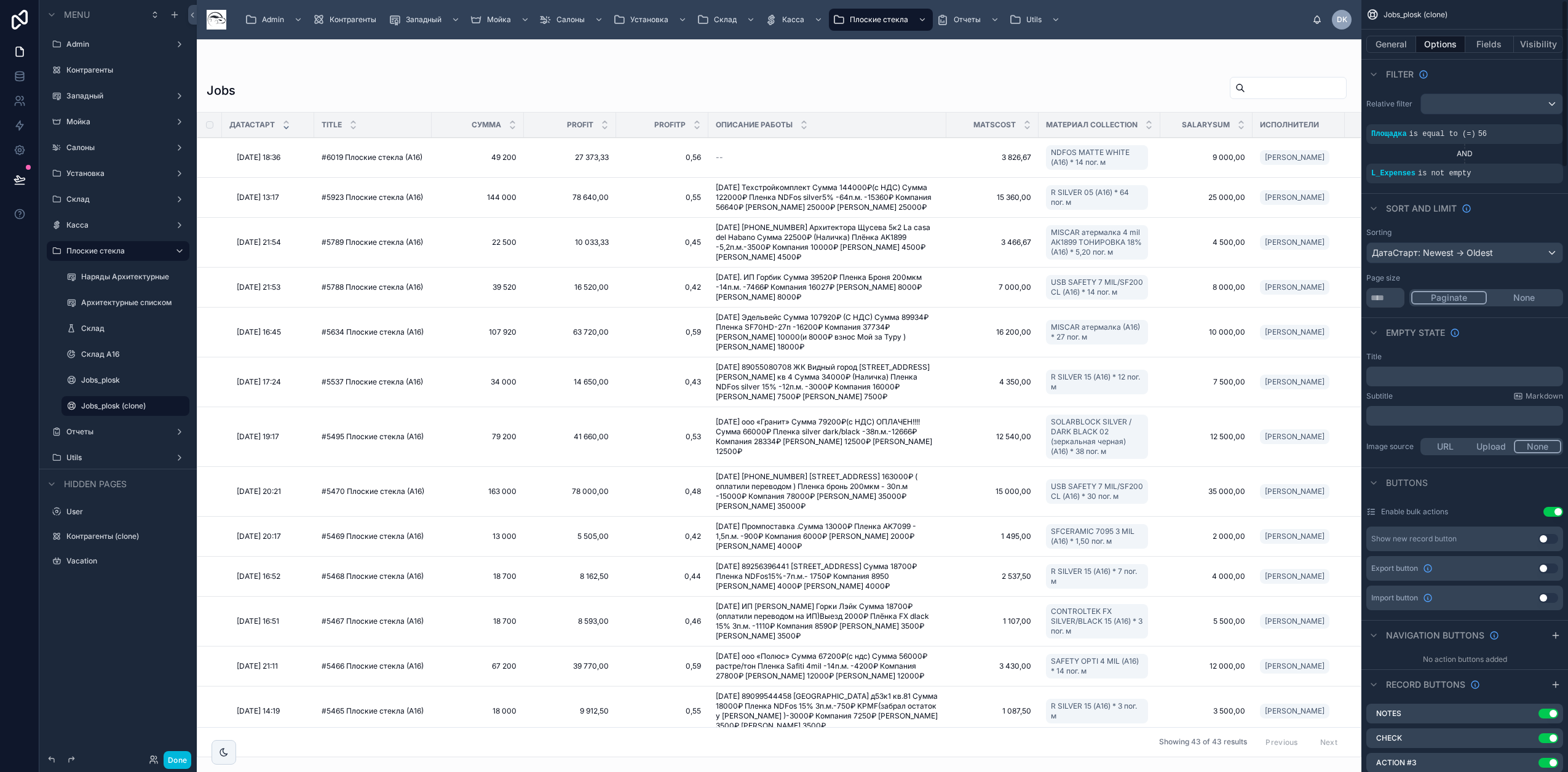
click at [1490, 49] on button "Fields" at bounding box center [1490, 44] width 50 height 17
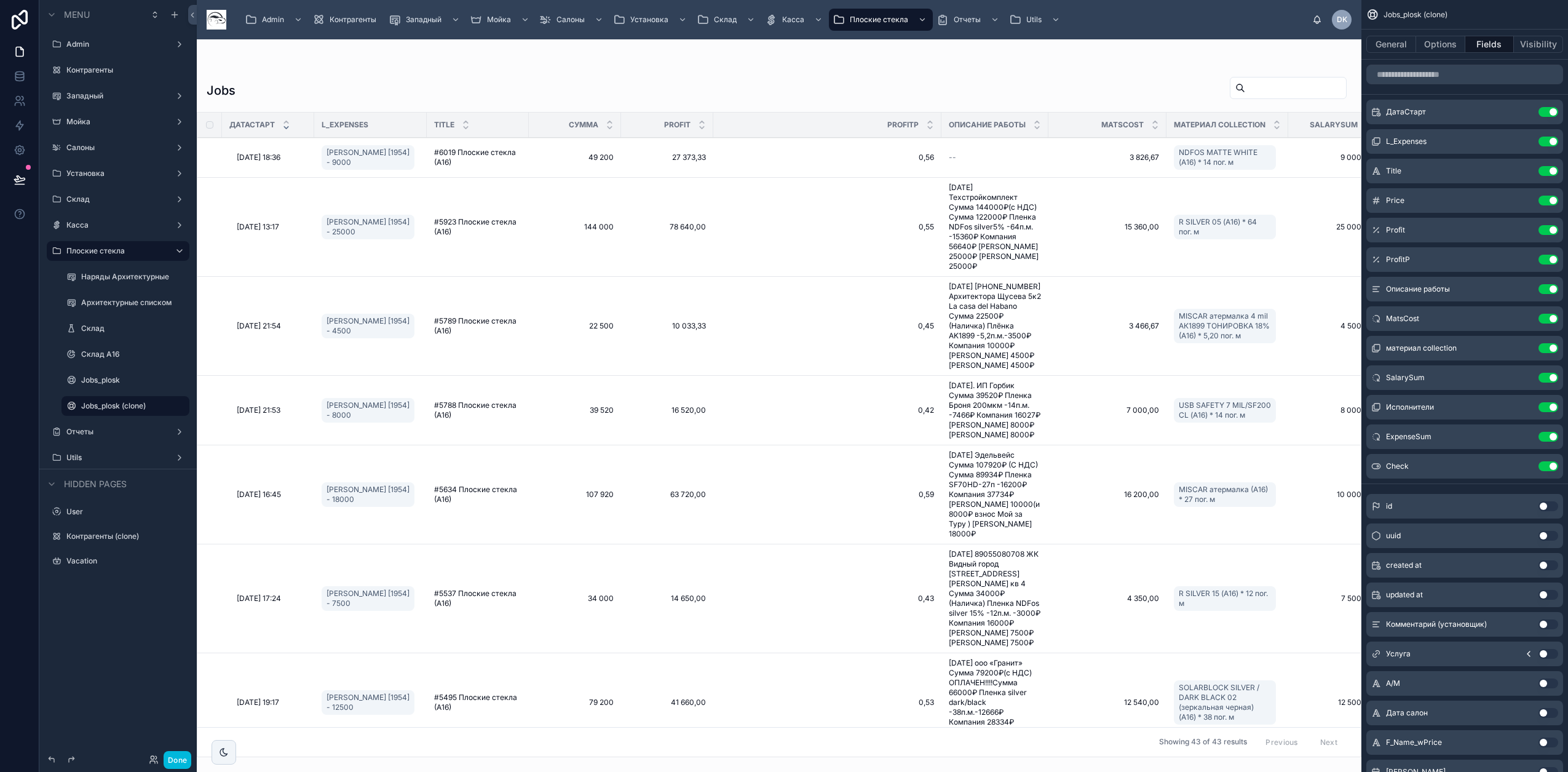
click at [175, 758] on button "Done" at bounding box center [177, 760] width 28 height 18
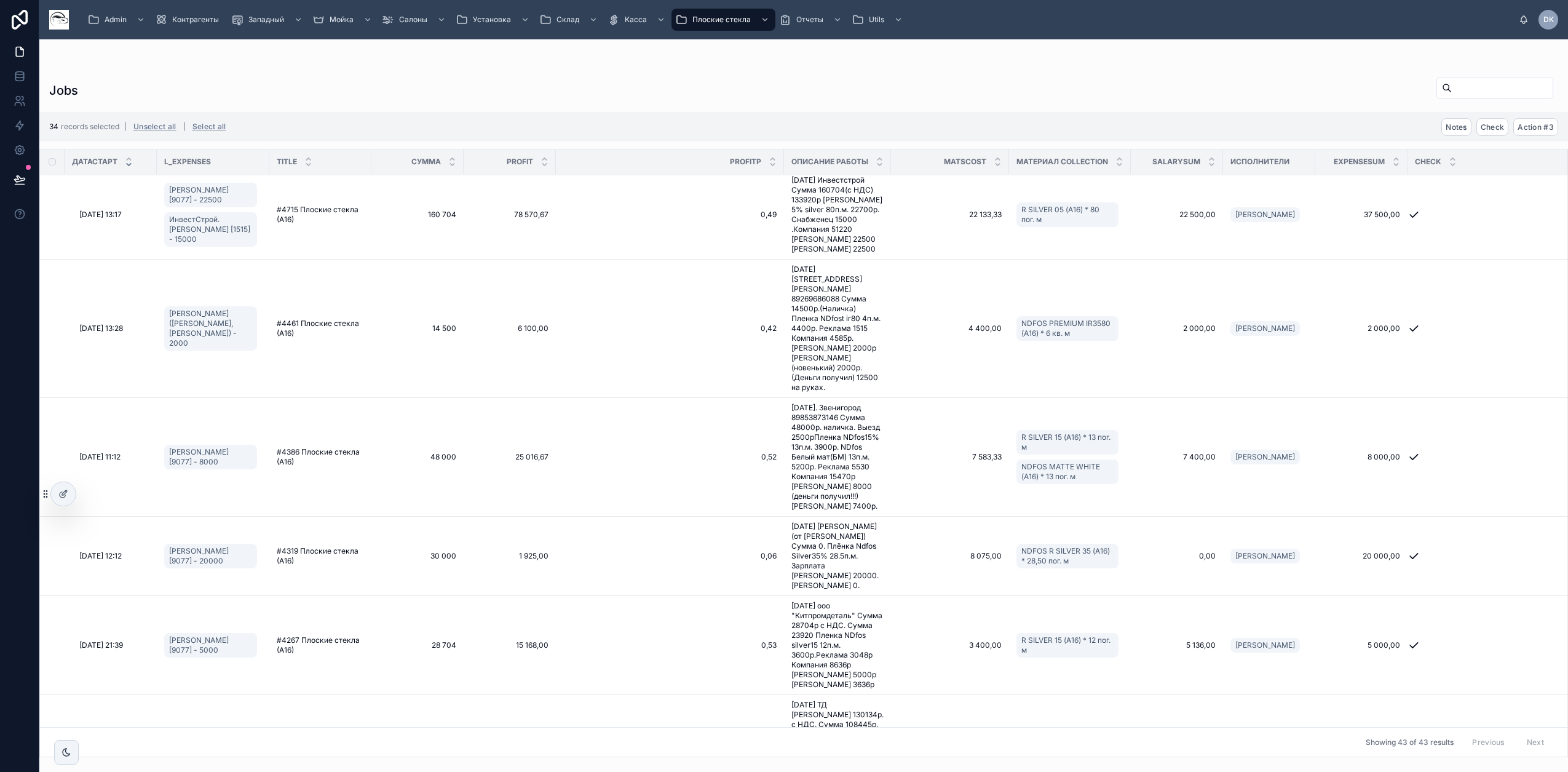
scroll to position [3676, 0]
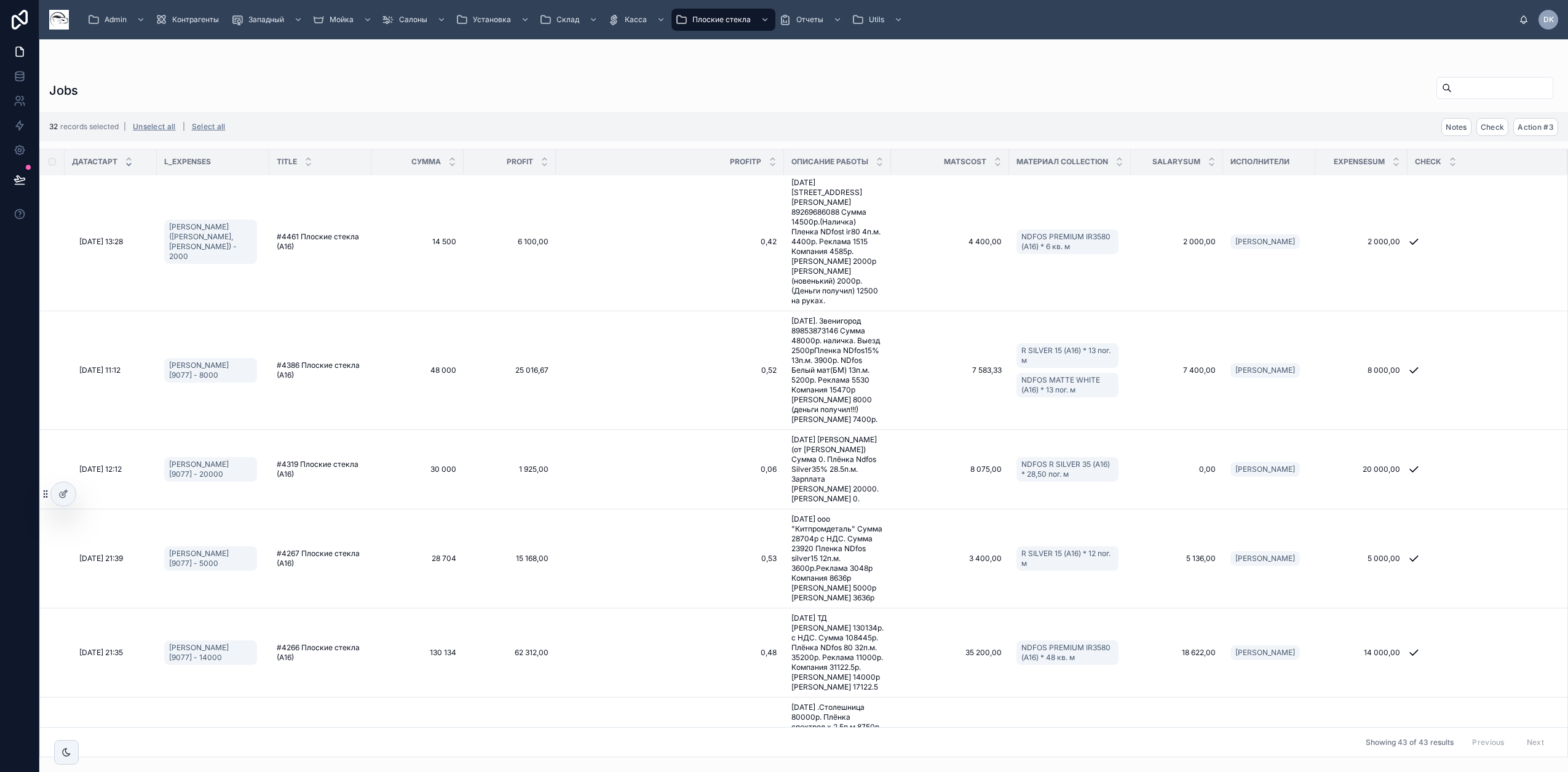
click at [27, 540] on div at bounding box center [19, 386] width 39 height 772
click at [1547, 127] on span "Action #3" at bounding box center [1535, 127] width 36 height 9
click at [1538, 104] on icon at bounding box center [1537, 103] width 10 height 10
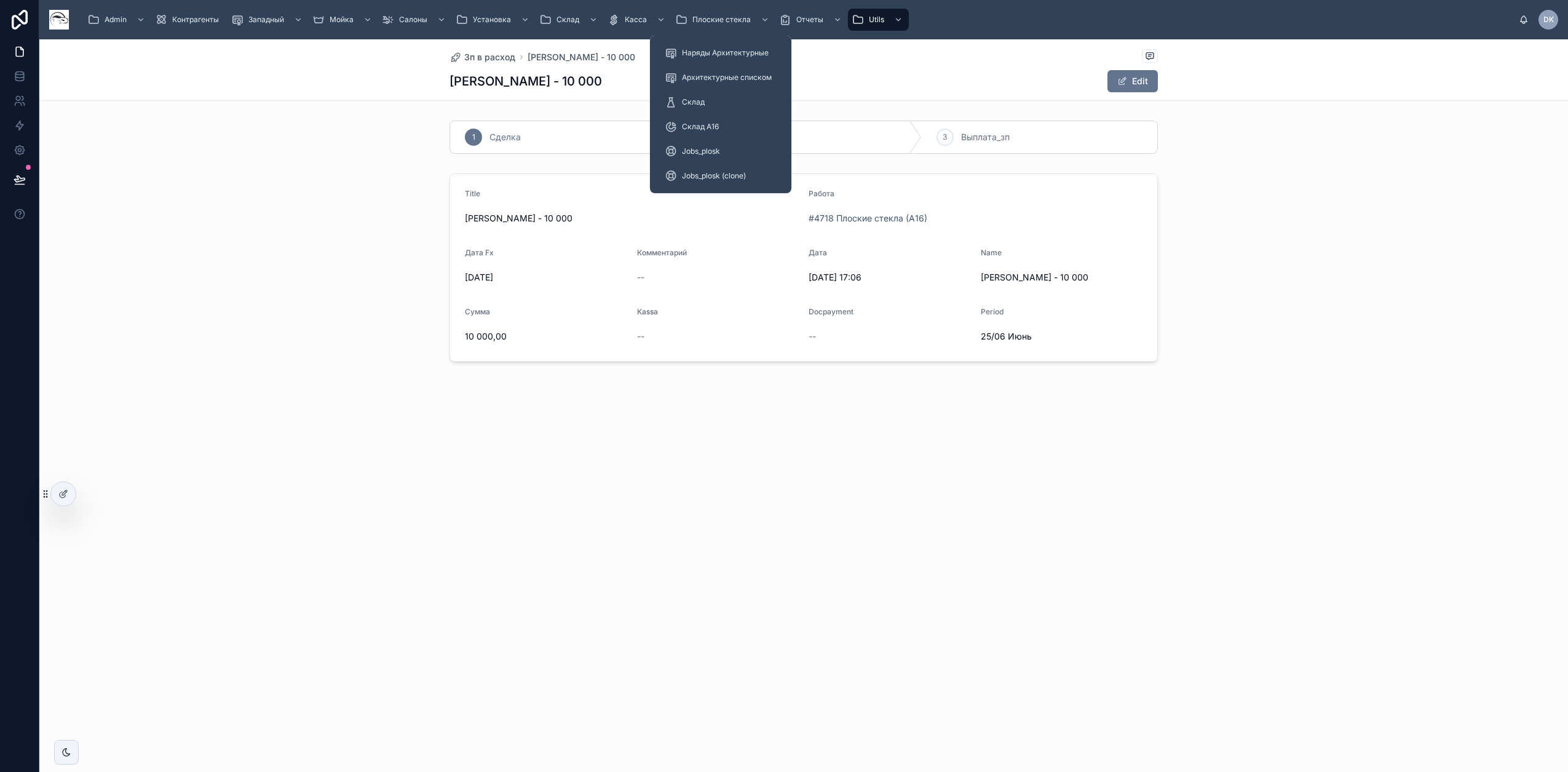
click at [729, 177] on span "Jobs_plosk (clone)" at bounding box center [714, 176] width 64 height 10
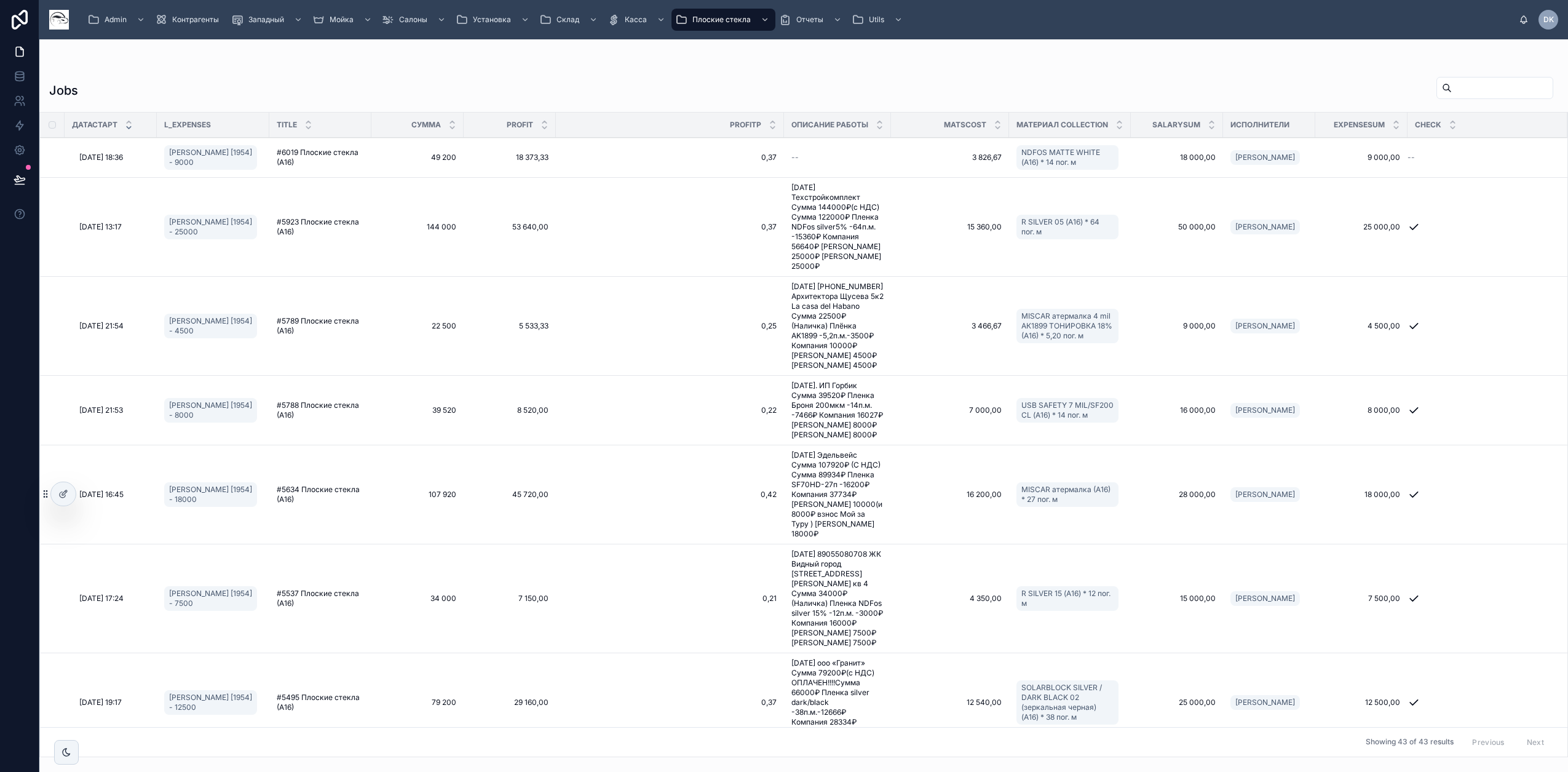
click at [70, 489] on div at bounding box center [63, 494] width 25 height 23
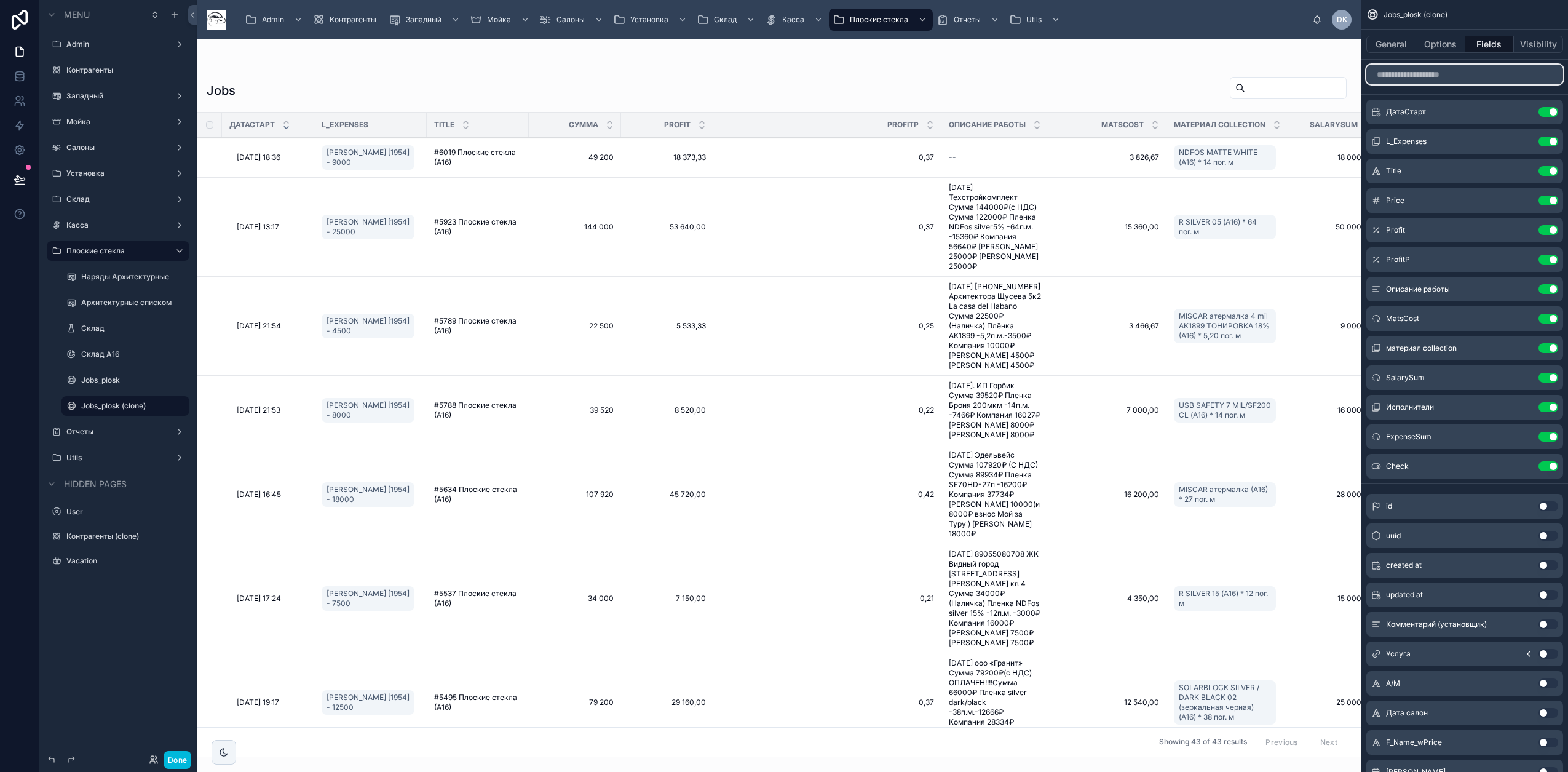
click at [1468, 75] on input "scrollable content" at bounding box center [1464, 74] width 197 height 19
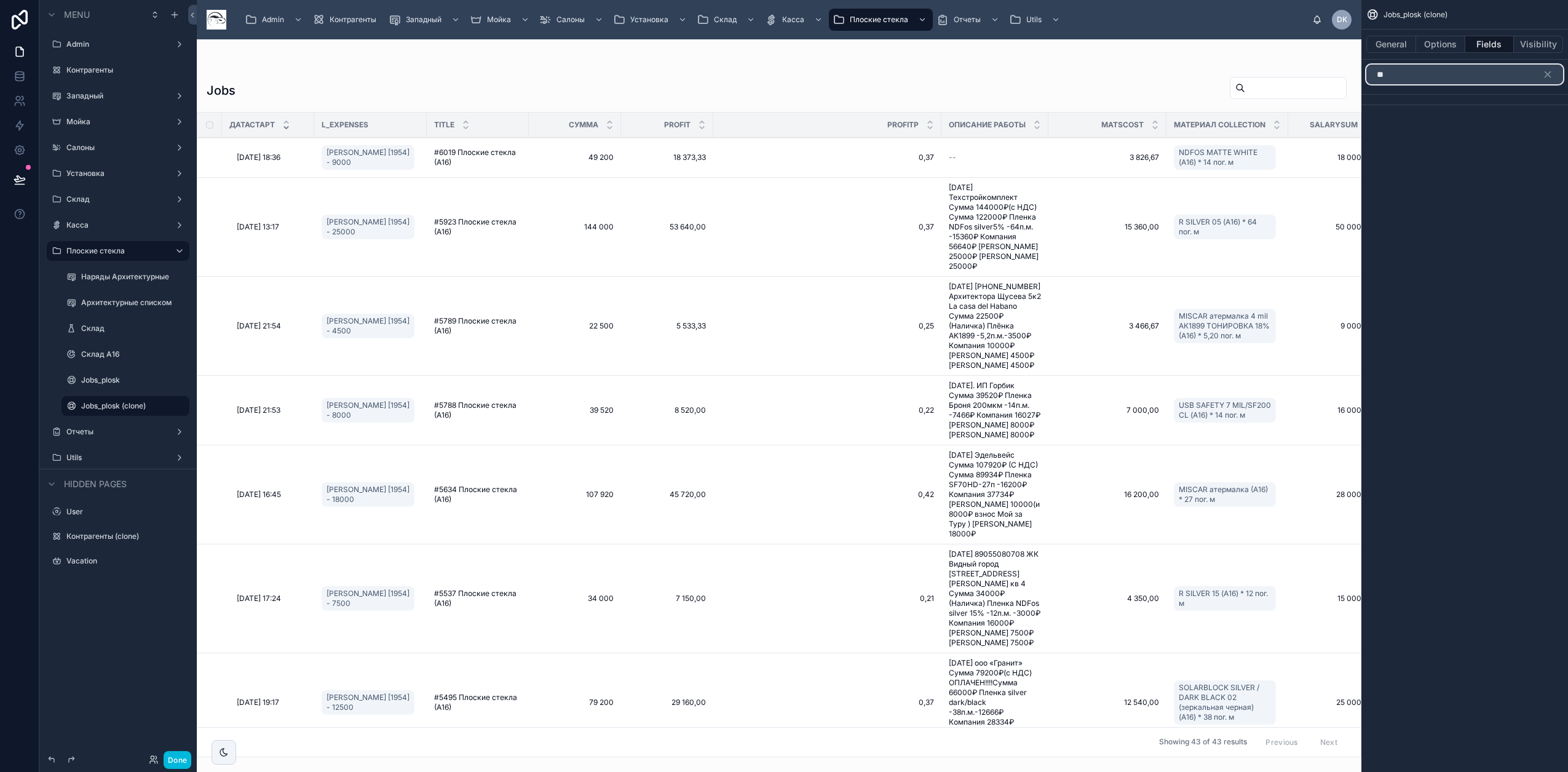
type input "*"
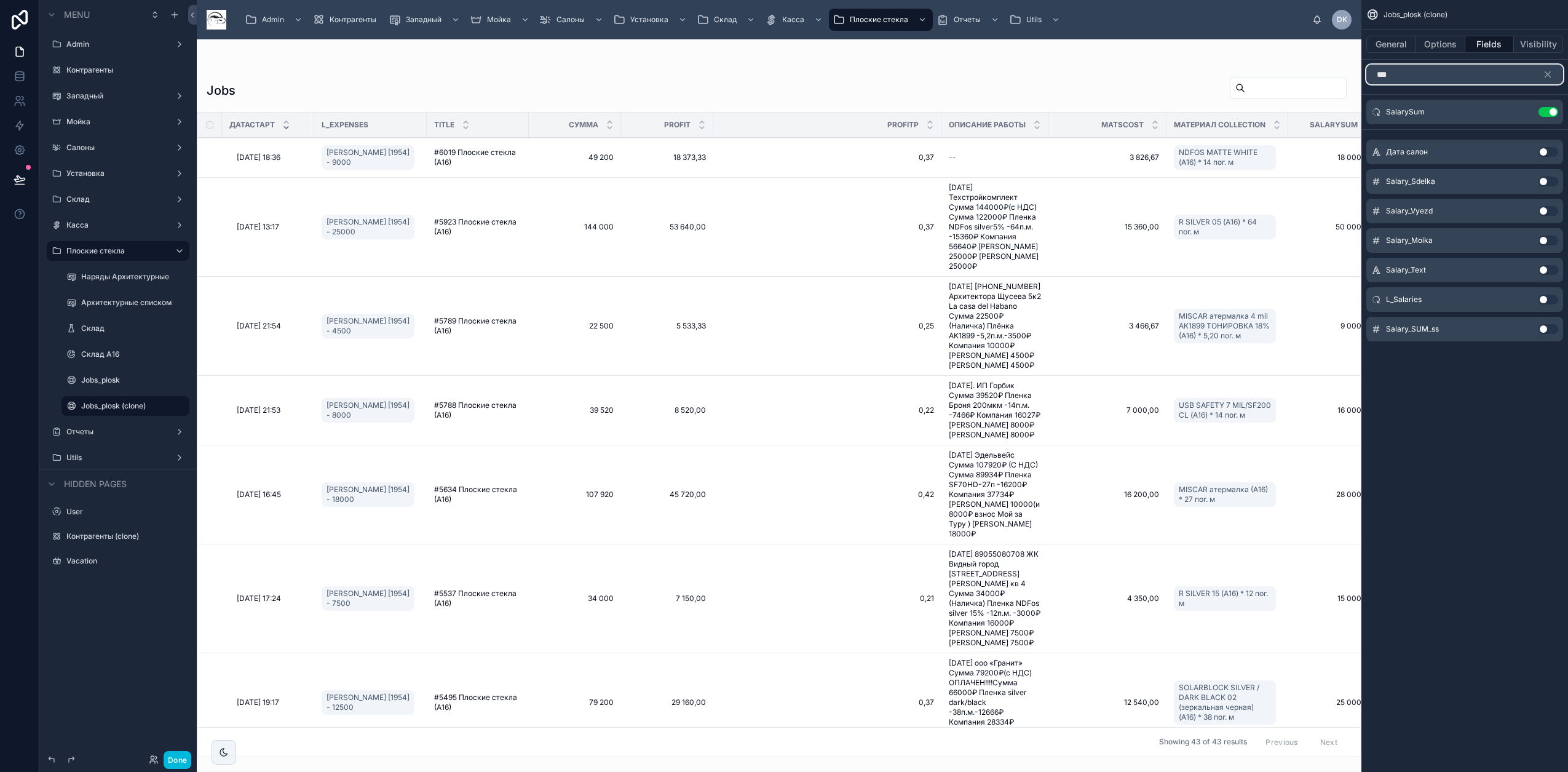
type input "***"
click at [1541, 296] on button "Use setting" at bounding box center [1547, 299] width 19 height 10
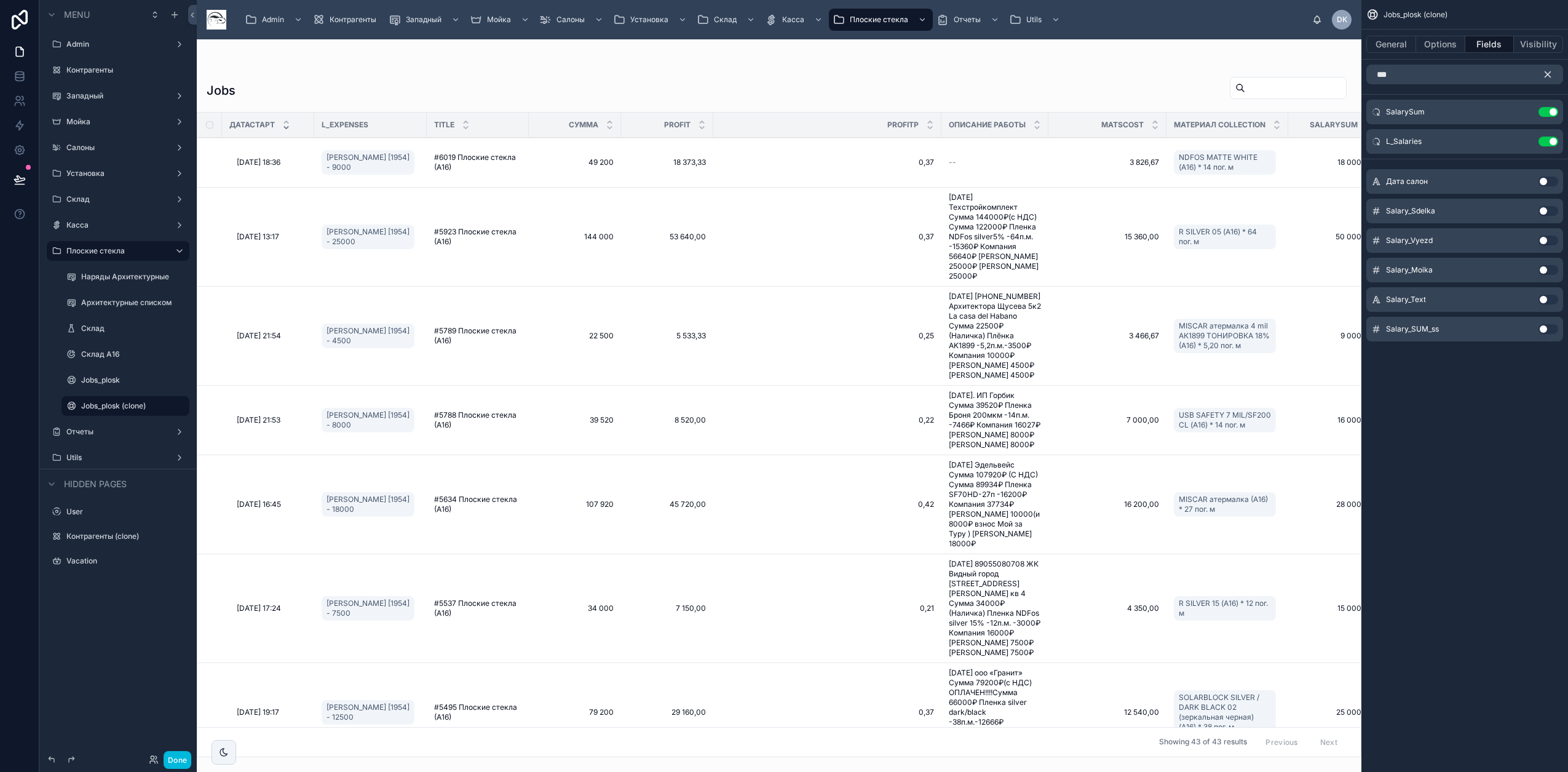
click at [1549, 71] on icon "scrollable content" at bounding box center [1547, 74] width 11 height 11
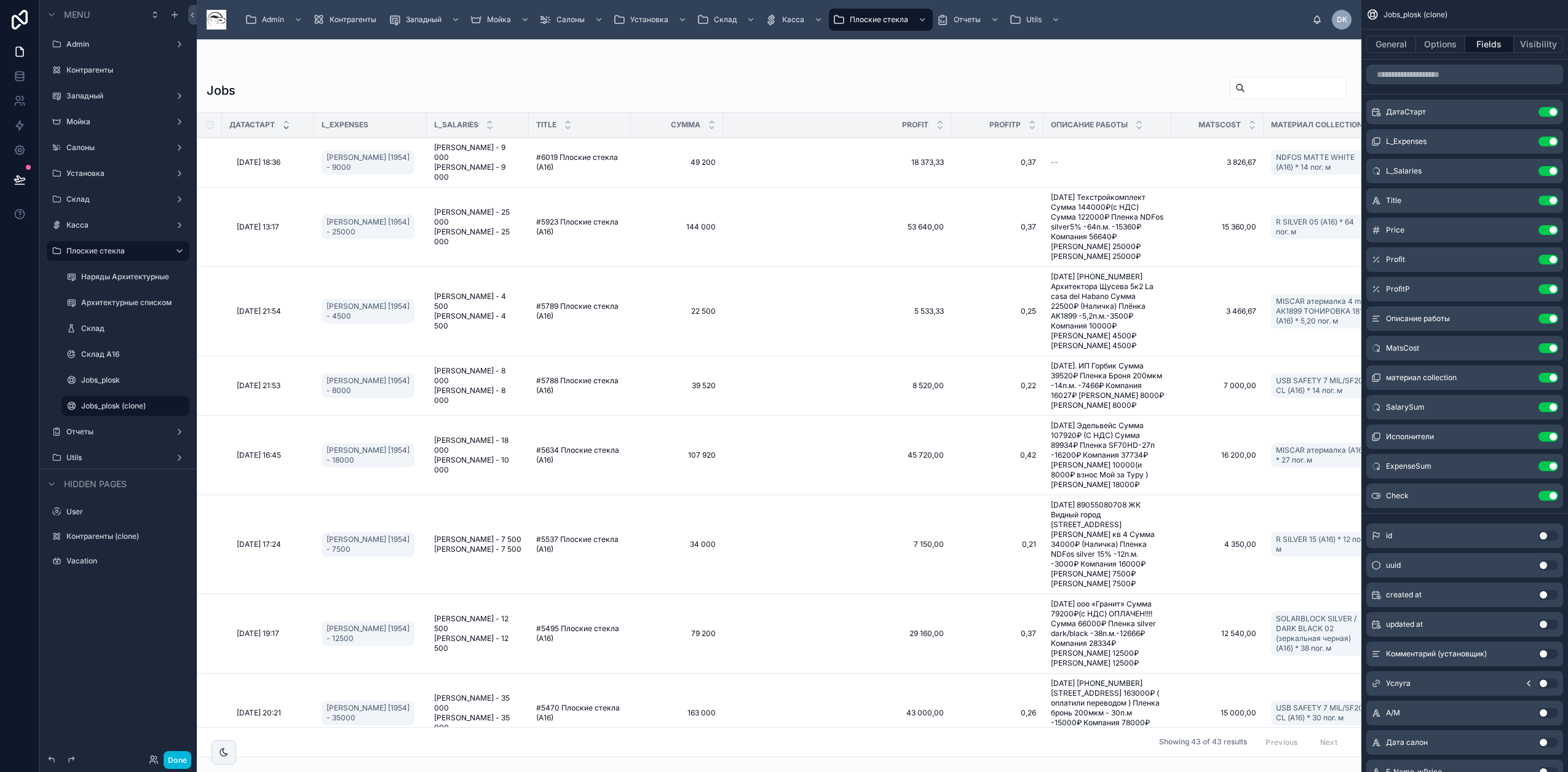
click at [581, 53] on div at bounding box center [779, 406] width 1164 height 733
click at [1388, 43] on button "General" at bounding box center [1391, 44] width 50 height 17
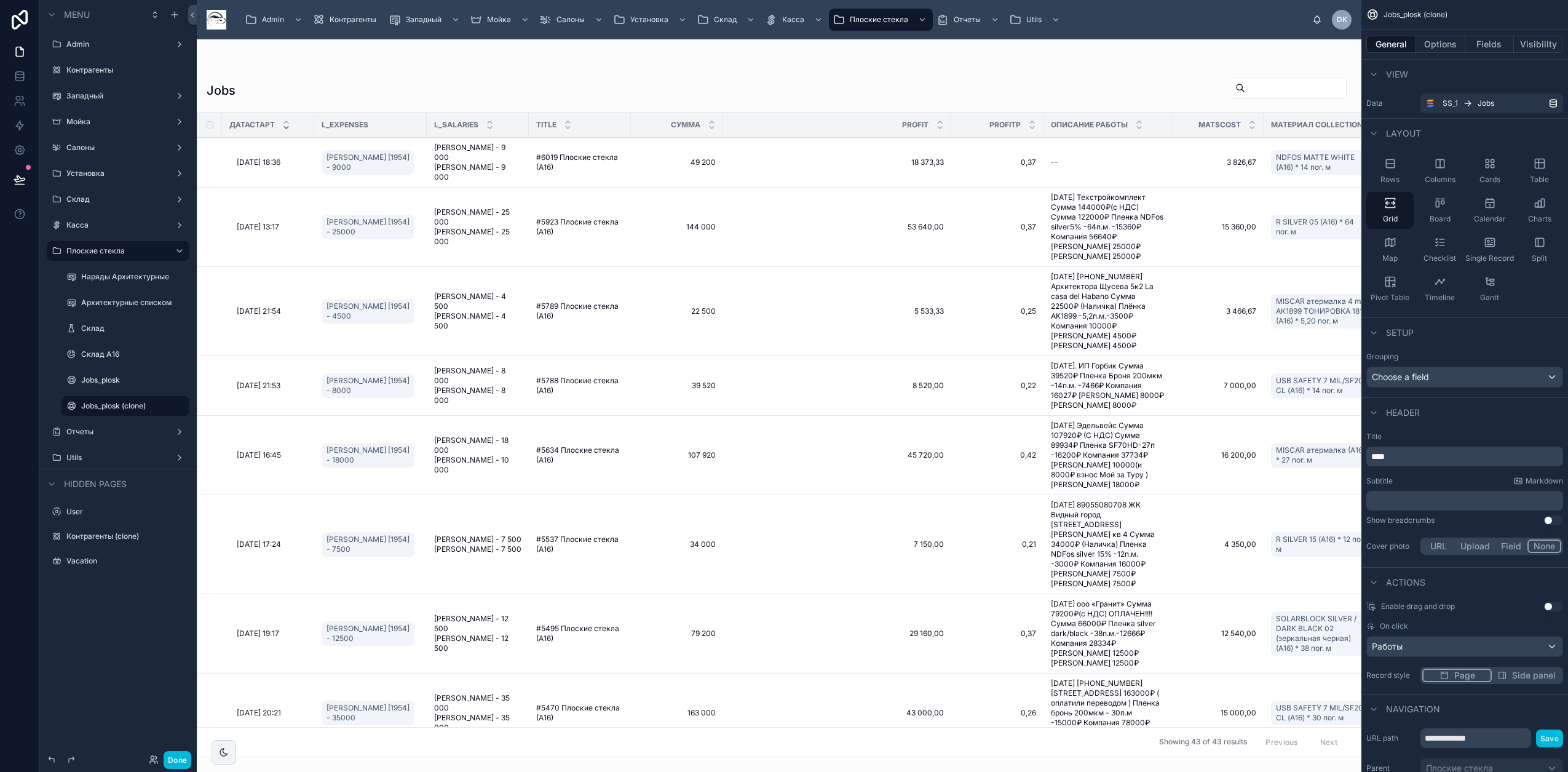
click at [561, 67] on div at bounding box center [779, 63] width 1145 height 10
click at [187, 756] on button "Done" at bounding box center [177, 760] width 28 height 18
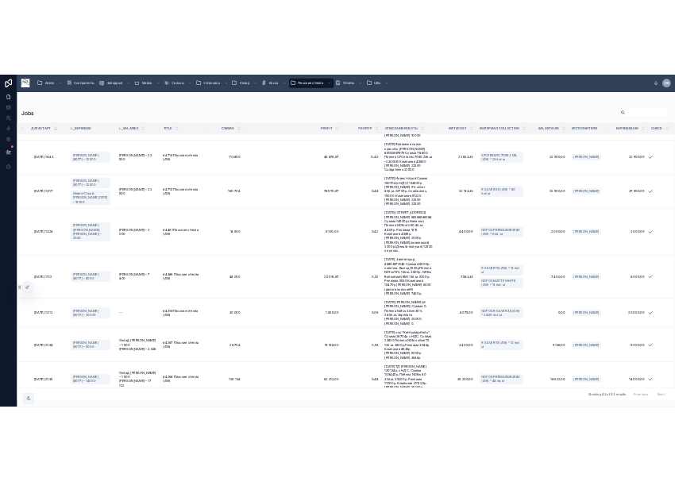
scroll to position [3888, 0]
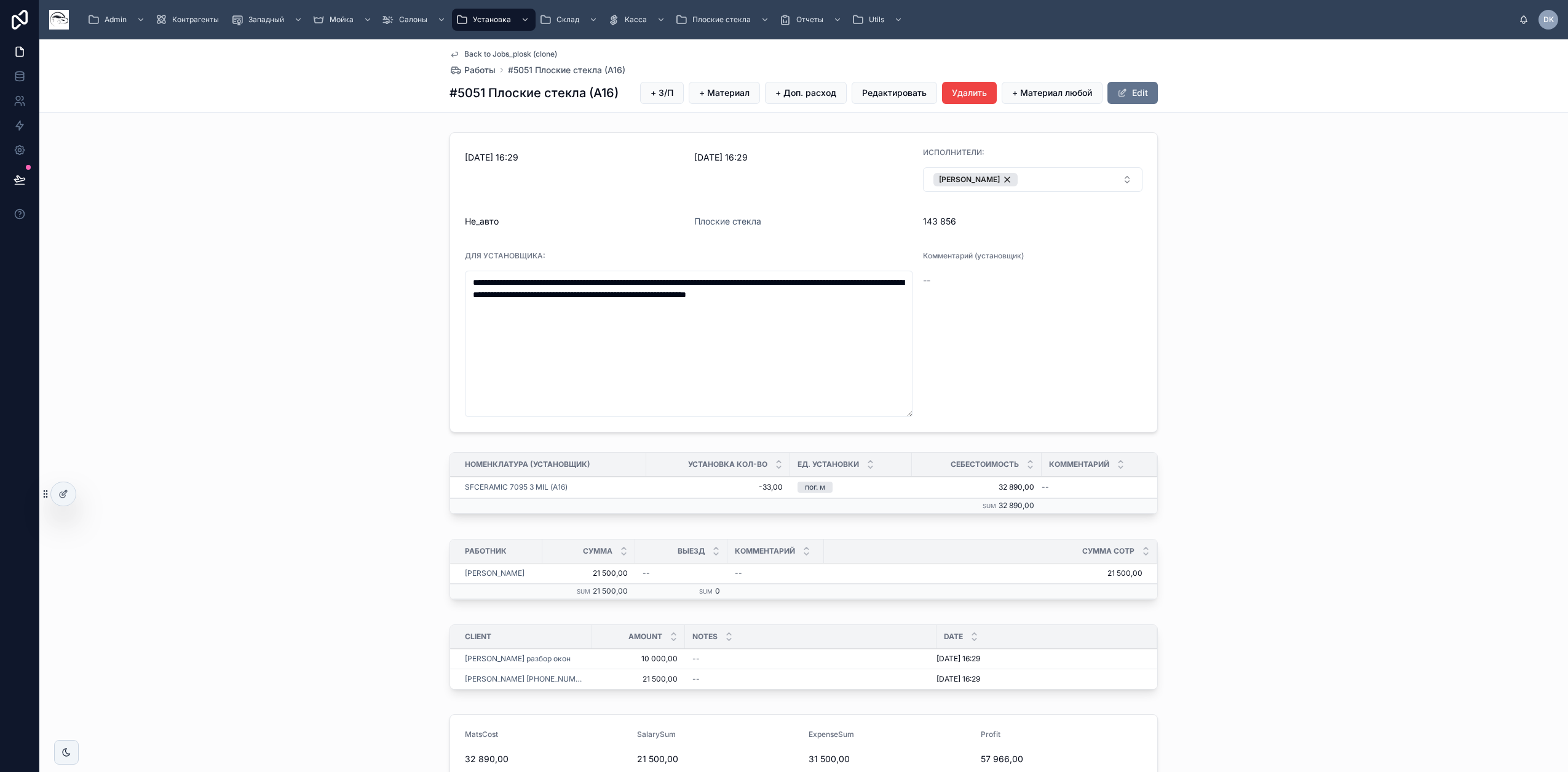
click at [1054, 182] on button "[PERSON_NAME]" at bounding box center [1032, 180] width 220 height 25
click at [1372, 392] on div "**********" at bounding box center [803, 282] width 1529 height 310
click at [1036, 182] on button "[PERSON_NAME]" at bounding box center [1032, 180] width 220 height 25
click at [990, 304] on div "[PERSON_NAME]" at bounding box center [1026, 307] width 171 height 19
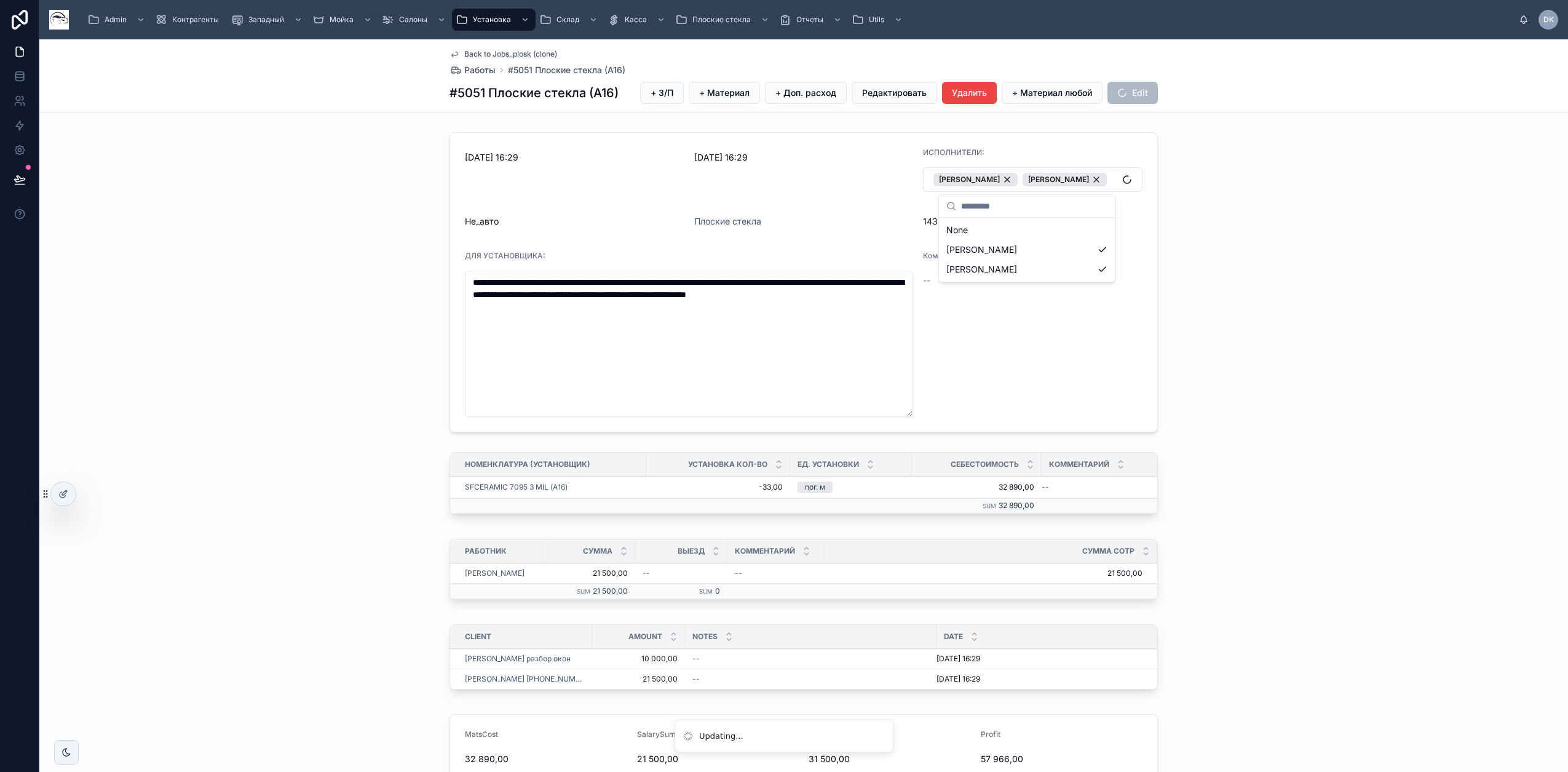
scroll to position [0, 0]
click at [1346, 324] on div "**********" at bounding box center [803, 282] width 1529 height 310
click at [655, 93] on span "+ З/П" at bounding box center [661, 93] width 22 height 12
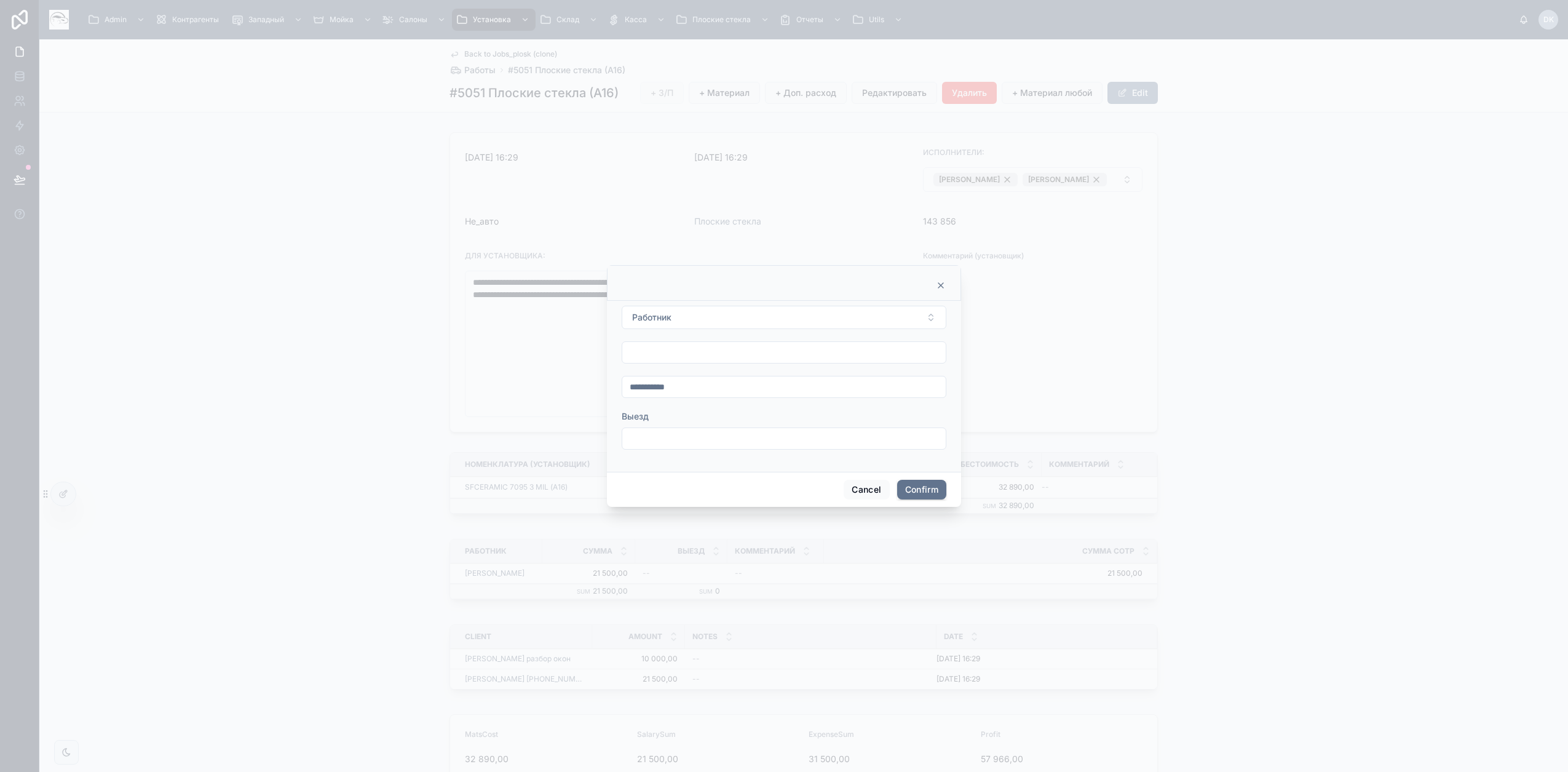
click at [662, 314] on span "Работник" at bounding box center [652, 317] width 39 height 12
click at [745, 390] on div "[PERSON_NAME]" at bounding box center [783, 386] width 171 height 19
drag, startPoint x: 662, startPoint y: 358, endPoint x: 671, endPoint y: 347, distance: 14.2
click at [662, 358] on input "text" at bounding box center [784, 352] width 324 height 17
type input "*********"
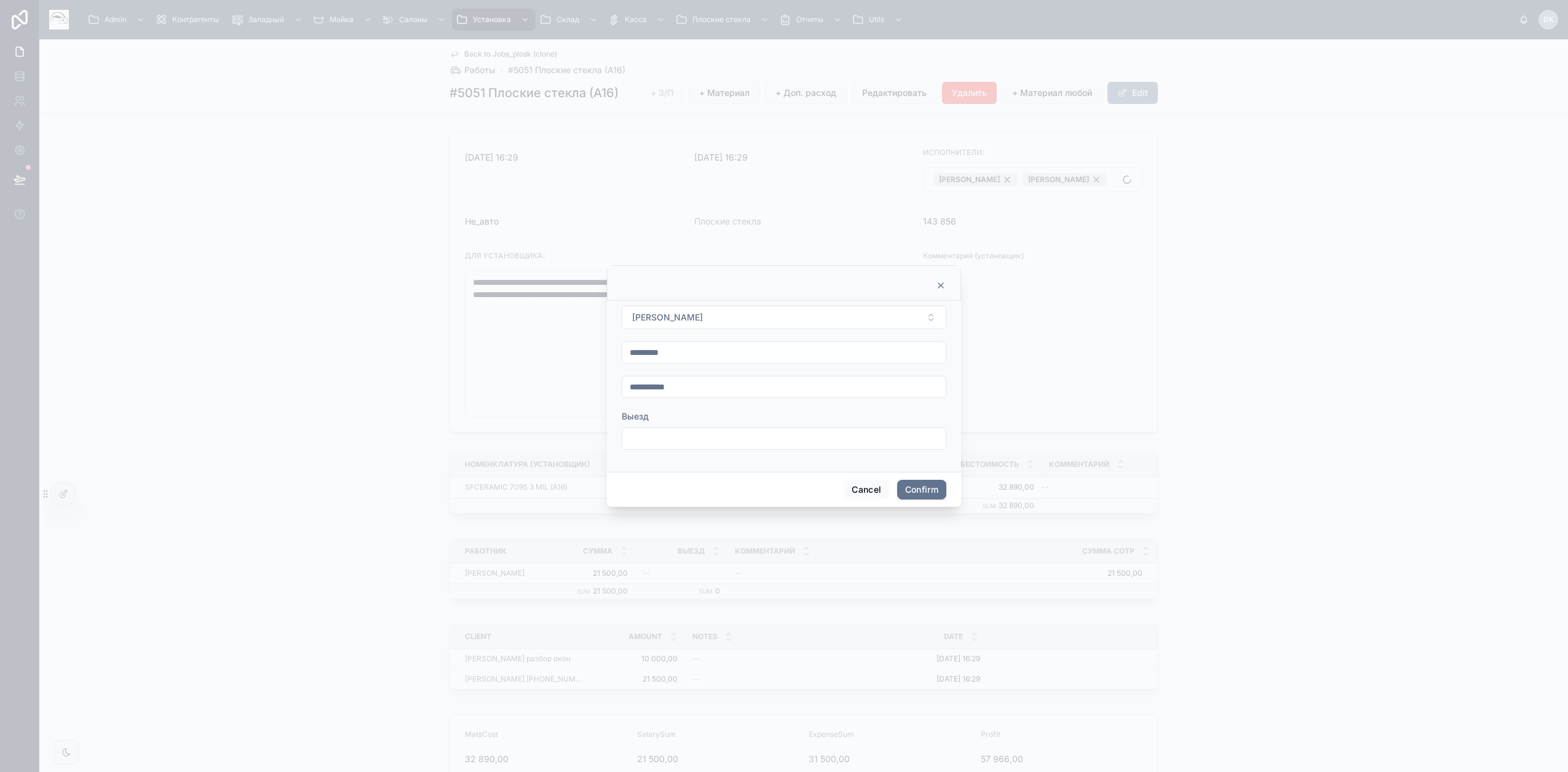
click at [925, 490] on button "Confirm" at bounding box center [922, 489] width 50 height 19
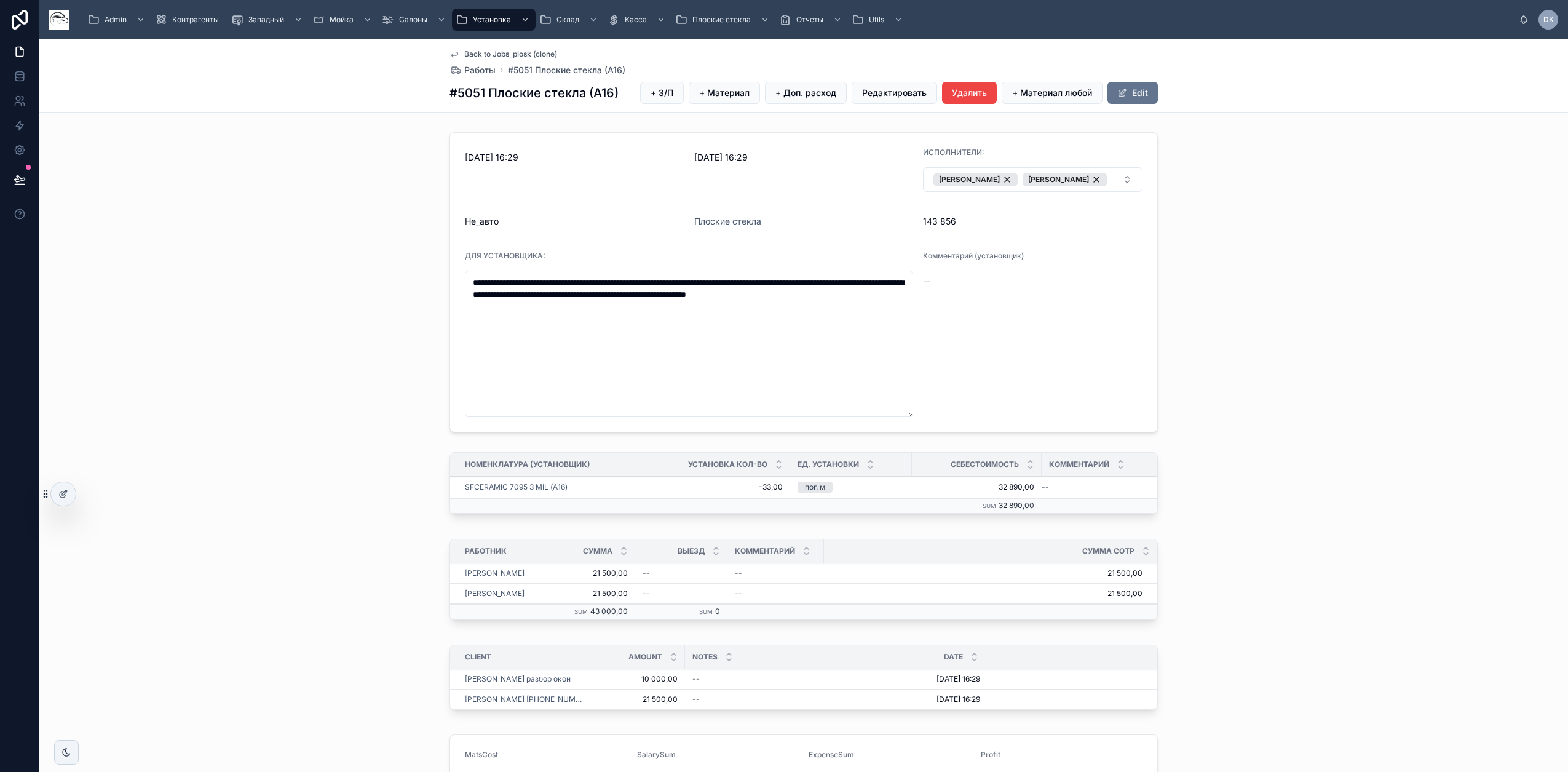
click at [0, 0] on span "Удалить" at bounding box center [0, 0] width 0 height 0
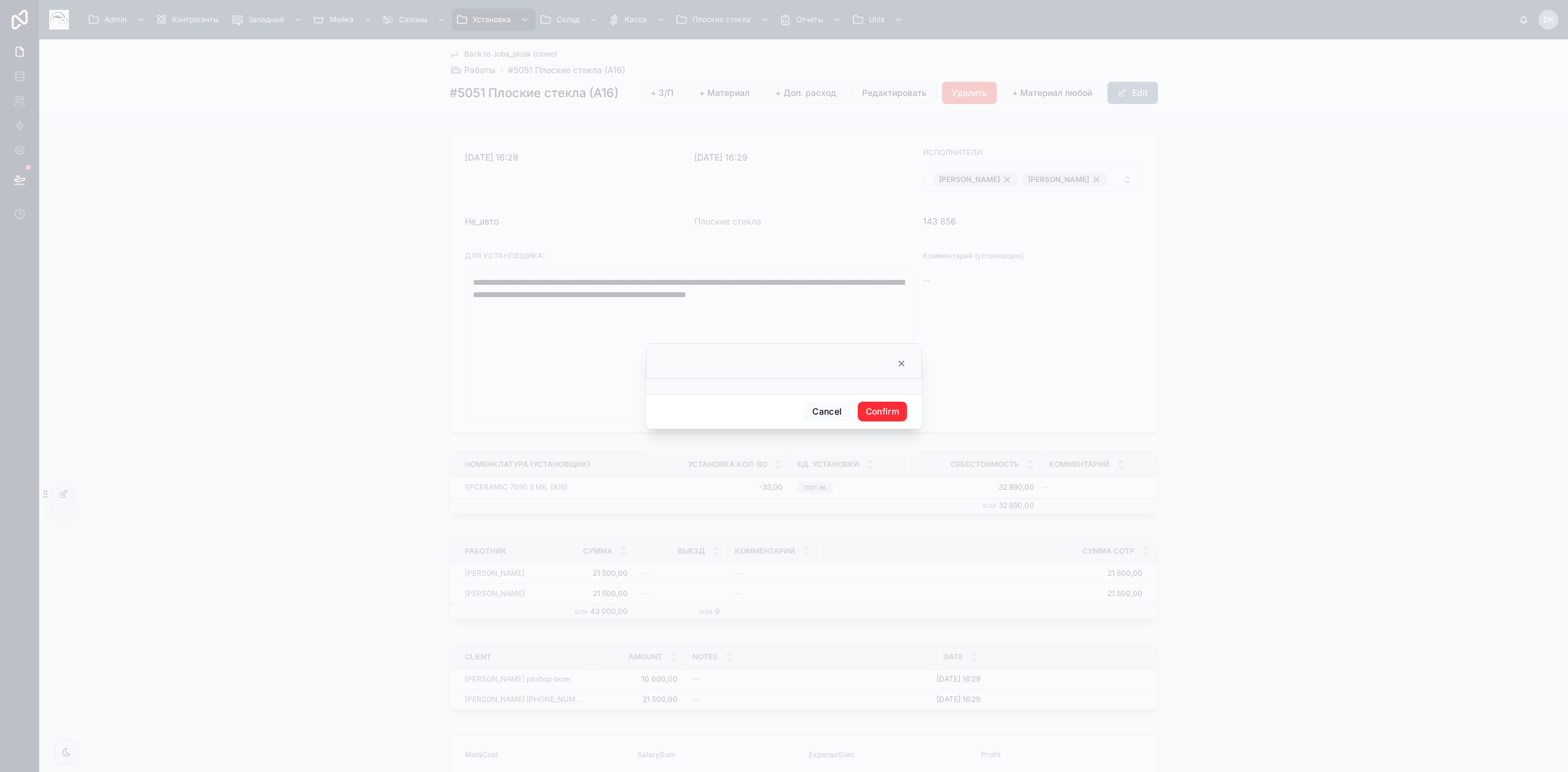
click at [875, 404] on button "Confirm" at bounding box center [882, 411] width 50 height 19
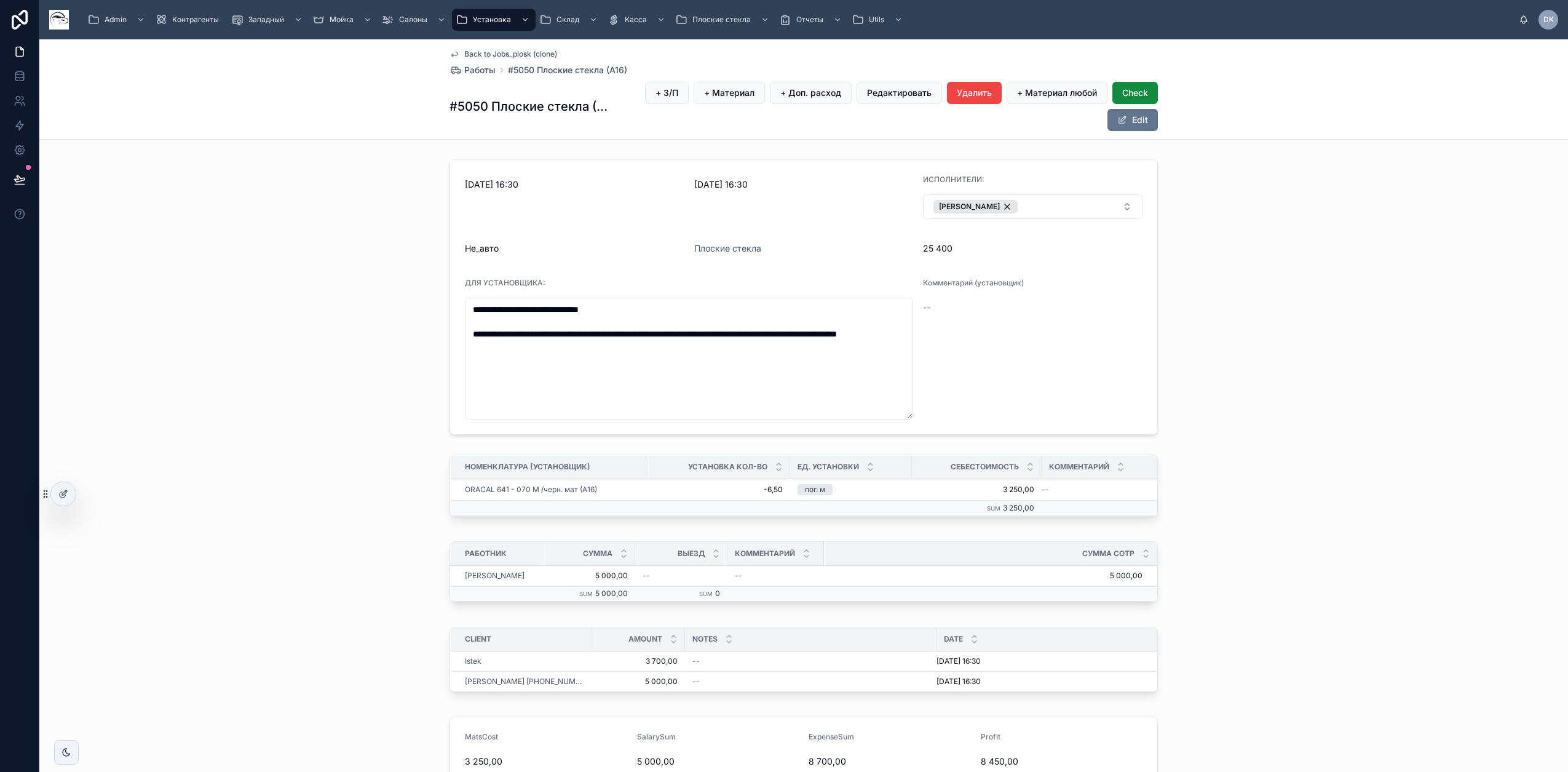
click at [1063, 206] on button "[PERSON_NAME]" at bounding box center [1032, 207] width 220 height 25
click at [994, 346] on div "Лебедев" at bounding box center [1026, 341] width 171 height 19
click at [1338, 381] on div "**********" at bounding box center [803, 297] width 1529 height 286
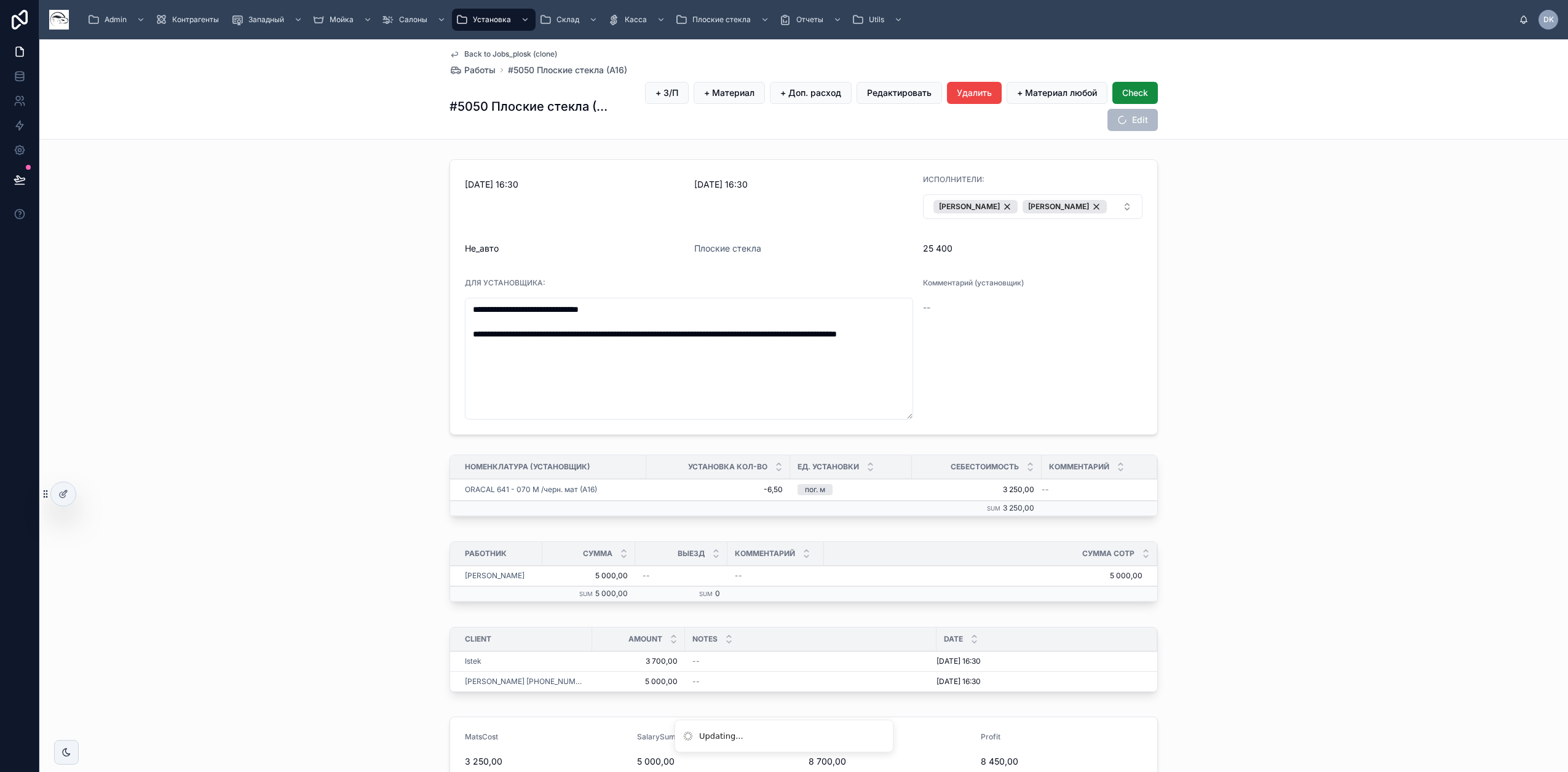
click at [645, 94] on button "+ З/П" at bounding box center [666, 93] width 43 height 22
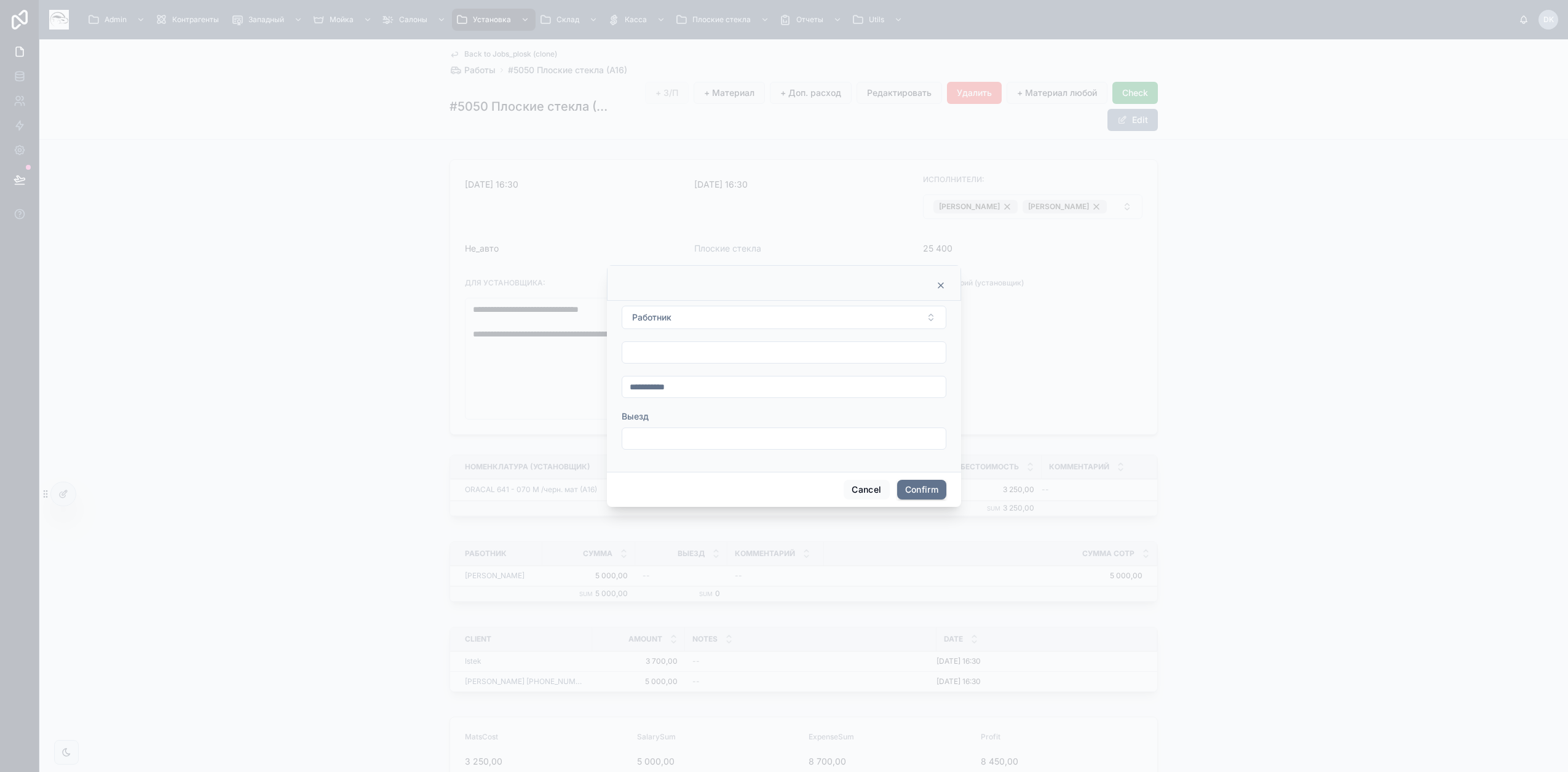
click at [677, 321] on button "Работник" at bounding box center [783, 317] width 324 height 23
click at [741, 386] on div "[PERSON_NAME]" at bounding box center [783, 386] width 171 height 19
click at [701, 360] on input "text" at bounding box center [784, 352] width 324 height 17
type input "********"
click at [930, 486] on button "Confirm" at bounding box center [922, 489] width 50 height 19
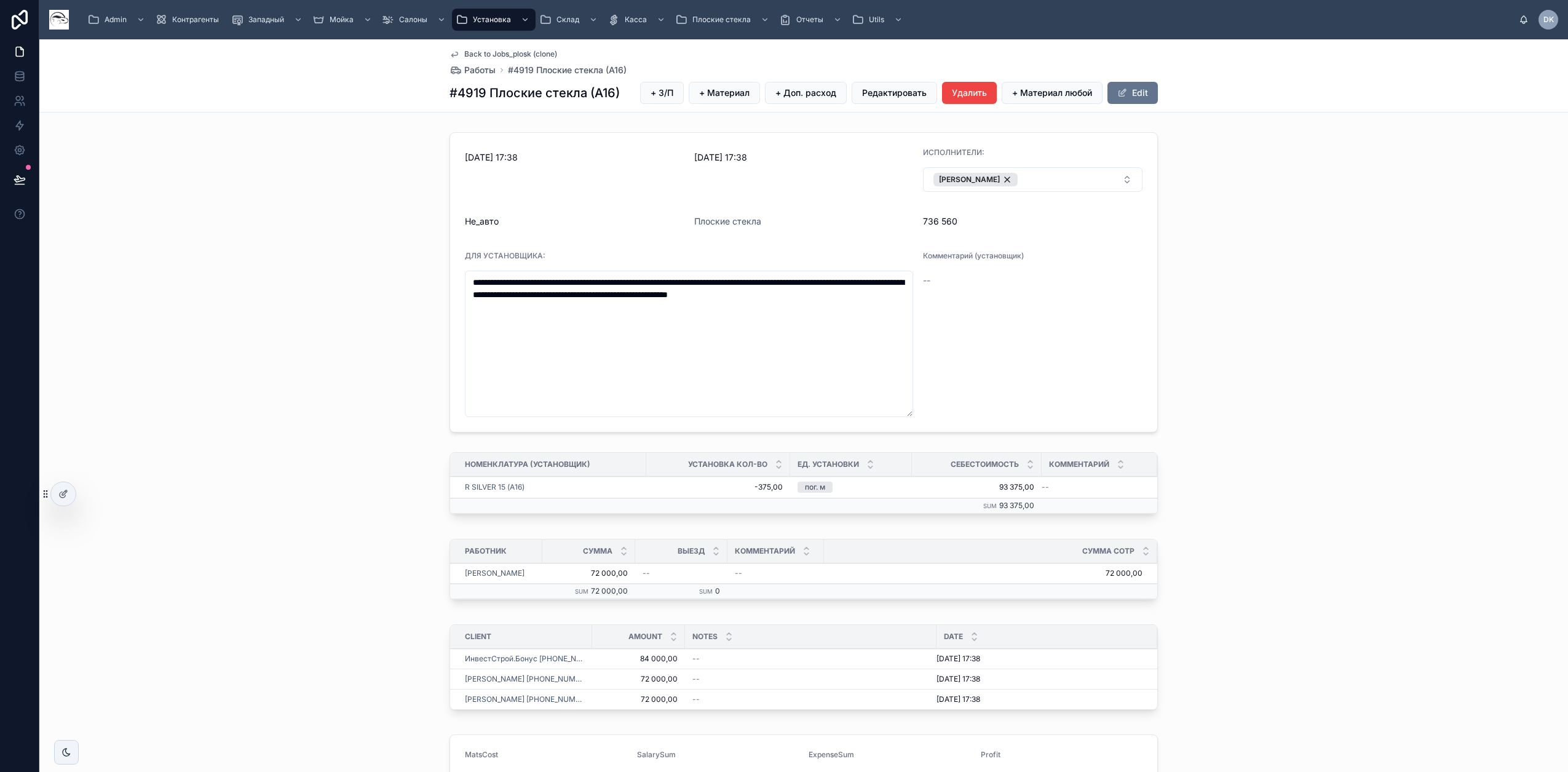
click at [1042, 179] on button "[PERSON_NAME]" at bounding box center [1032, 180] width 220 height 25
click at [1023, 317] on div "[PERSON_NAME]" at bounding box center [1026, 314] width 171 height 19
click at [1391, 331] on div "**********" at bounding box center [803, 282] width 1529 height 310
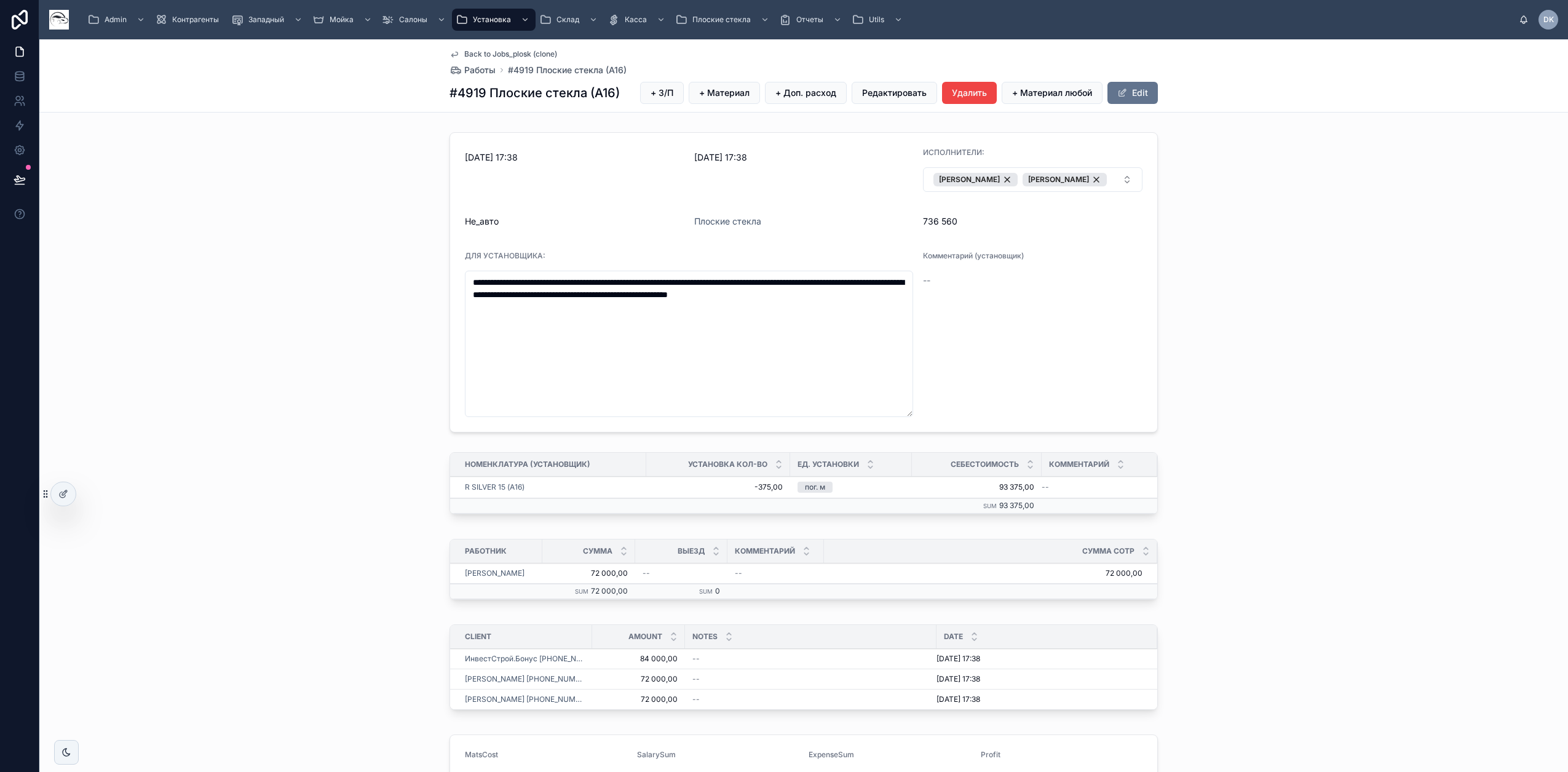
click at [655, 84] on button "+ З/П" at bounding box center [662, 93] width 43 height 22
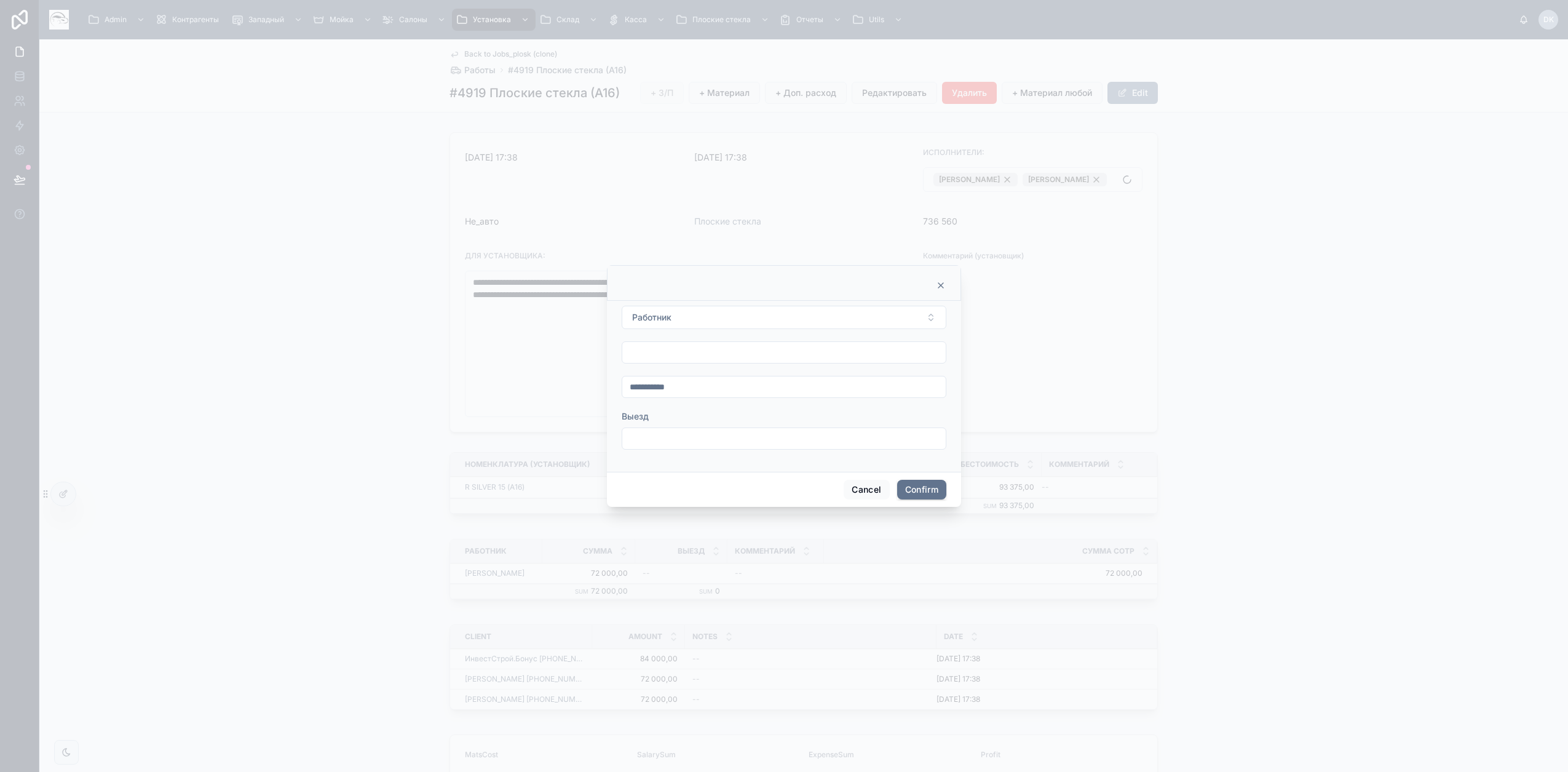
click at [709, 314] on button "Работник" at bounding box center [783, 317] width 324 height 23
click at [722, 389] on span "[PERSON_NAME]" at bounding box center [738, 387] width 70 height 12
click at [686, 360] on input "text" at bounding box center [784, 352] width 324 height 17
type input "*********"
click at [923, 487] on button "Confirm" at bounding box center [922, 489] width 50 height 19
